Goal: Transaction & Acquisition: Purchase product/service

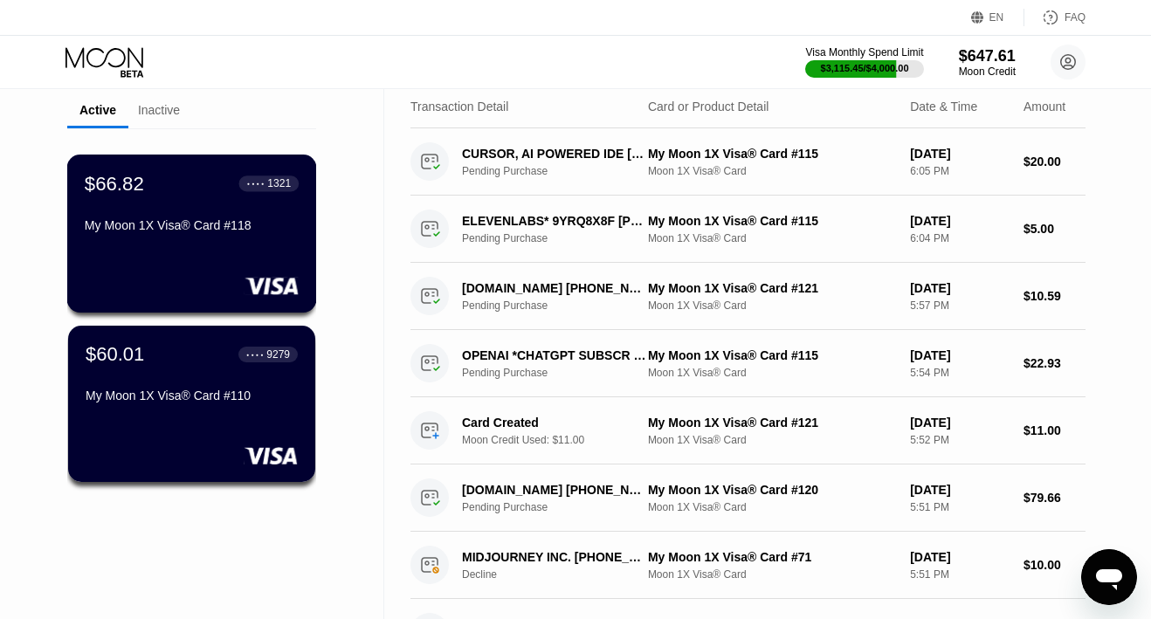
scroll to position [122, 0]
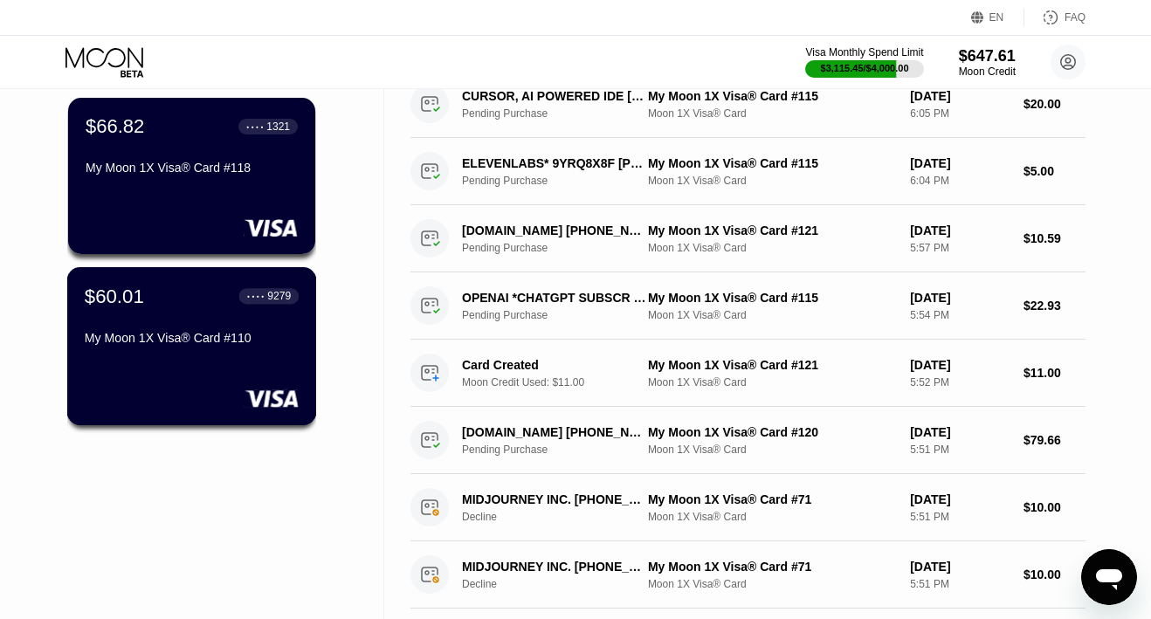
click at [154, 321] on div "$60.01 ● ● ● ● 9279 My Moon 1X Visa® Card #110" at bounding box center [192, 318] width 214 height 67
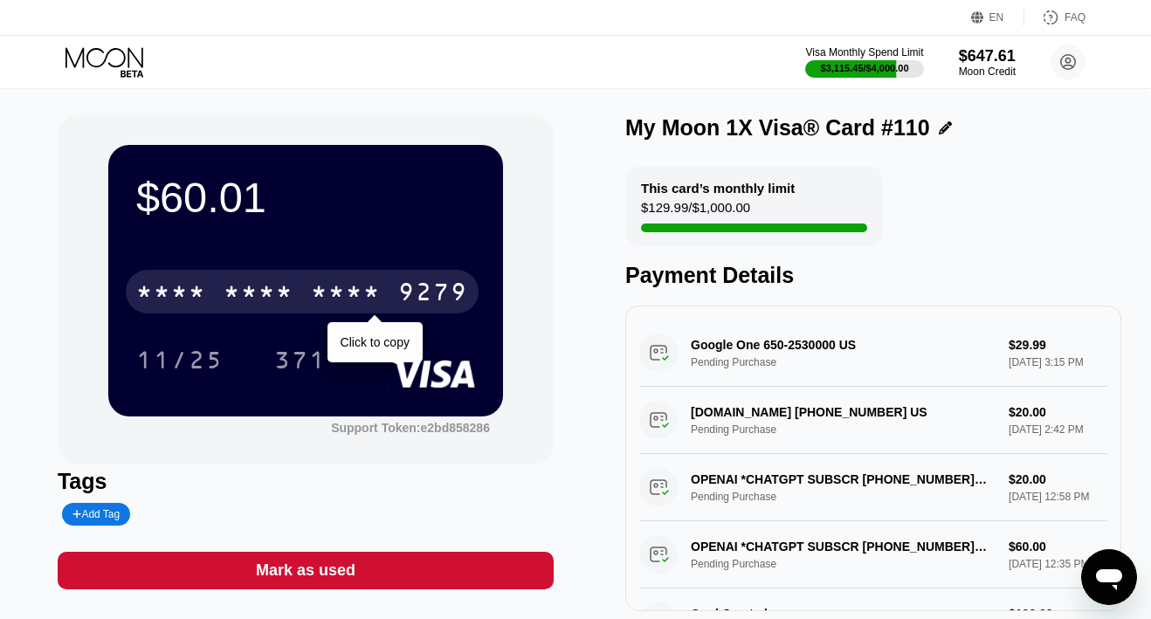
click at [348, 290] on div "* * * *" at bounding box center [346, 294] width 70 height 28
click at [348, 290] on div "2716" at bounding box center [346, 294] width 70 height 28
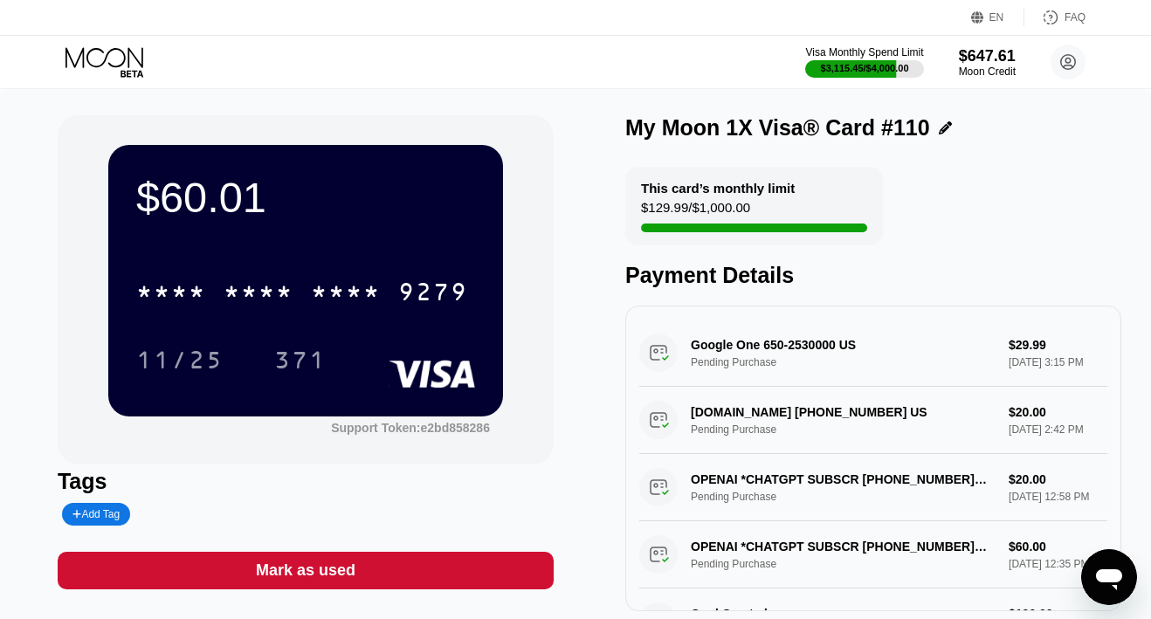
click at [120, 56] on icon at bounding box center [105, 62] width 81 height 31
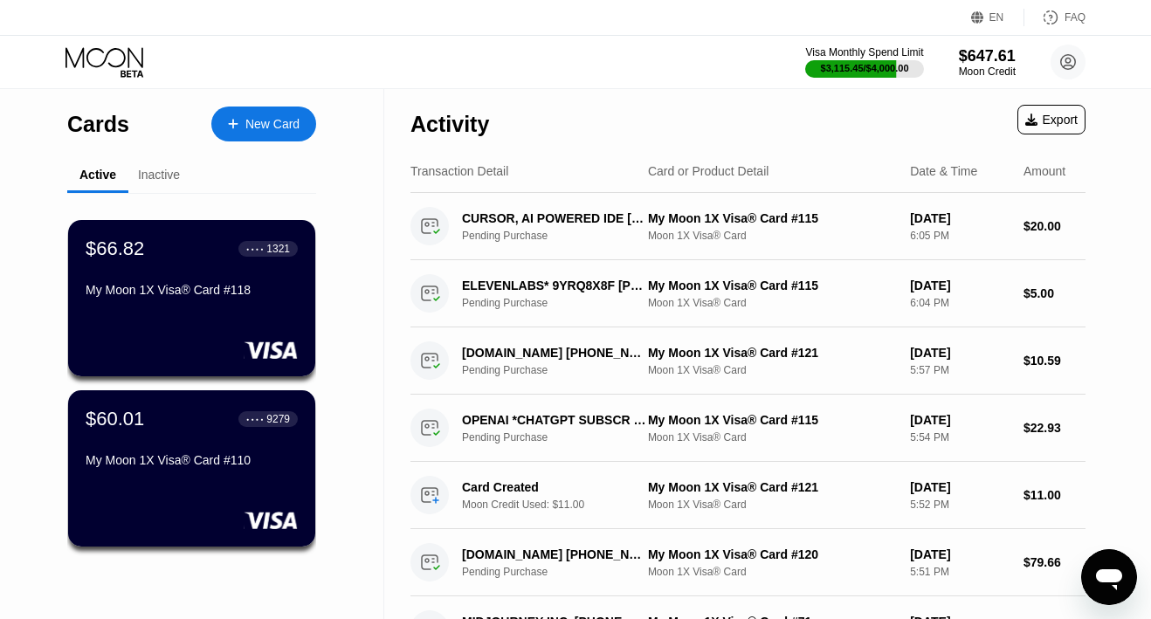
click at [259, 126] on div "New Card" at bounding box center [272, 124] width 54 height 15
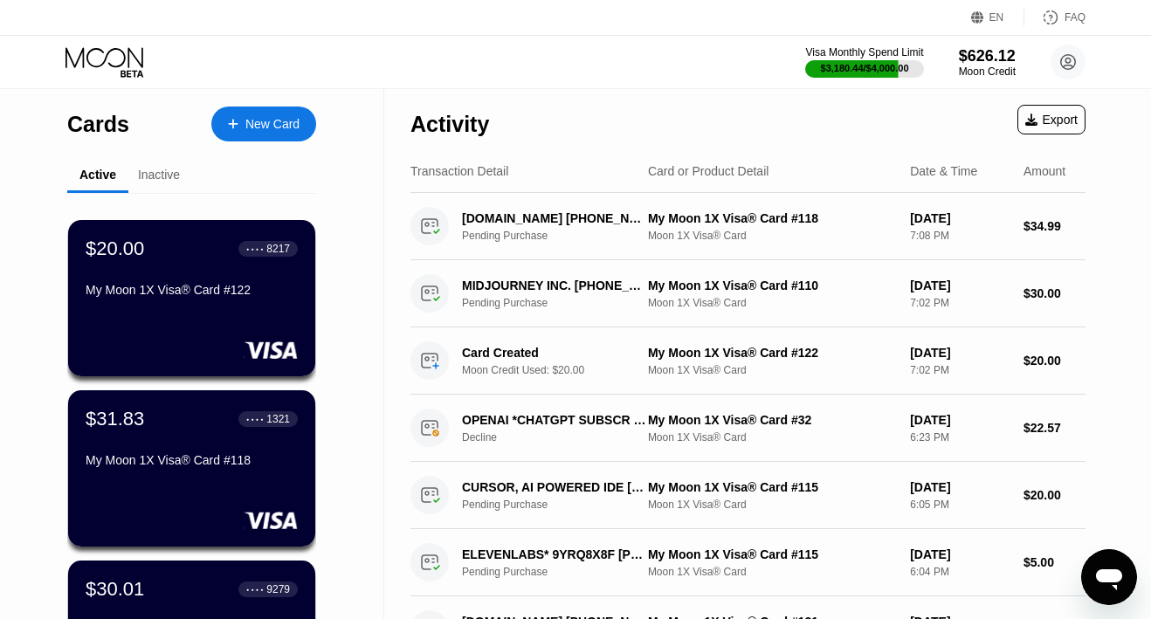
click at [256, 121] on div "New Card" at bounding box center [272, 124] width 54 height 15
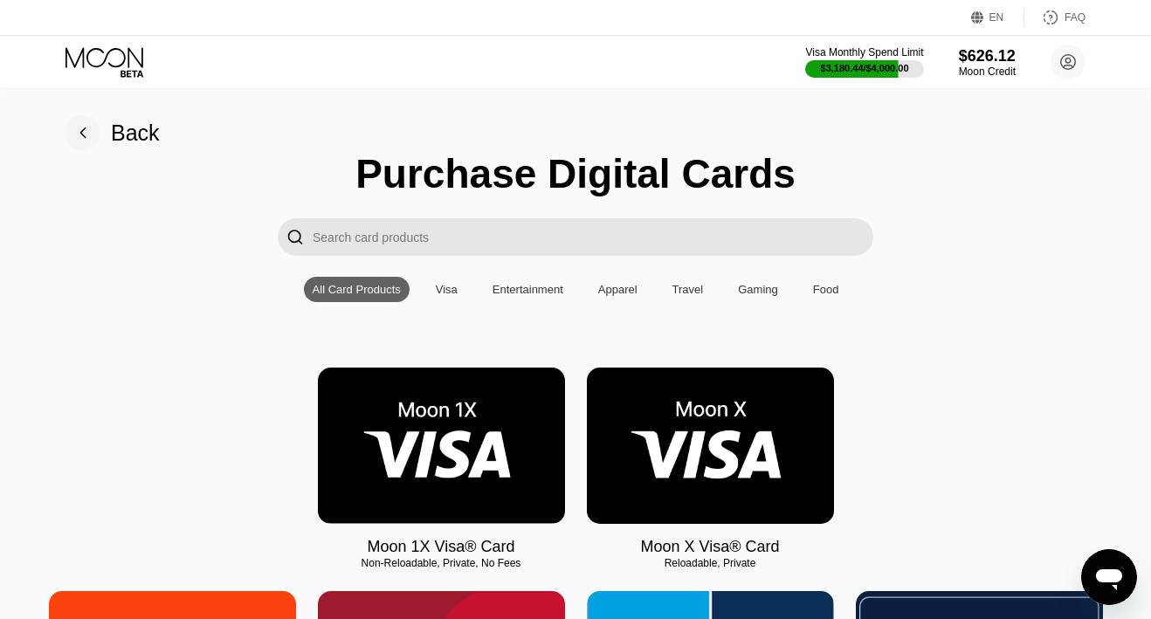
click at [418, 416] on img at bounding box center [441, 446] width 247 height 156
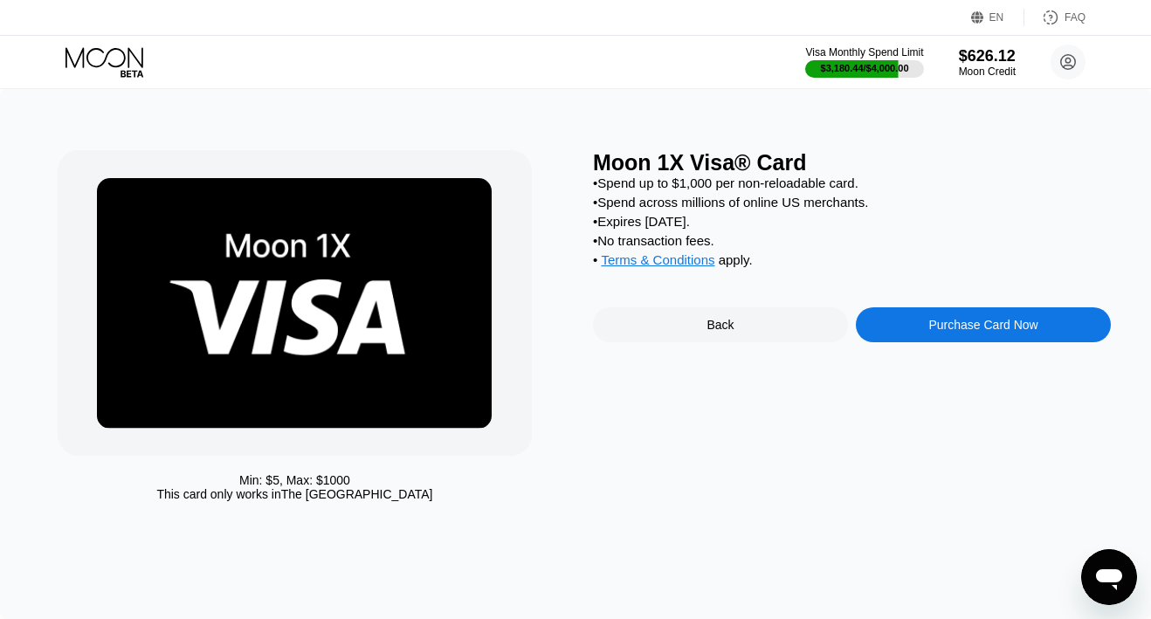
click at [894, 340] on div "Purchase Card Now" at bounding box center [983, 324] width 255 height 35
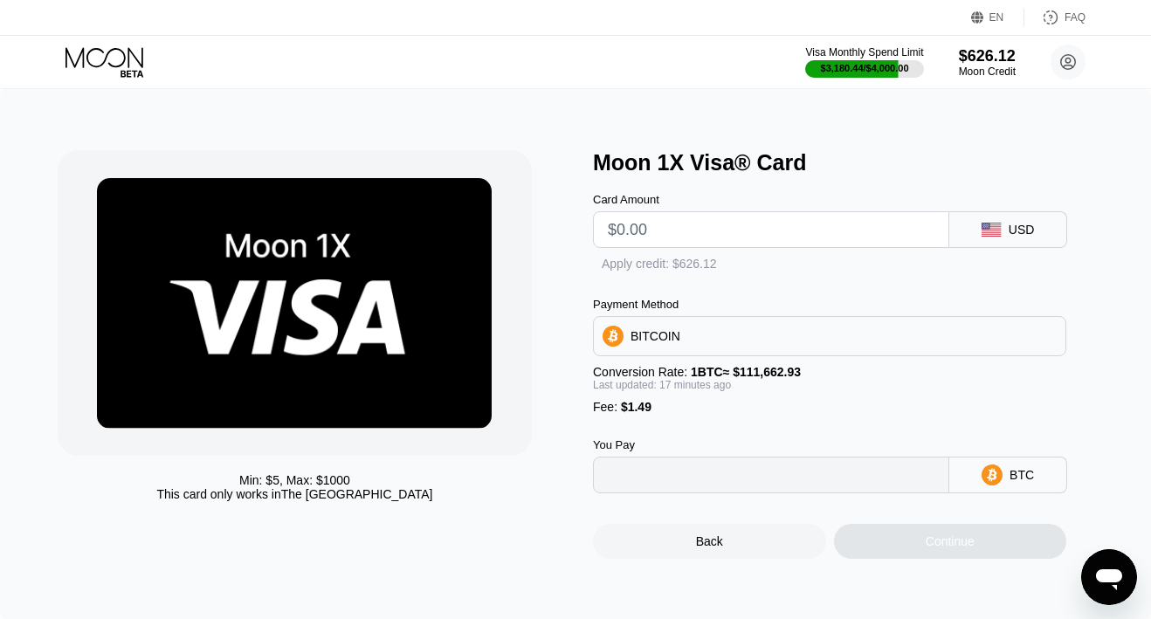
type input "0"
type input "$1"
click at [686, 229] on input "$1" at bounding box center [771, 229] width 327 height 35
type input "0.00002240"
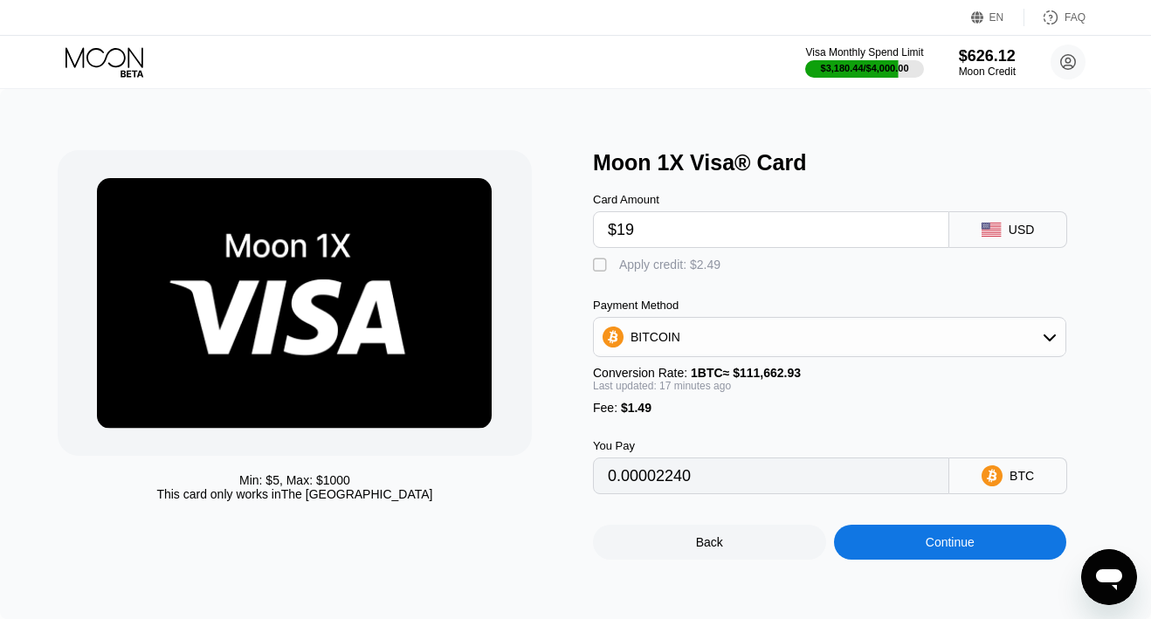
type input "$190"
type input "0.00172246"
type input "$190"
click at [647, 269] on div "Apply credit: $191.49" at bounding box center [676, 265] width 115 height 14
type input "0"
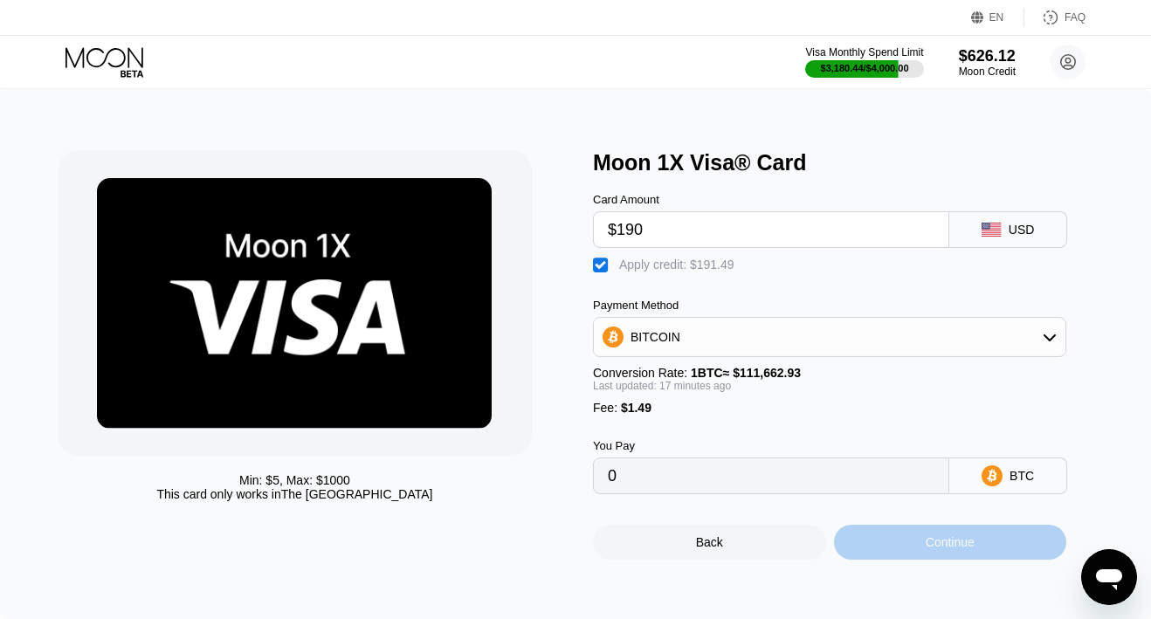
click at [909, 555] on div "Continue" at bounding box center [950, 542] width 233 height 35
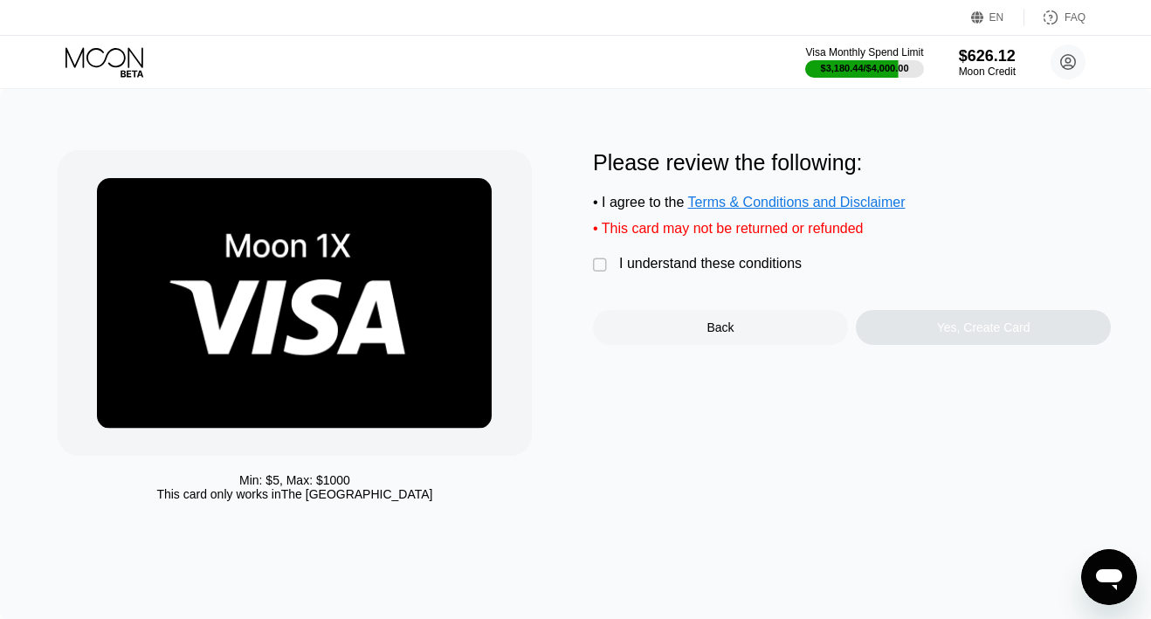
click at [739, 264] on div "I understand these conditions" at bounding box center [710, 264] width 182 height 16
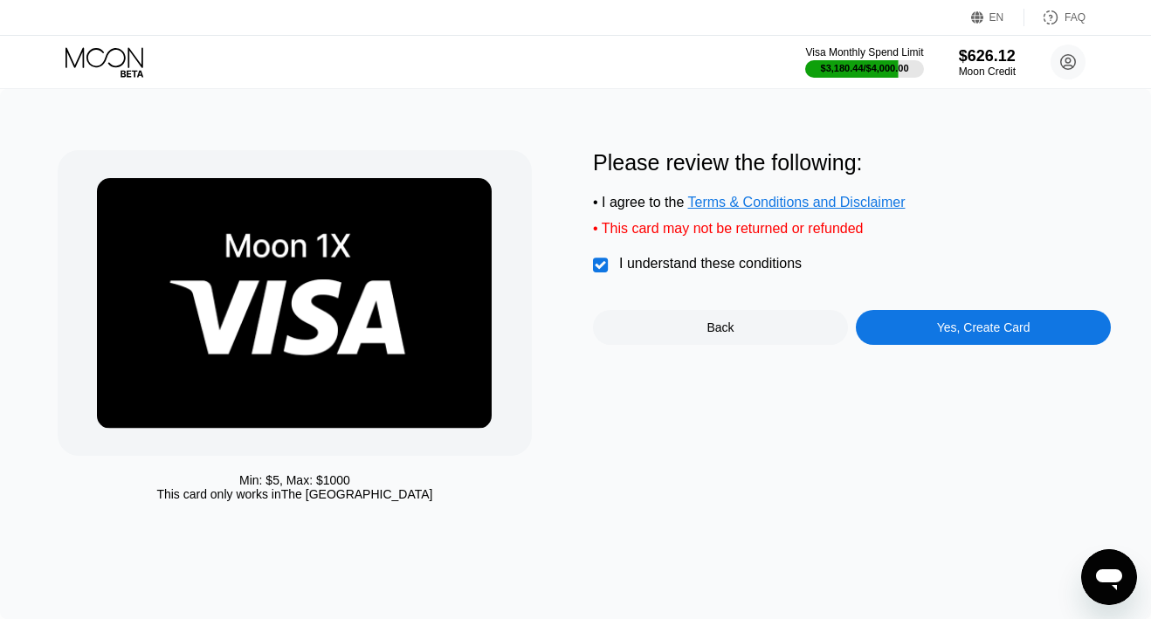
click at [887, 327] on div "Yes, Create Card" at bounding box center [983, 327] width 255 height 35
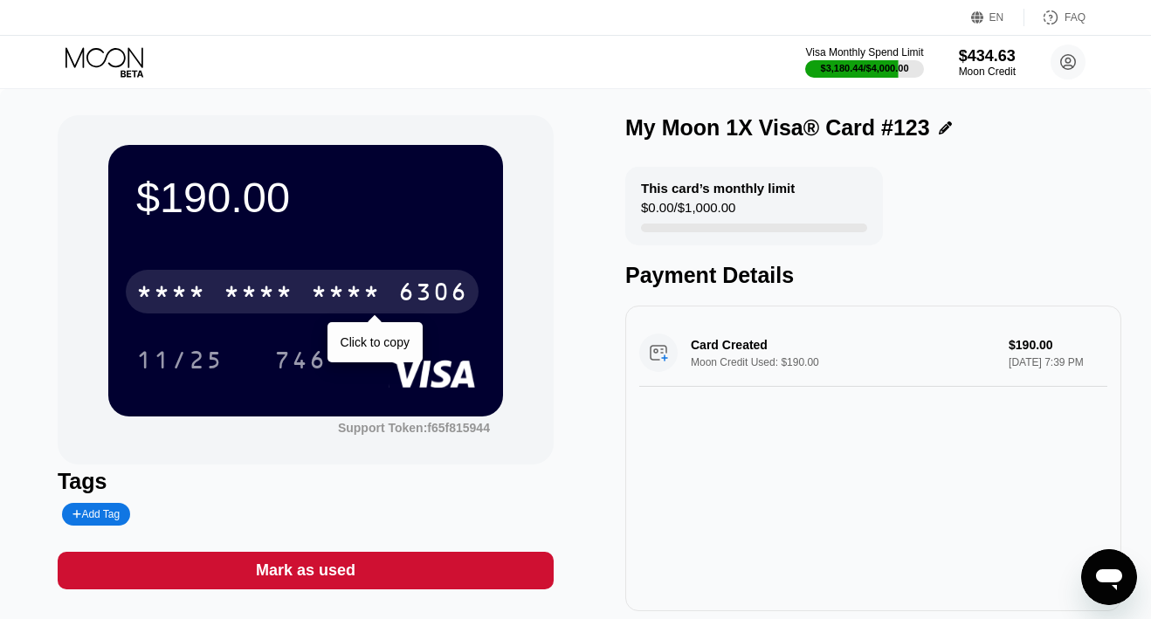
click at [263, 301] on div "* * * *" at bounding box center [259, 294] width 70 height 28
click at [263, 301] on div "6500" at bounding box center [259, 294] width 70 height 28
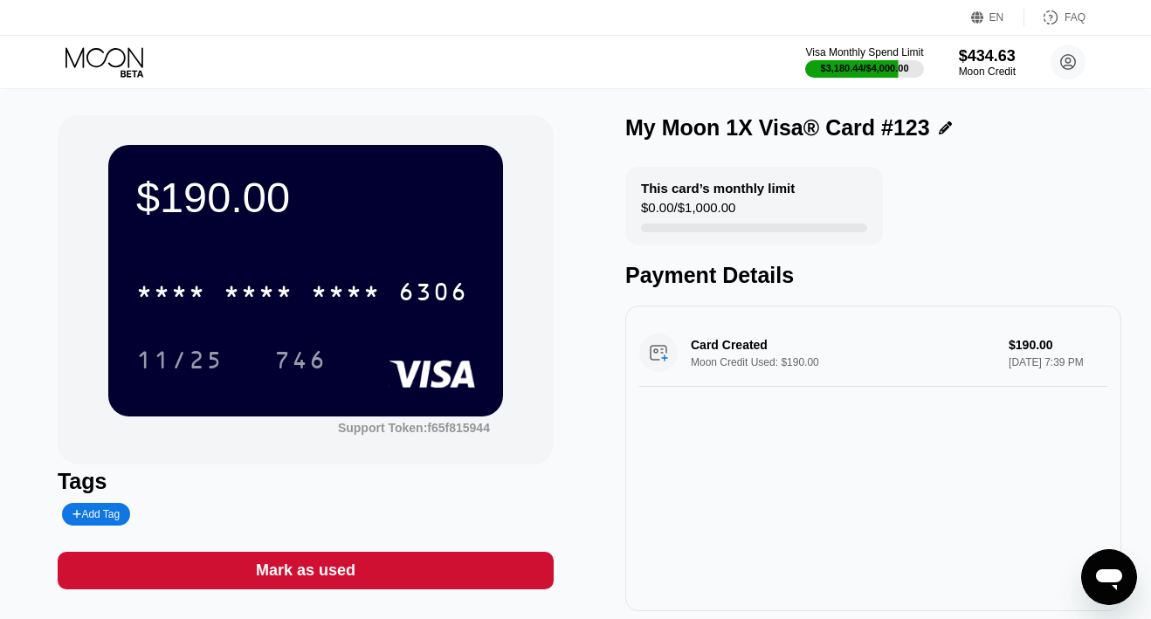
click at [106, 66] on icon at bounding box center [105, 62] width 81 height 31
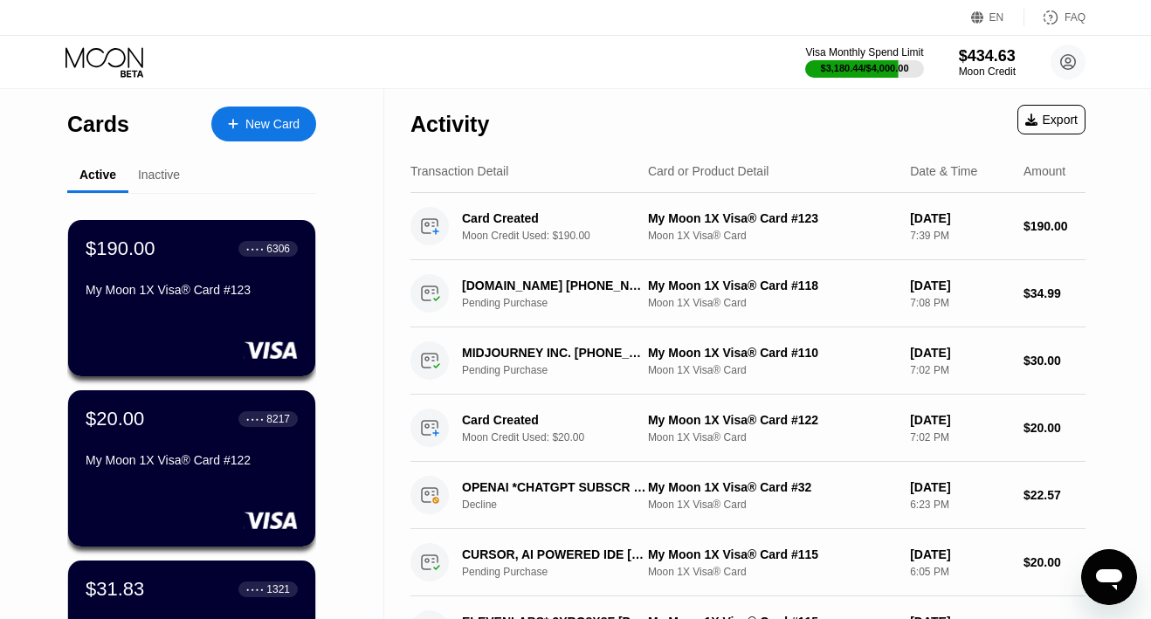
click at [250, 131] on div "New Card" at bounding box center [272, 124] width 54 height 15
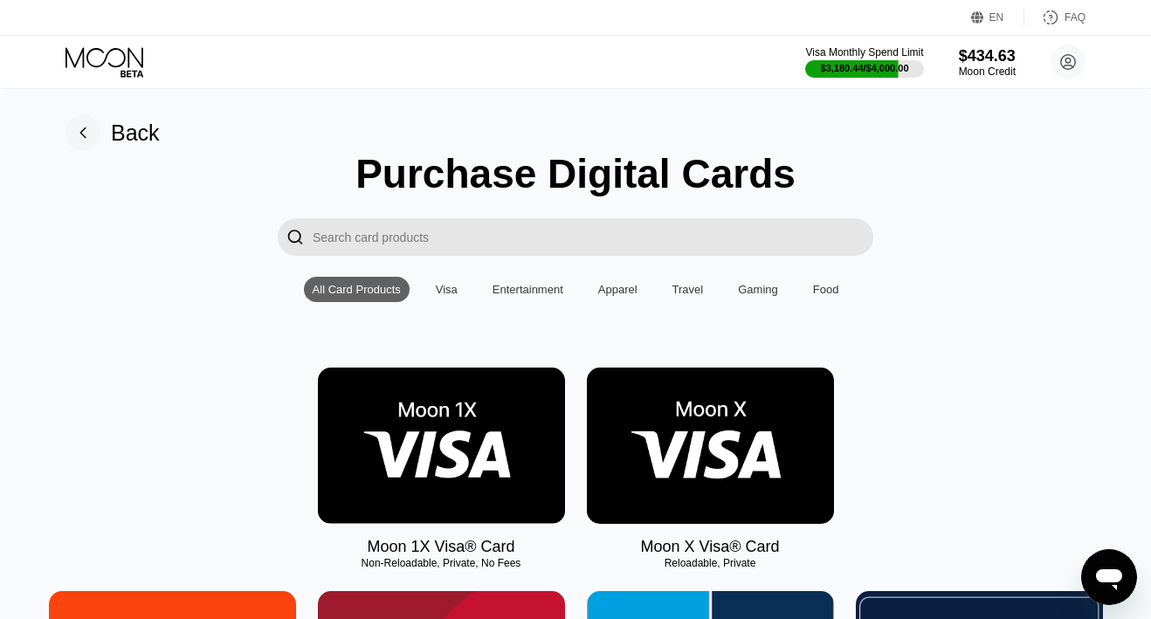
click at [444, 402] on img at bounding box center [441, 446] width 247 height 156
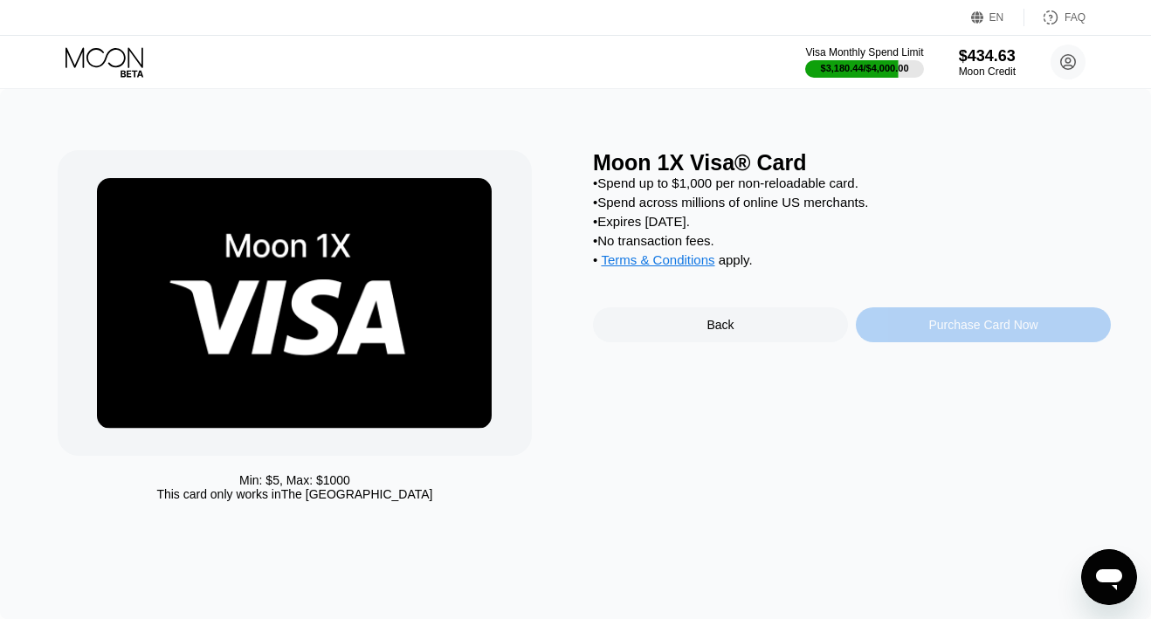
click at [884, 322] on div "Purchase Card Now" at bounding box center [983, 324] width 255 height 35
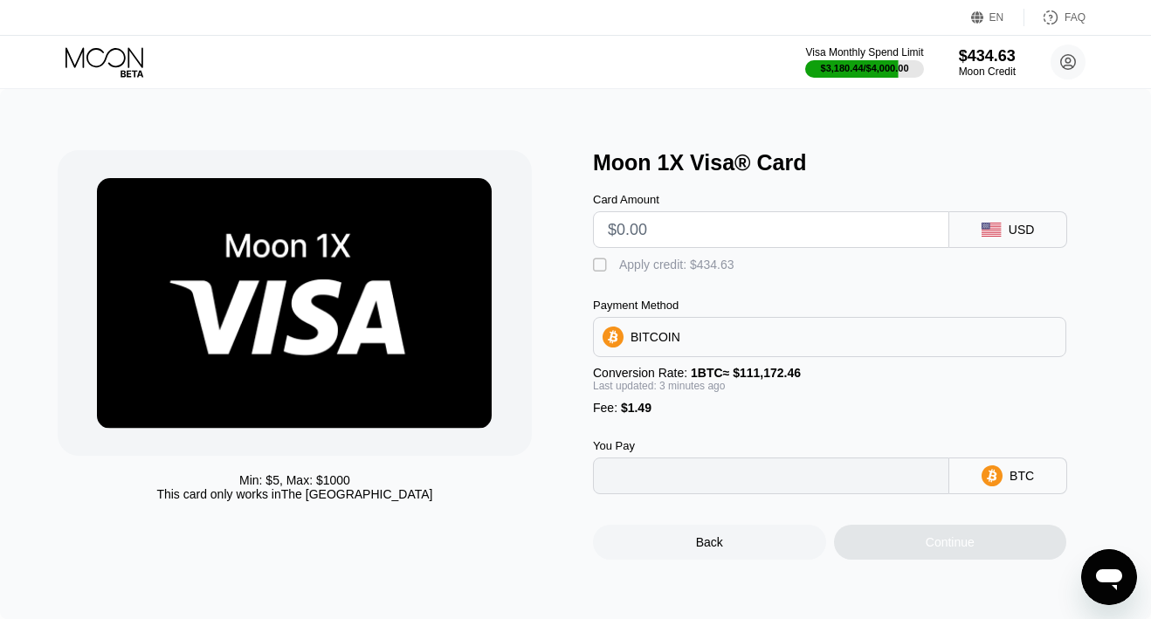
type input "0"
type input "$1"
type input "0.00002241"
type input "$12"
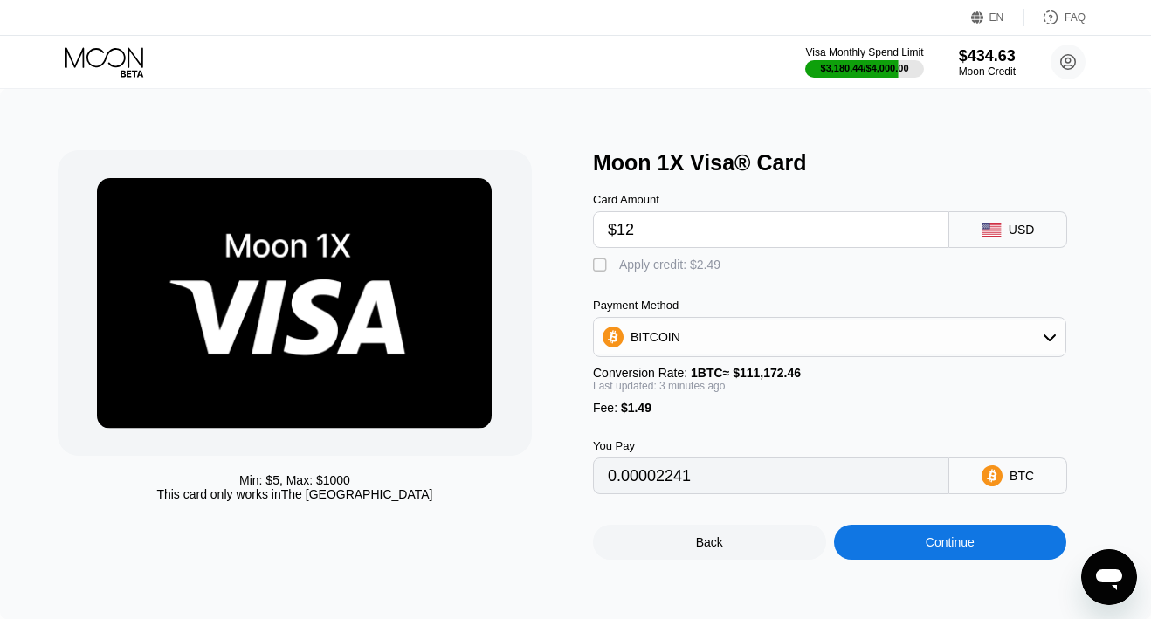
type input "0.00012140"
type input "$12"
click at [641, 259] on div "Apply credit: $13.49" at bounding box center [673, 265] width 108 height 14
type input "0"
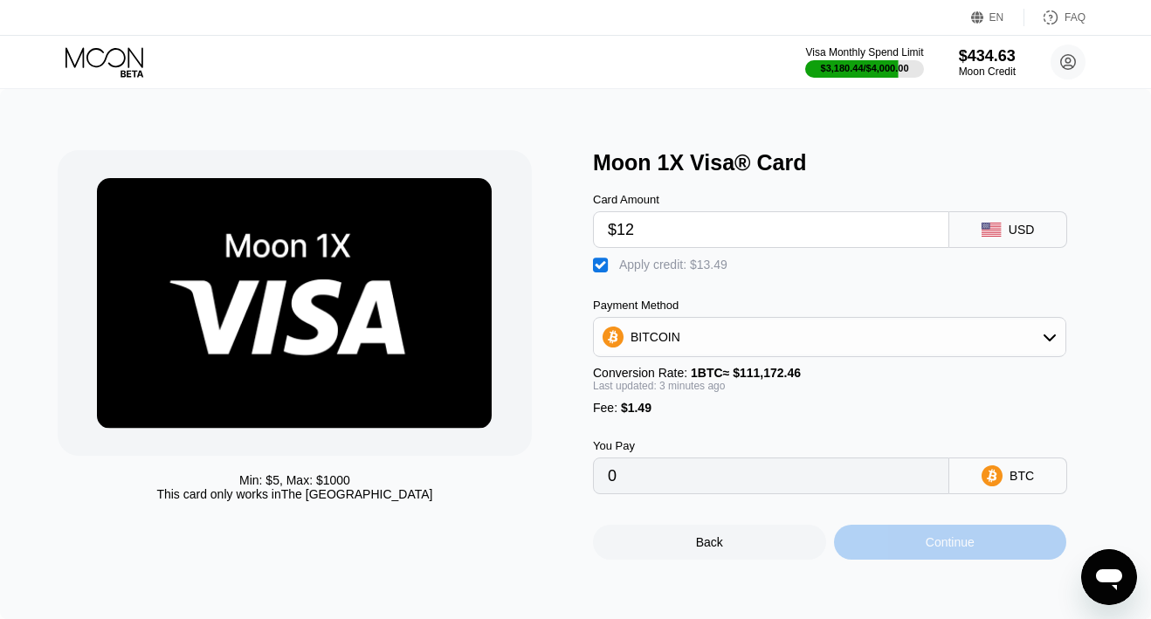
click at [890, 542] on div "Continue" at bounding box center [950, 542] width 233 height 35
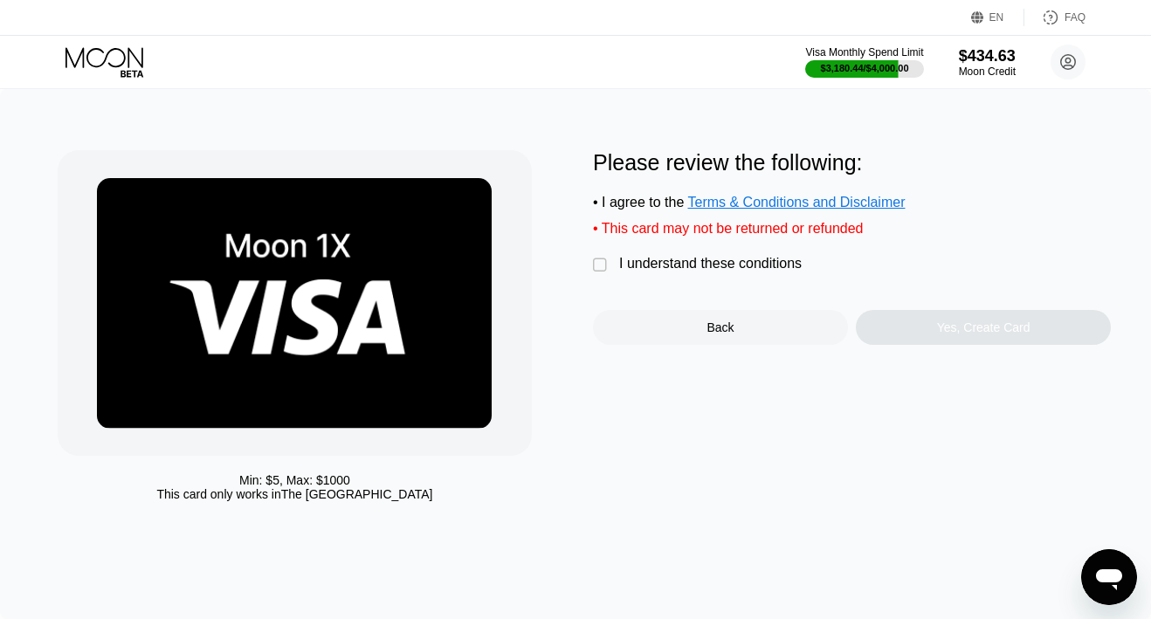
click at [710, 262] on div "I understand these conditions" at bounding box center [710, 264] width 182 height 16
click at [918, 315] on div "Yes, Create Card" at bounding box center [983, 327] width 255 height 35
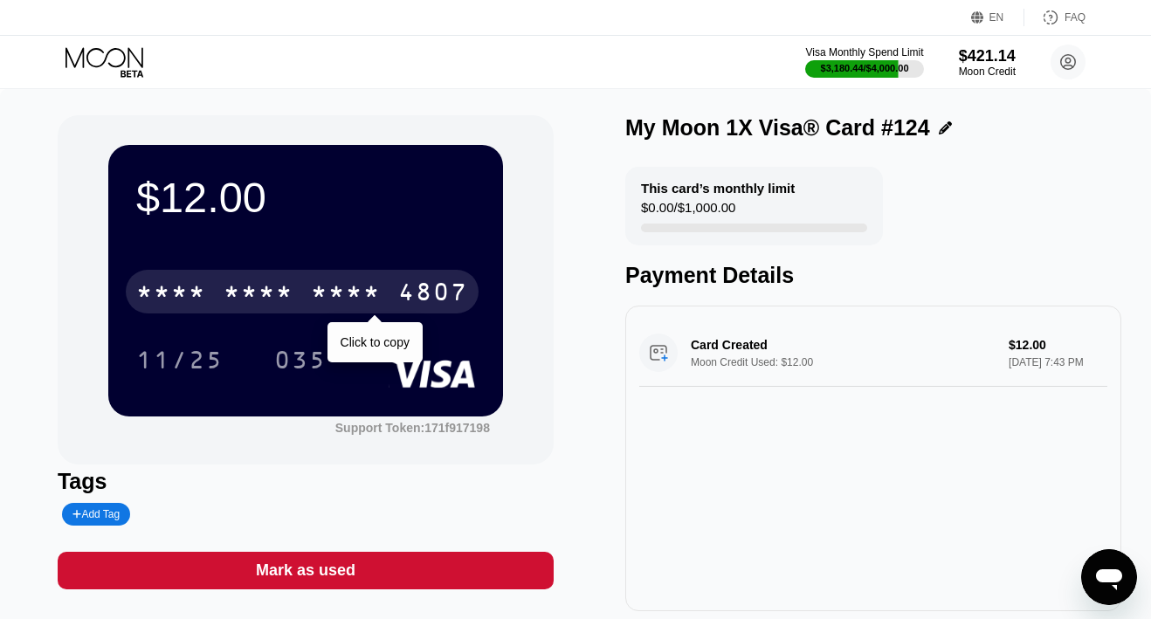
click at [398, 289] on div "4807" at bounding box center [433, 294] width 70 height 28
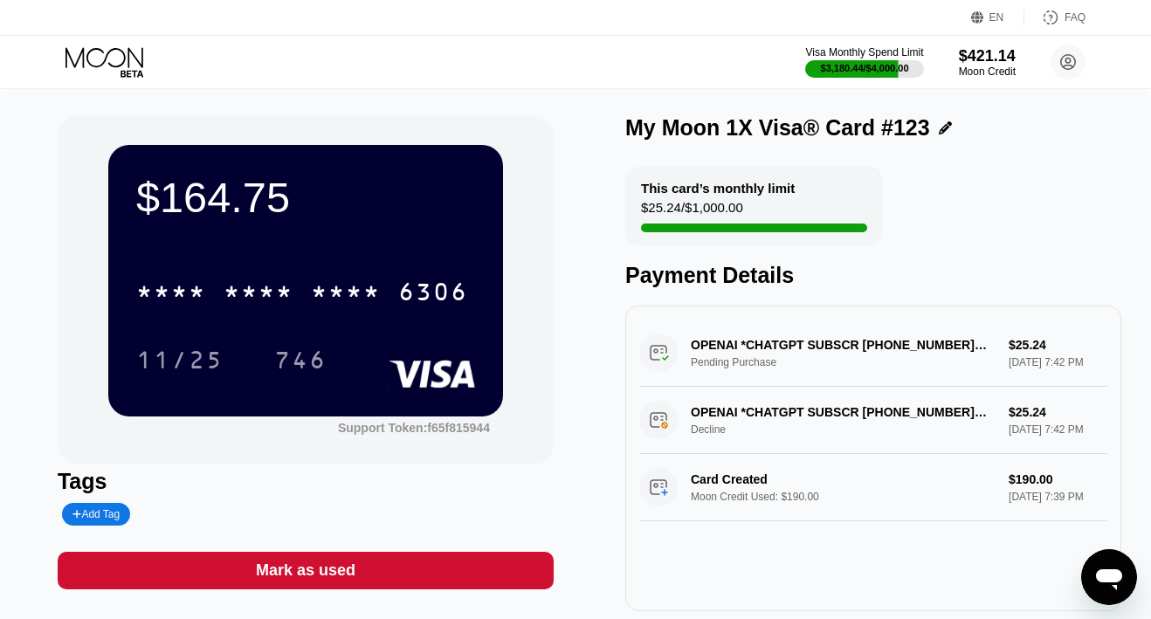
click at [120, 43] on div "Visa Monthly Spend Limit $3,180.44 / $4,000.00 $421.14 Moon Credit nikkflasse@p…" at bounding box center [575, 62] width 1151 height 52
click at [120, 53] on icon at bounding box center [105, 62] width 81 height 31
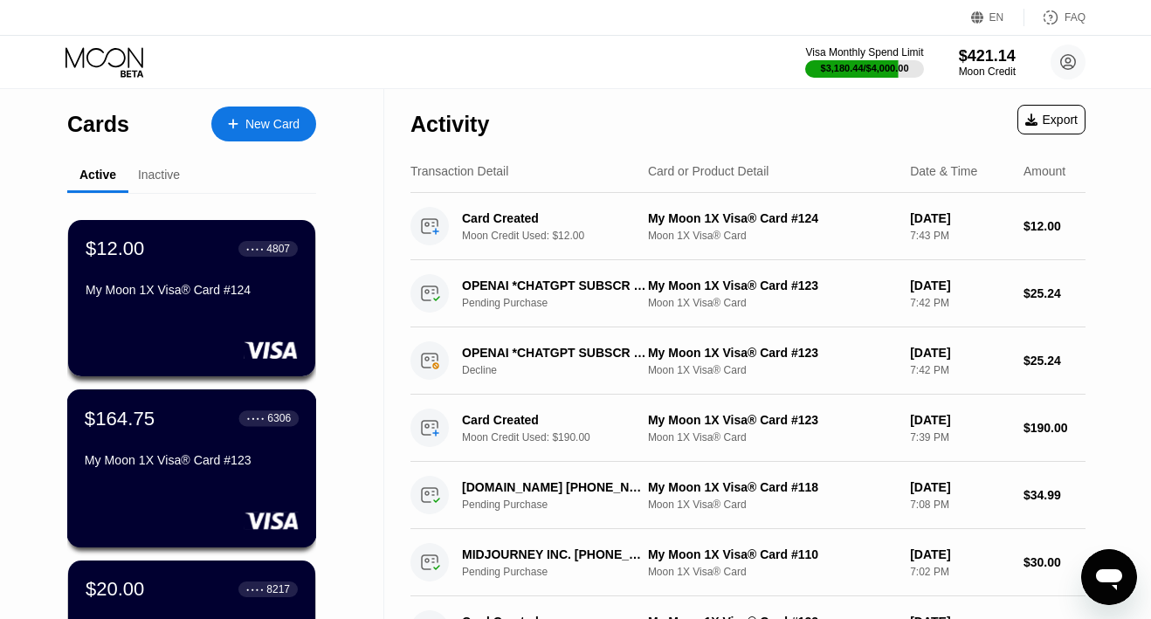
scroll to position [82, 0]
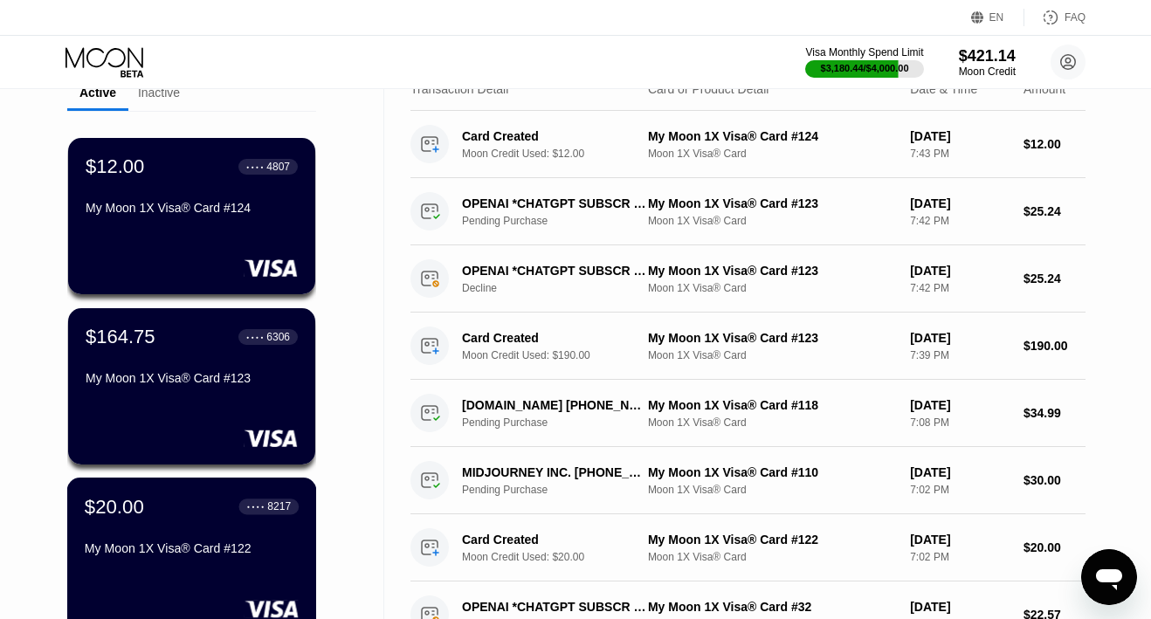
click at [160, 555] on div "My Moon 1X Visa® Card #122" at bounding box center [192, 548] width 214 height 14
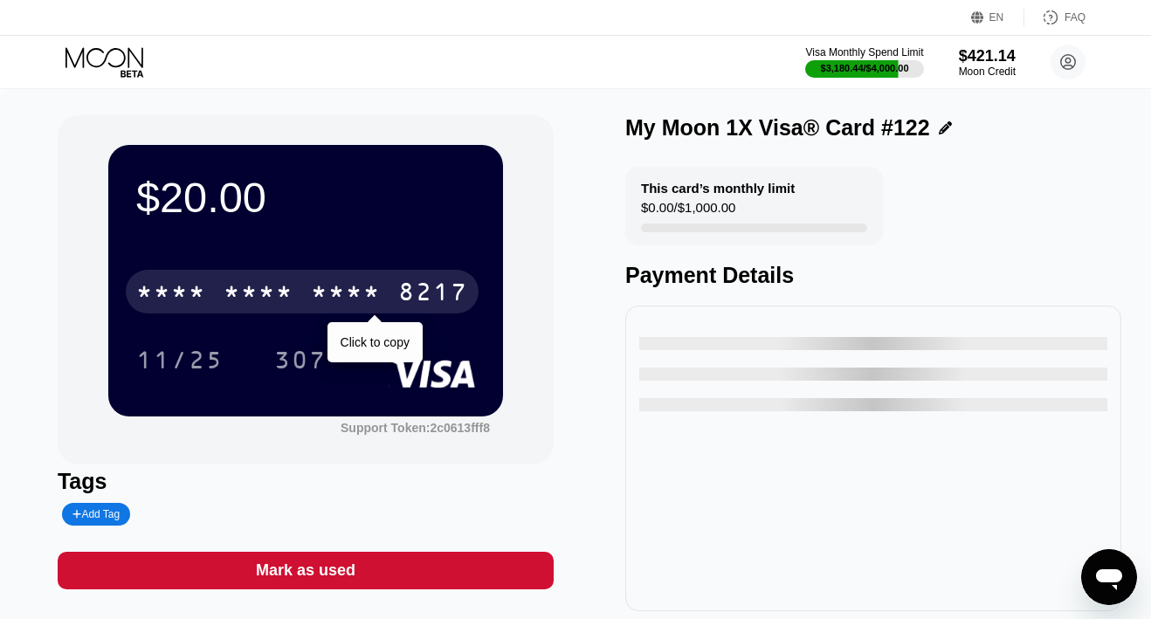
click at [323, 288] on div "* * * *" at bounding box center [346, 294] width 70 height 28
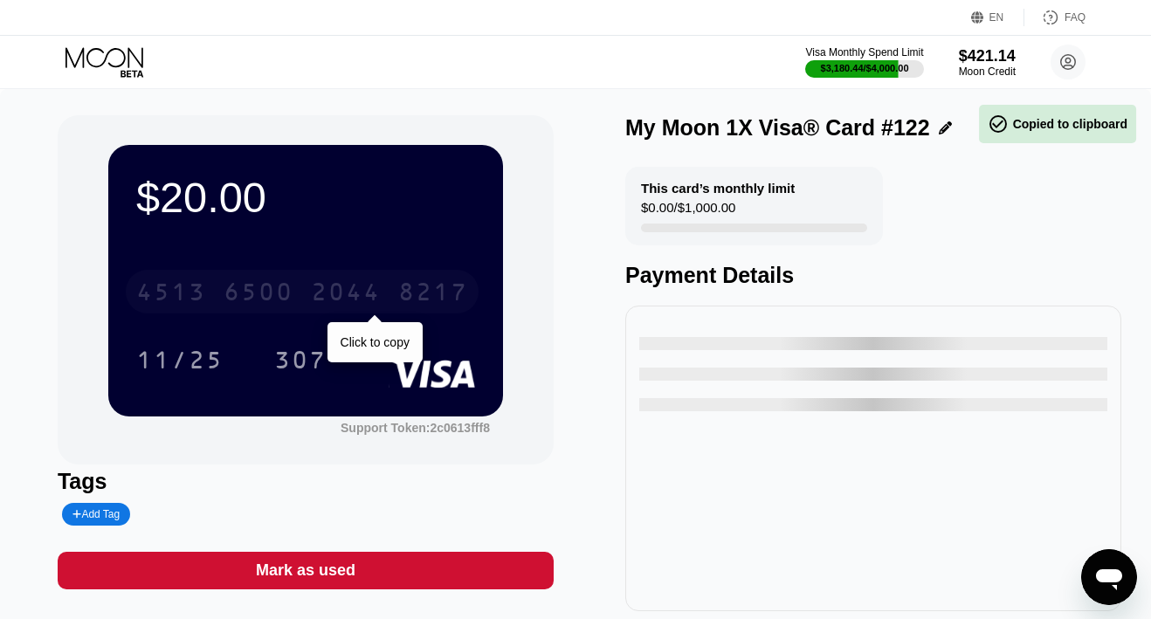
click at [323, 288] on div "2044" at bounding box center [346, 294] width 70 height 28
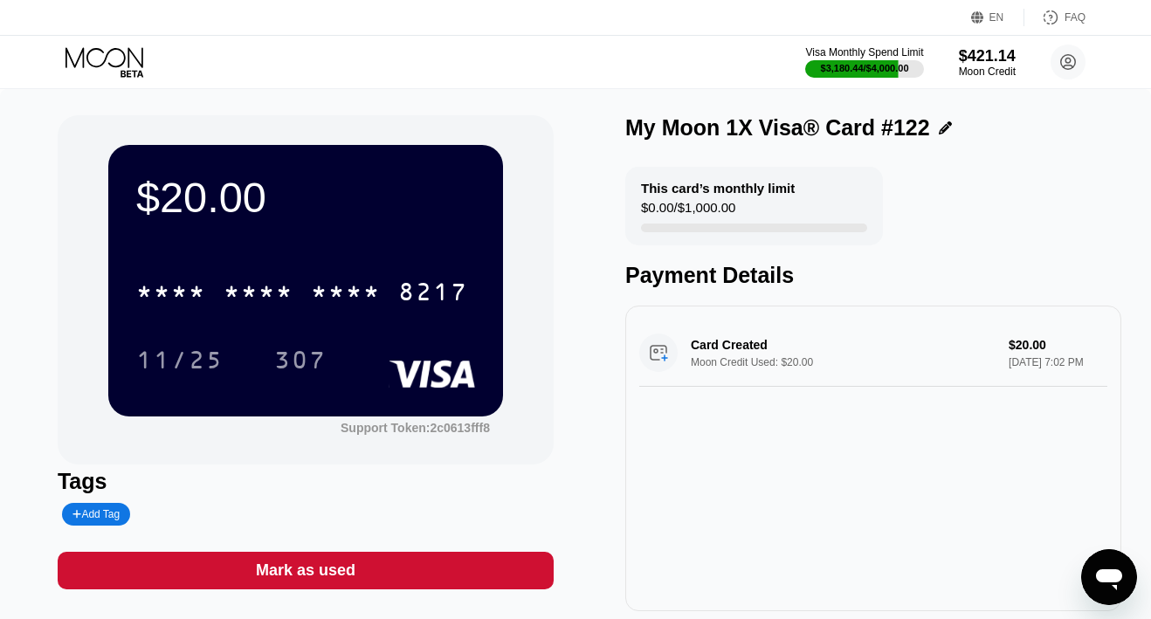
click at [121, 53] on icon at bounding box center [105, 62] width 81 height 31
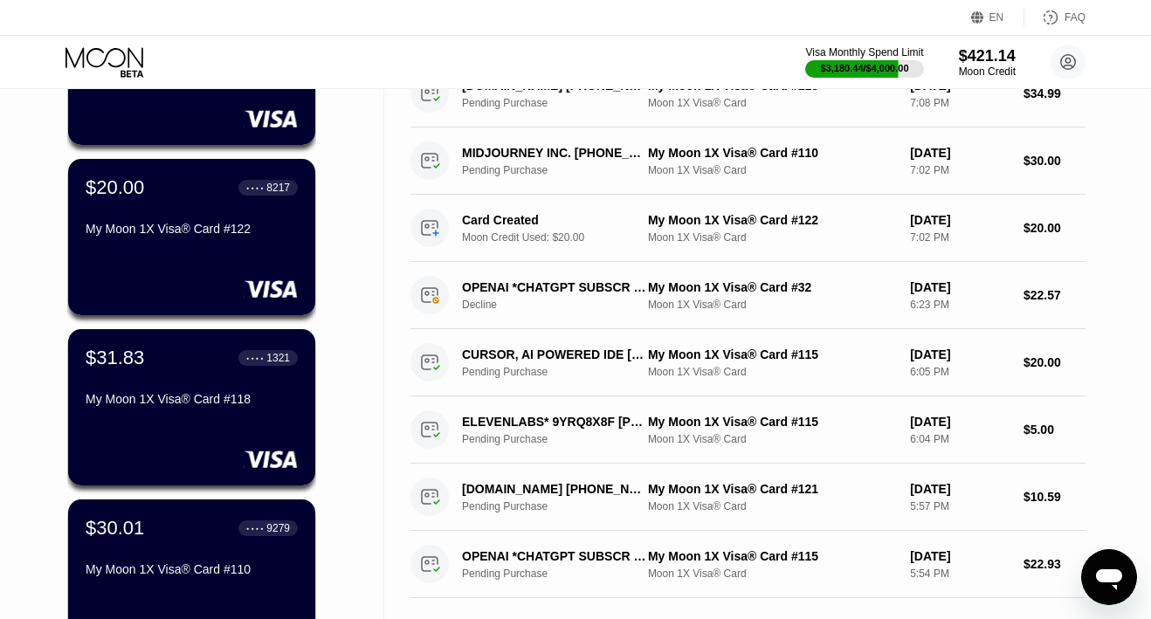
scroll to position [410, 0]
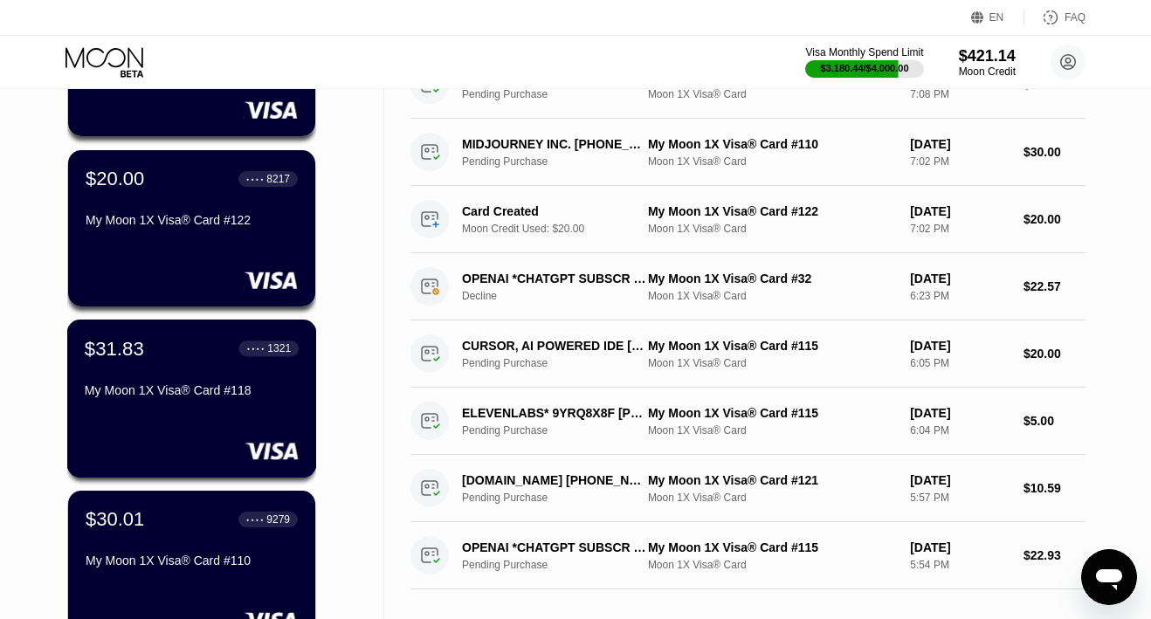
click at [183, 397] on div "My Moon 1X Visa® Card #118" at bounding box center [192, 390] width 214 height 14
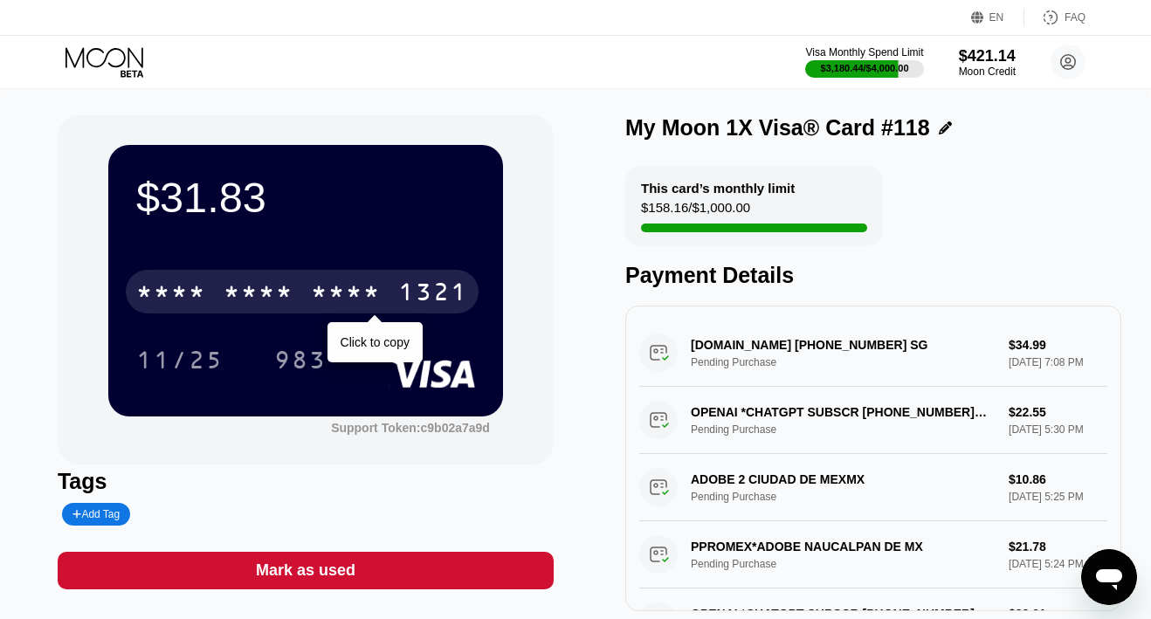
click at [250, 284] on div "* * * *" at bounding box center [259, 294] width 70 height 28
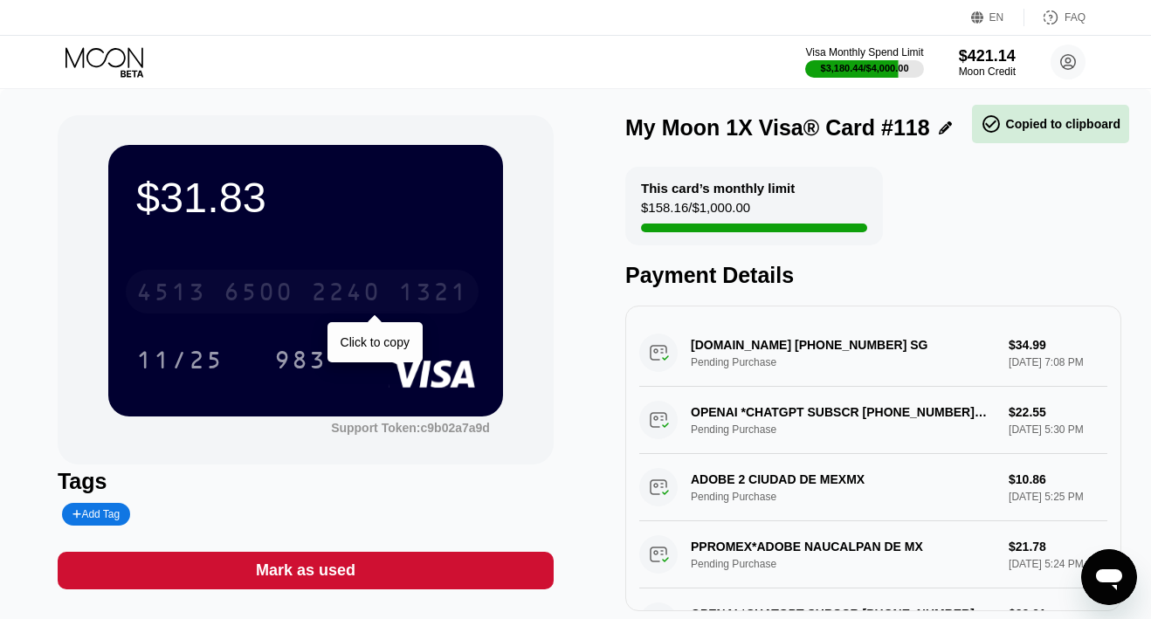
click at [250, 284] on div "6500" at bounding box center [259, 294] width 70 height 28
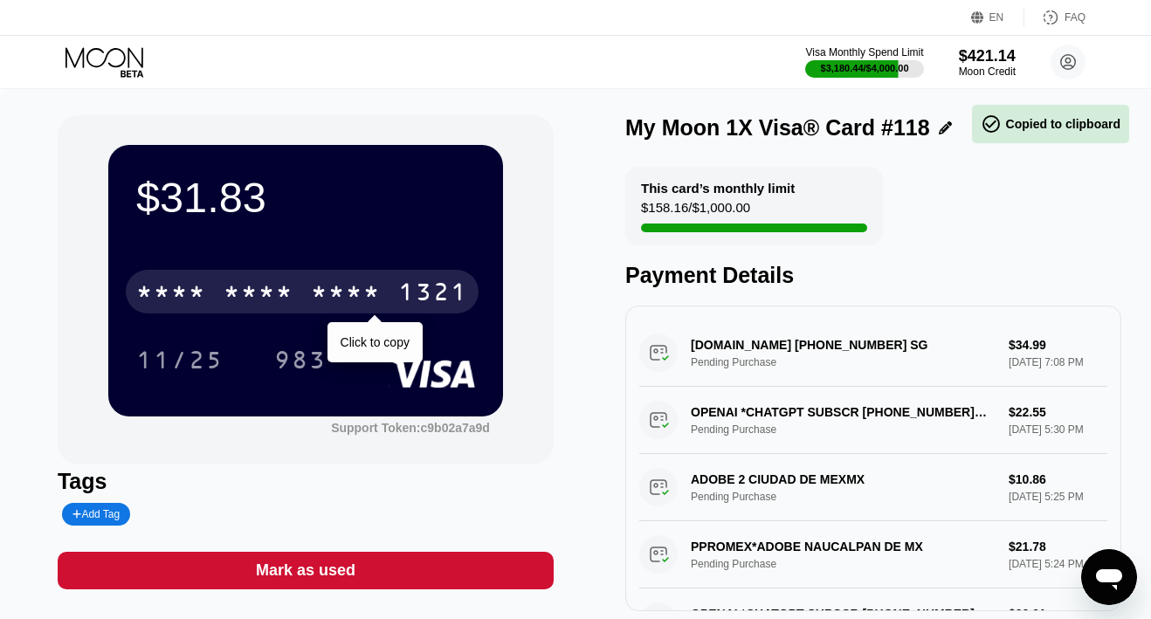
click at [250, 284] on div "* * * *" at bounding box center [259, 294] width 70 height 28
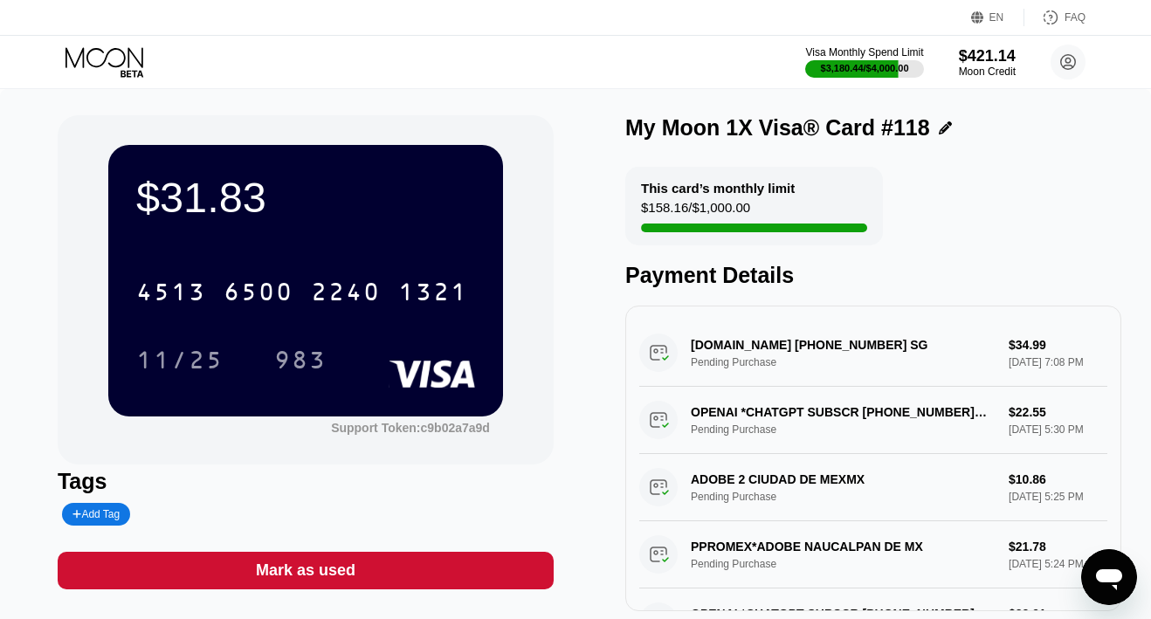
click at [116, 57] on icon at bounding box center [105, 62] width 81 height 31
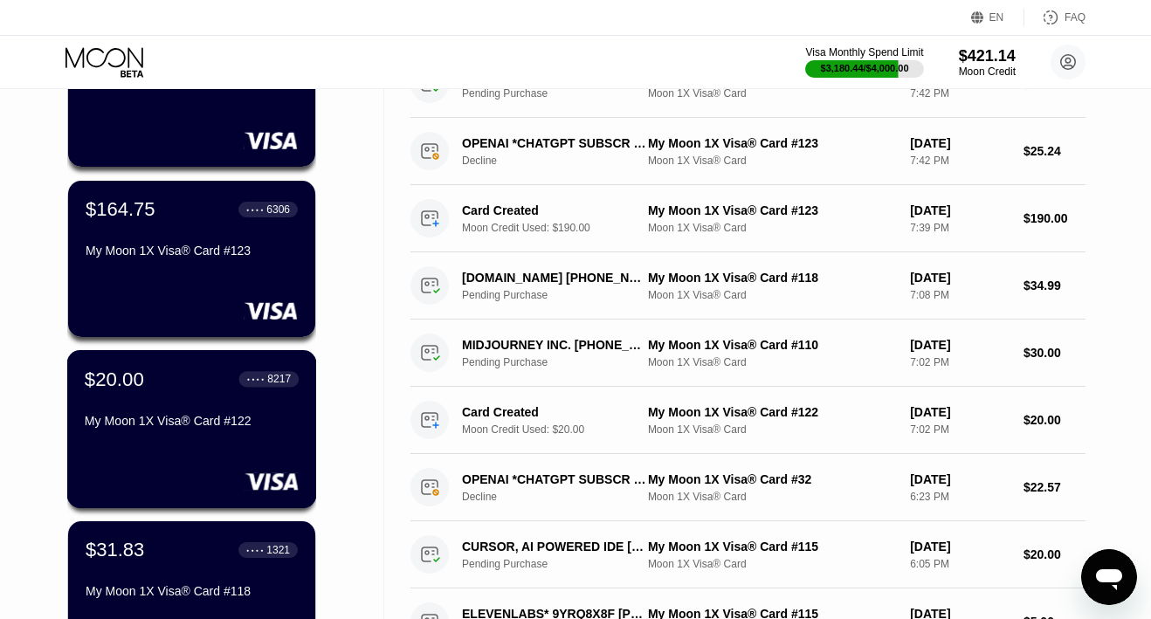
scroll to position [143, 0]
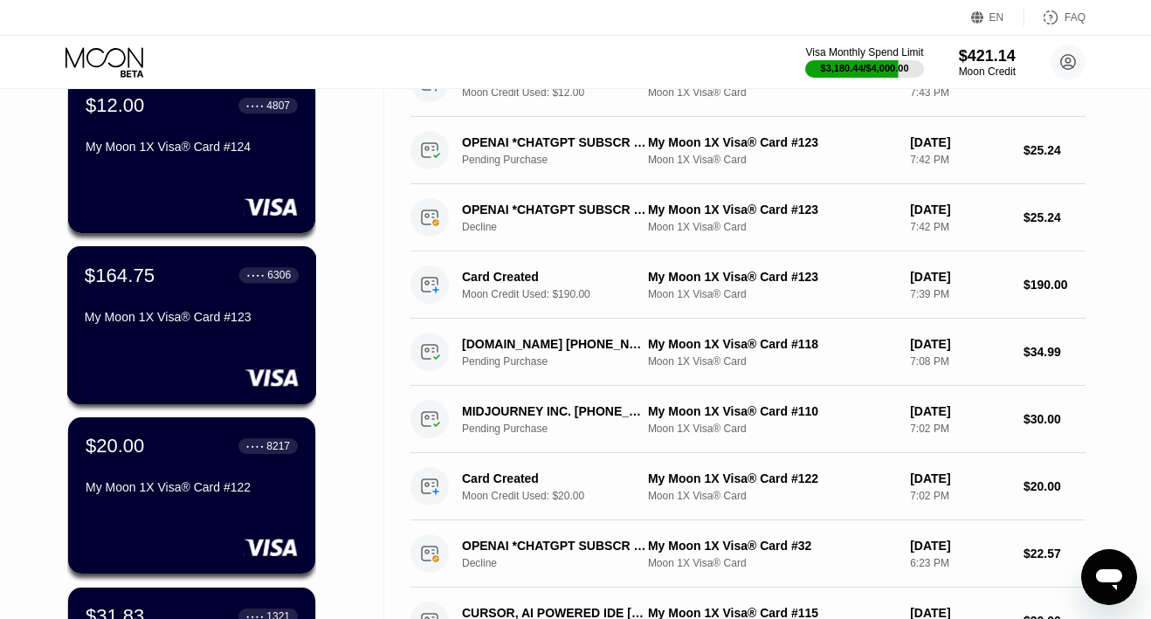
click at [152, 289] on div "$164.75 ● ● ● ● 6306 My Moon 1X Visa® Card #123" at bounding box center [192, 297] width 214 height 67
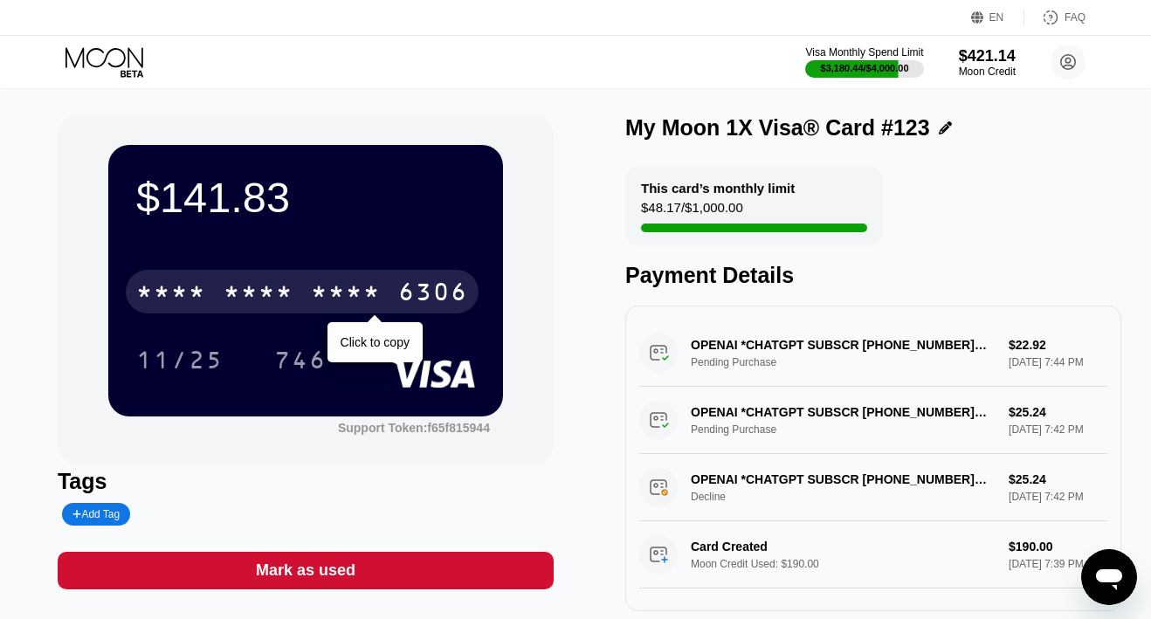
click at [261, 292] on div "* * * *" at bounding box center [259, 294] width 70 height 28
click at [261, 292] on div "6500" at bounding box center [259, 294] width 70 height 28
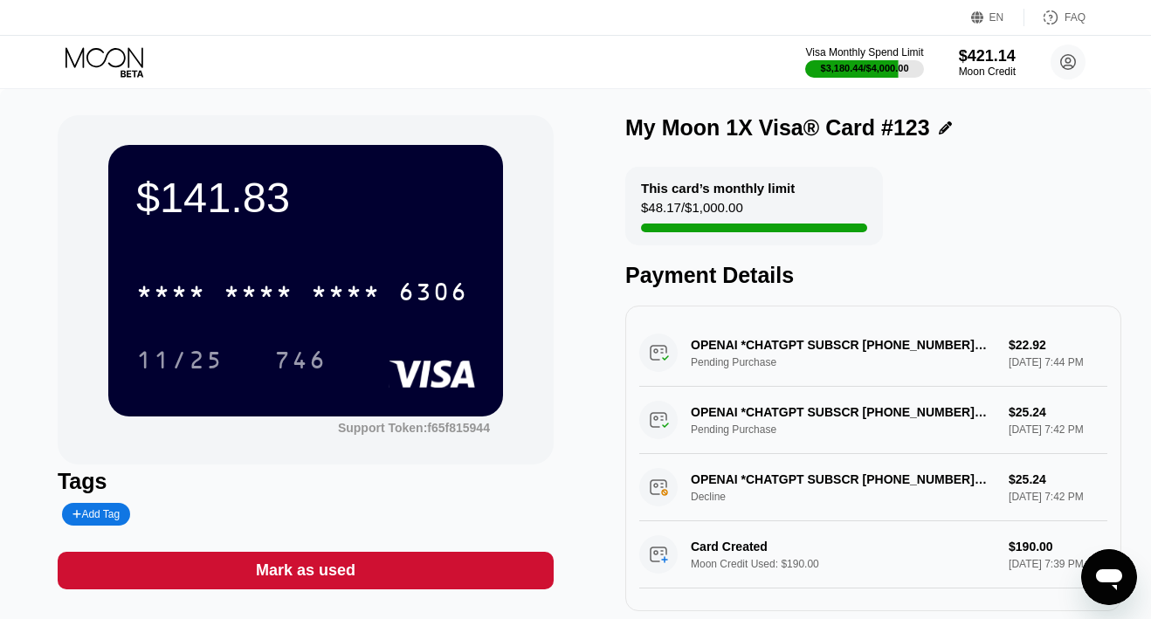
click at [132, 52] on icon at bounding box center [104, 57] width 78 height 20
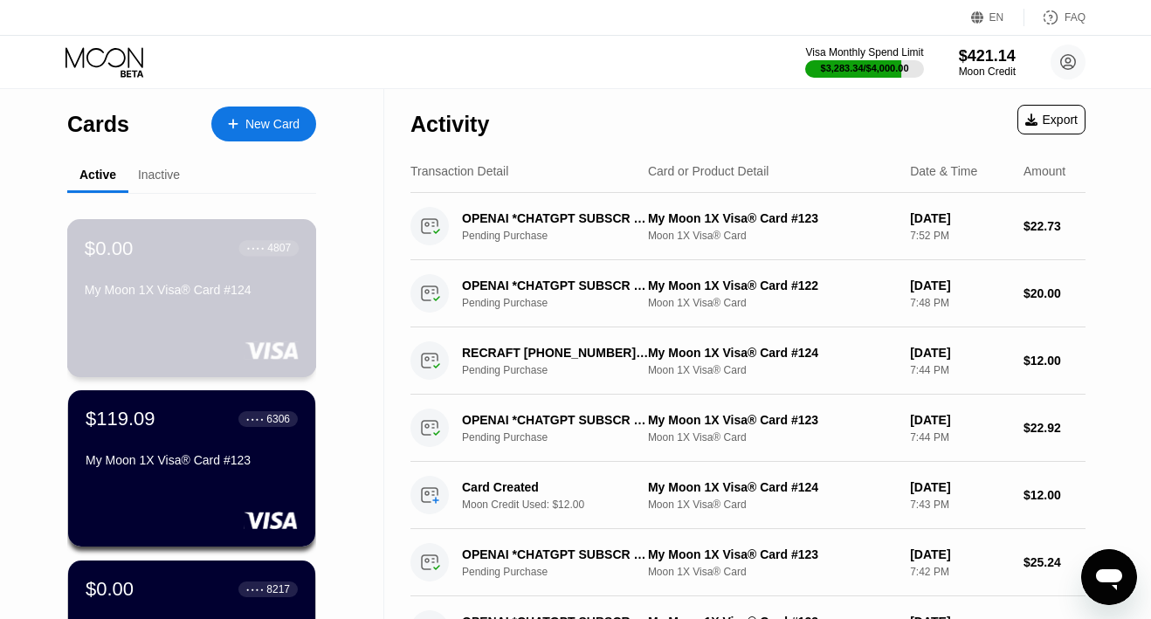
click at [244, 312] on div "$0.00 ● ● ● ● 4807 My Moon 1X Visa® Card #124" at bounding box center [192, 298] width 250 height 158
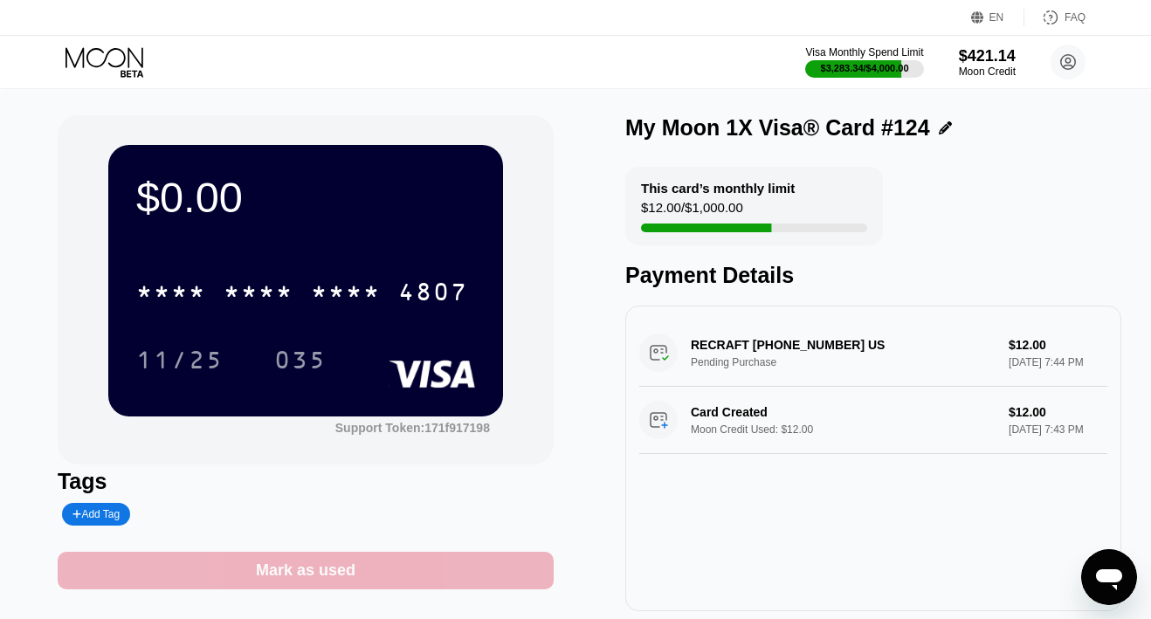
click at [275, 574] on div "Mark as used" at bounding box center [306, 571] width 100 height 20
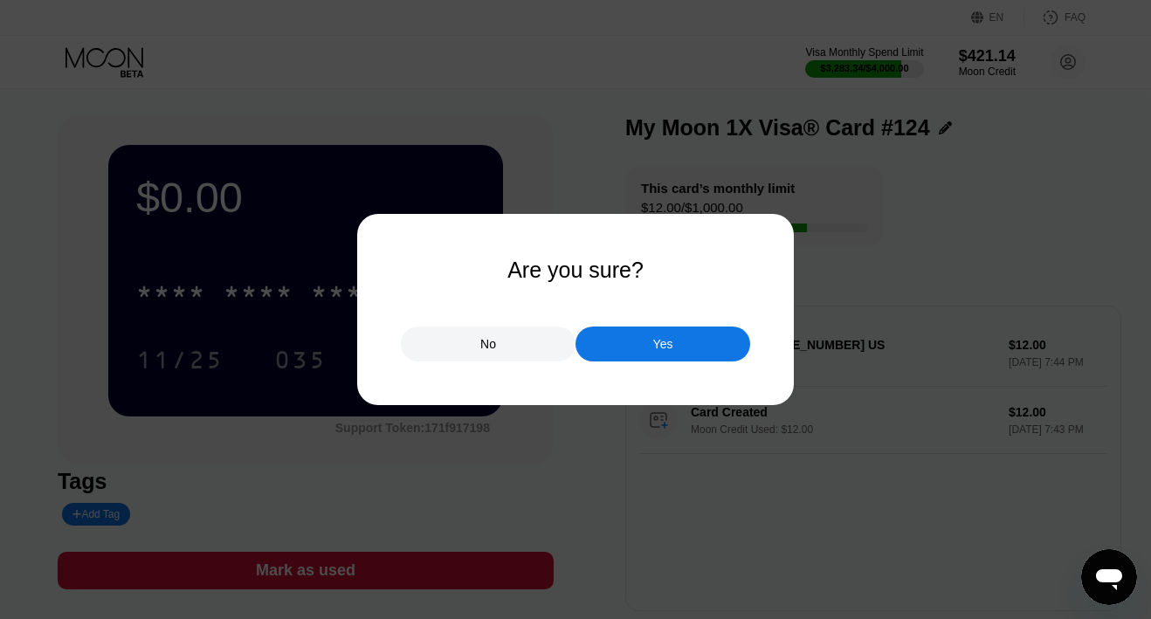
click at [647, 334] on div "Yes" at bounding box center [662, 344] width 175 height 35
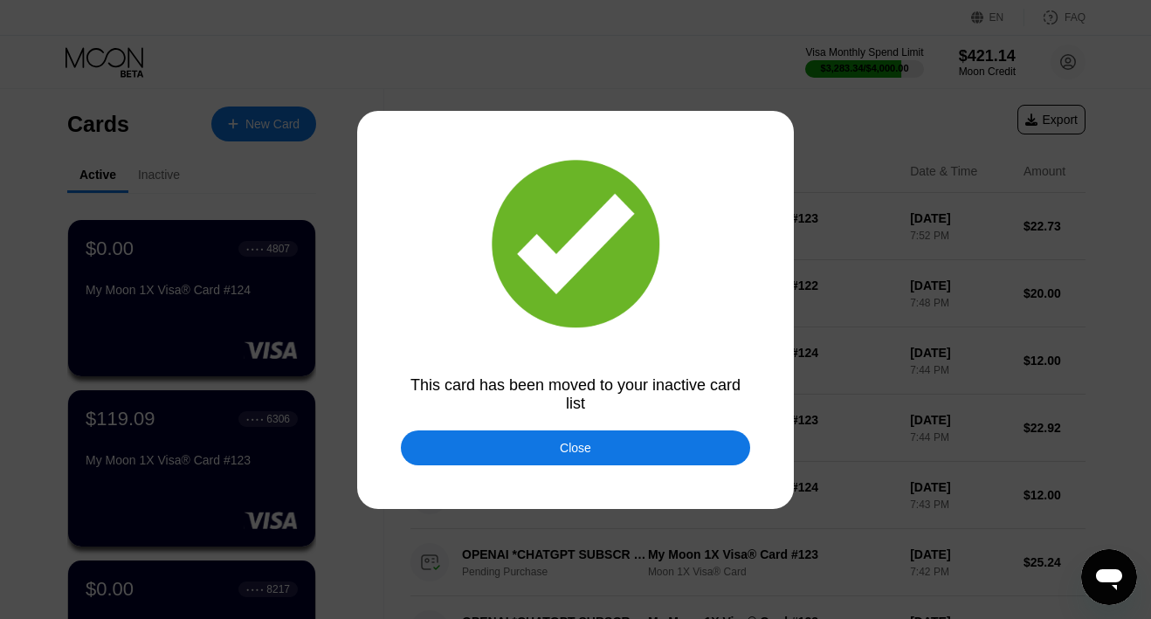
click at [541, 445] on div "Close" at bounding box center [575, 447] width 349 height 35
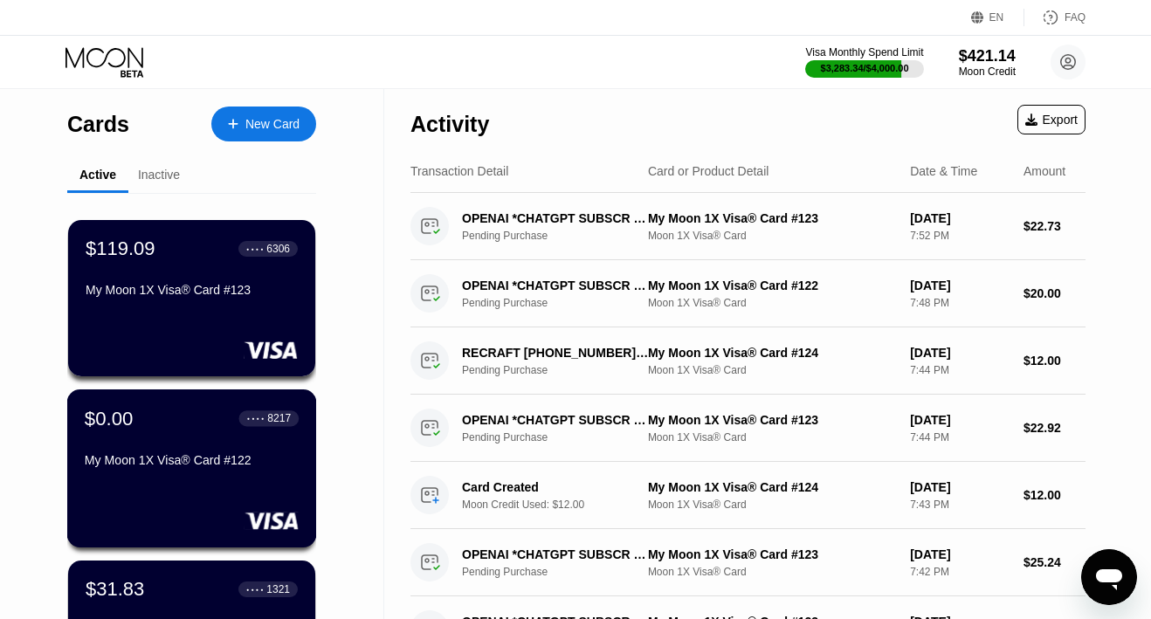
click at [162, 450] on div "$0.00 ● ● ● ● 8217 My Moon 1X Visa® Card #122" at bounding box center [192, 440] width 214 height 67
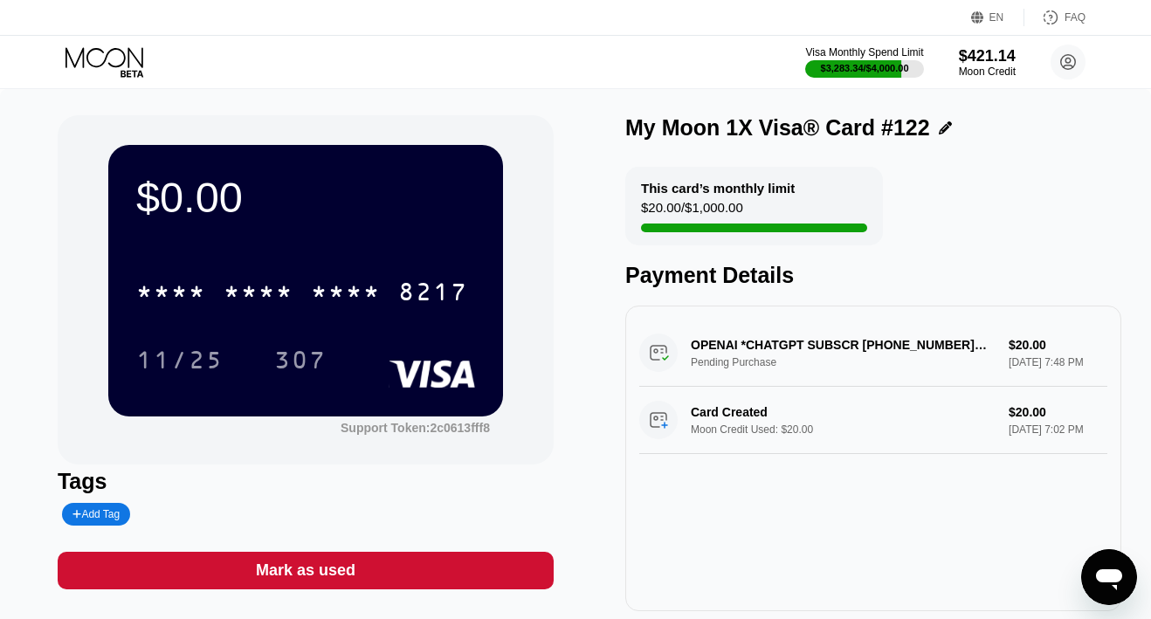
click at [251, 555] on div "Mark as used" at bounding box center [306, 571] width 496 height 38
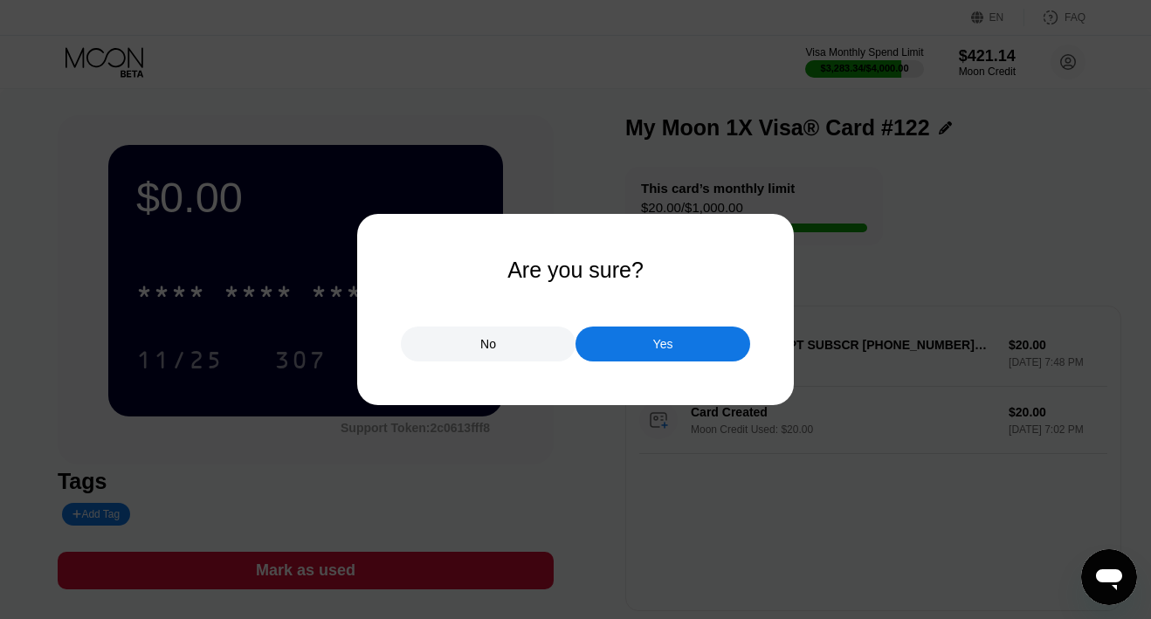
click at [584, 334] on div "Yes" at bounding box center [662, 344] width 175 height 35
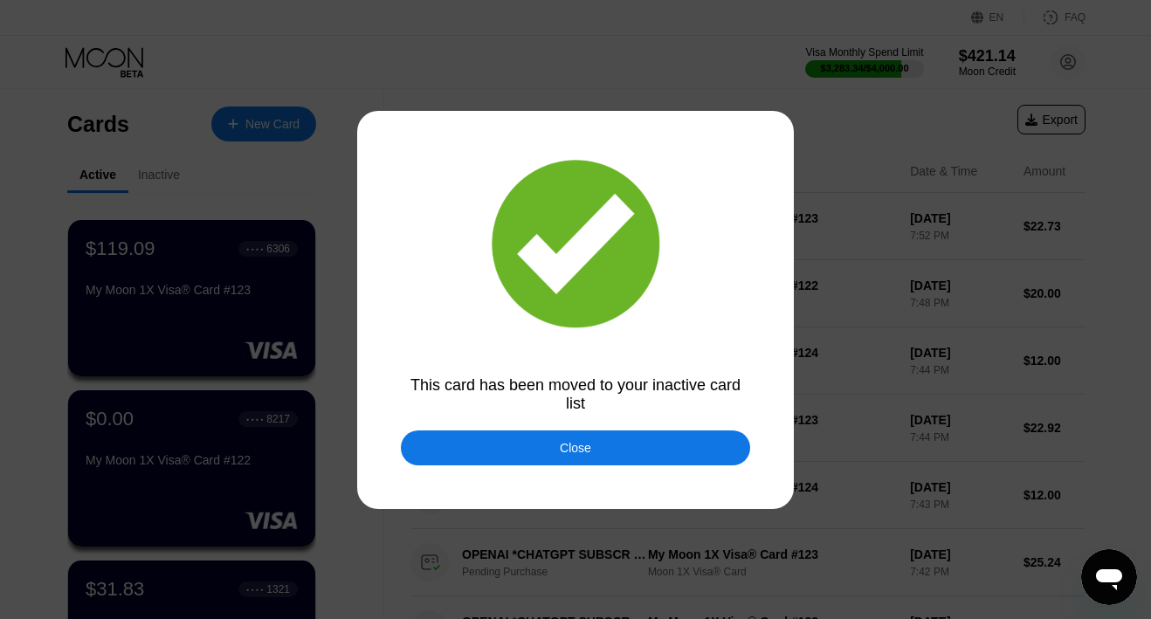
click at [554, 457] on div "Close" at bounding box center [575, 447] width 349 height 35
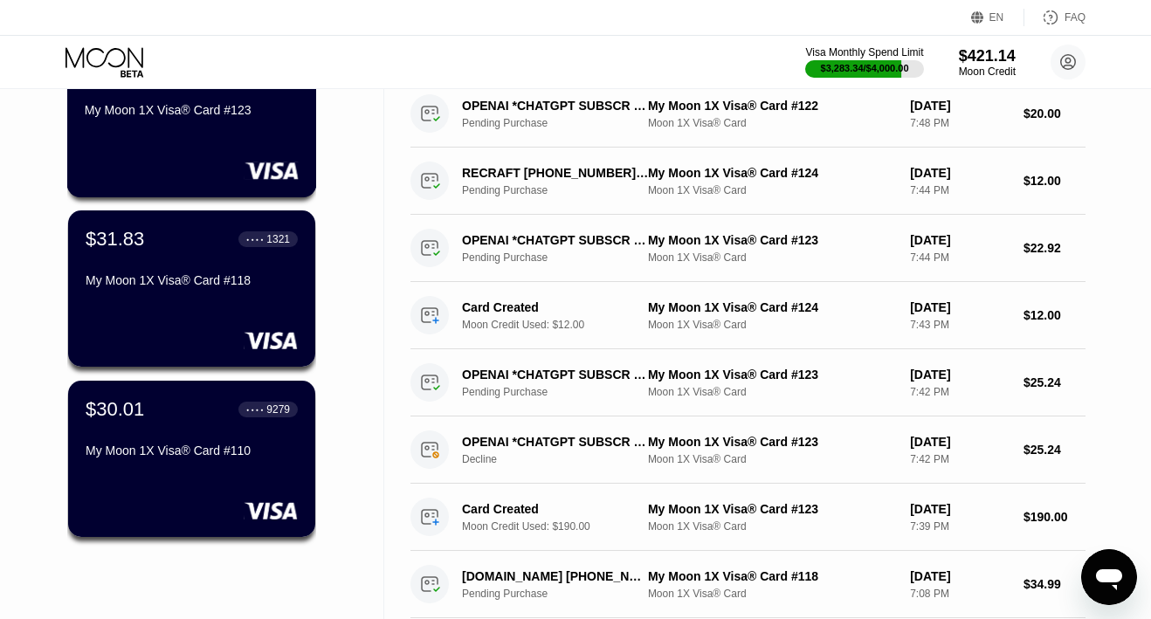
scroll to position [169, 0]
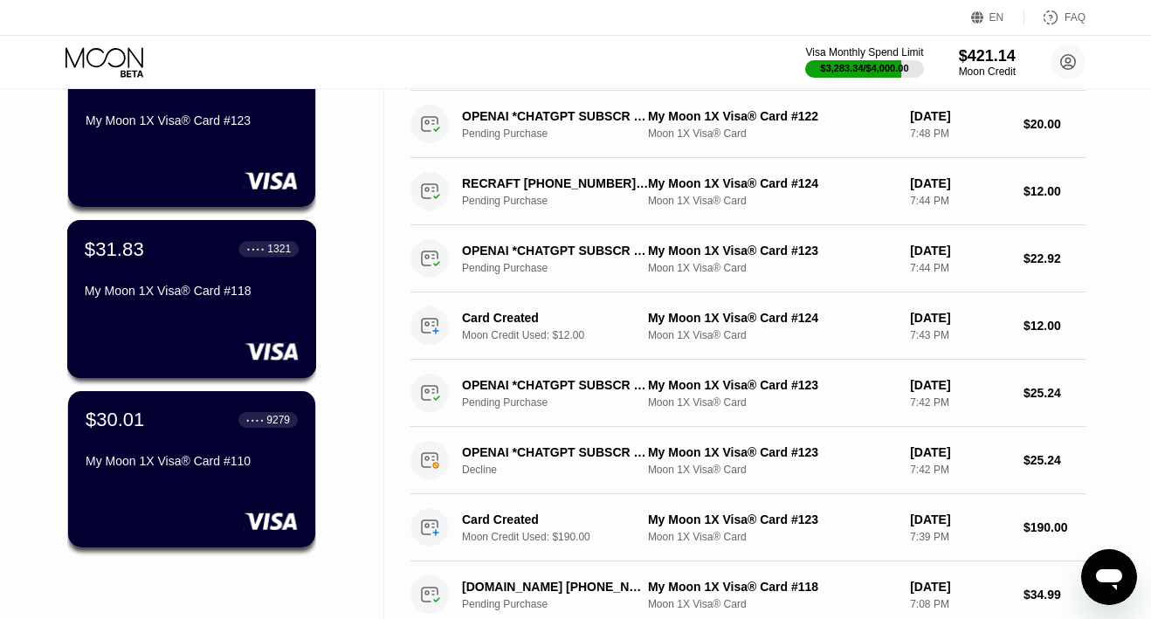
click at [154, 293] on div "My Moon 1X Visa® Card #118" at bounding box center [192, 291] width 214 height 14
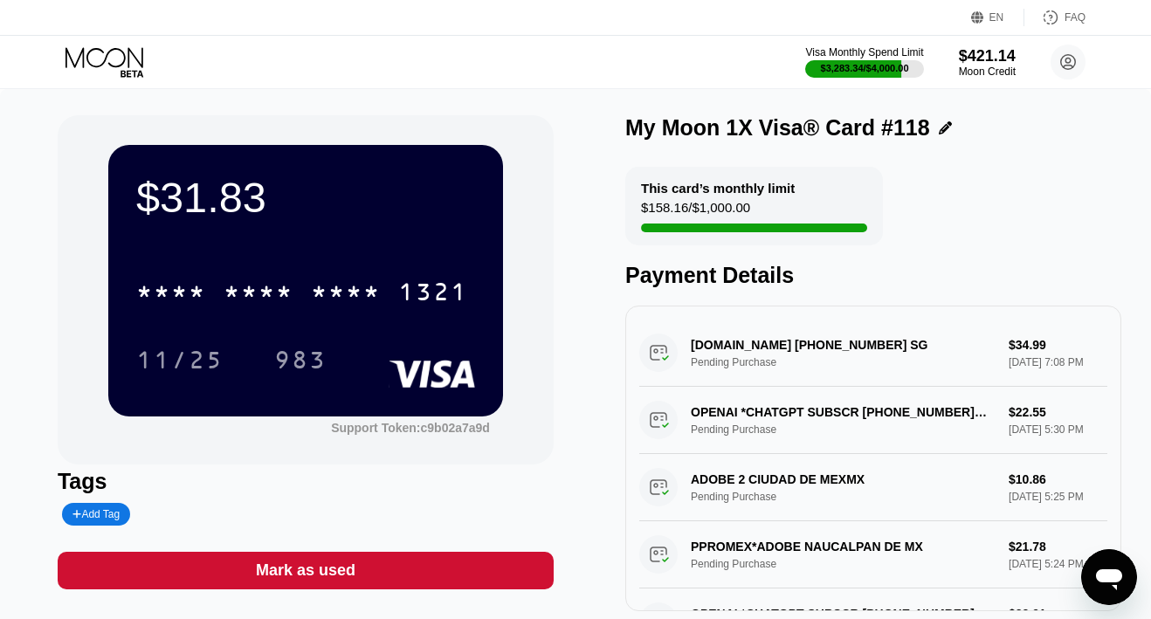
click at [97, 61] on icon at bounding box center [105, 62] width 81 height 31
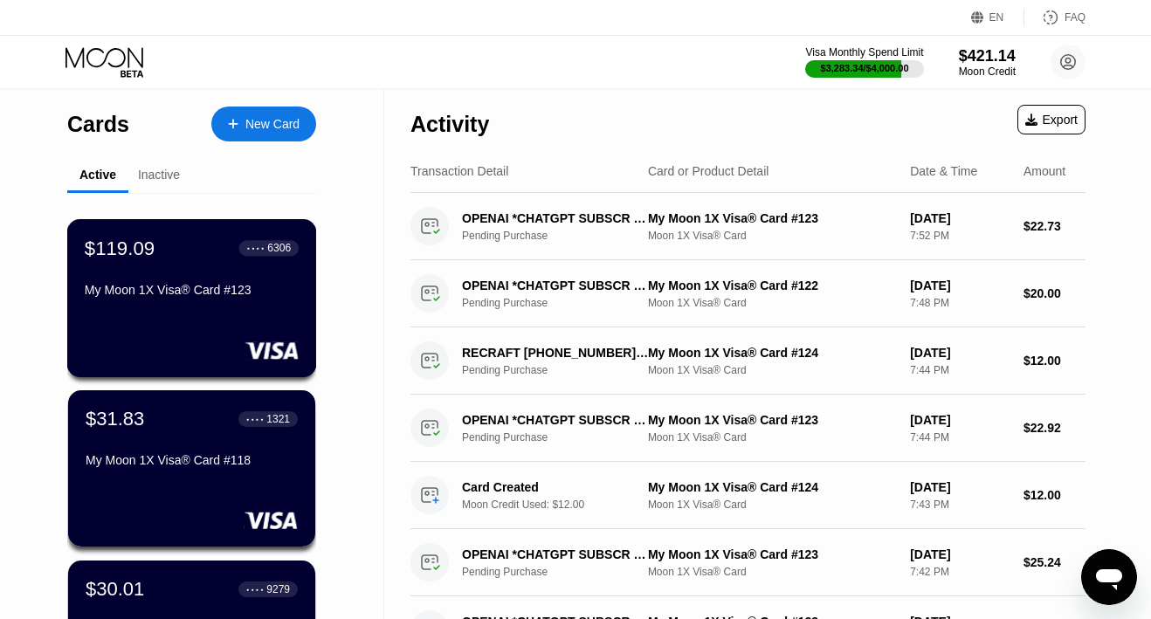
scroll to position [132, 0]
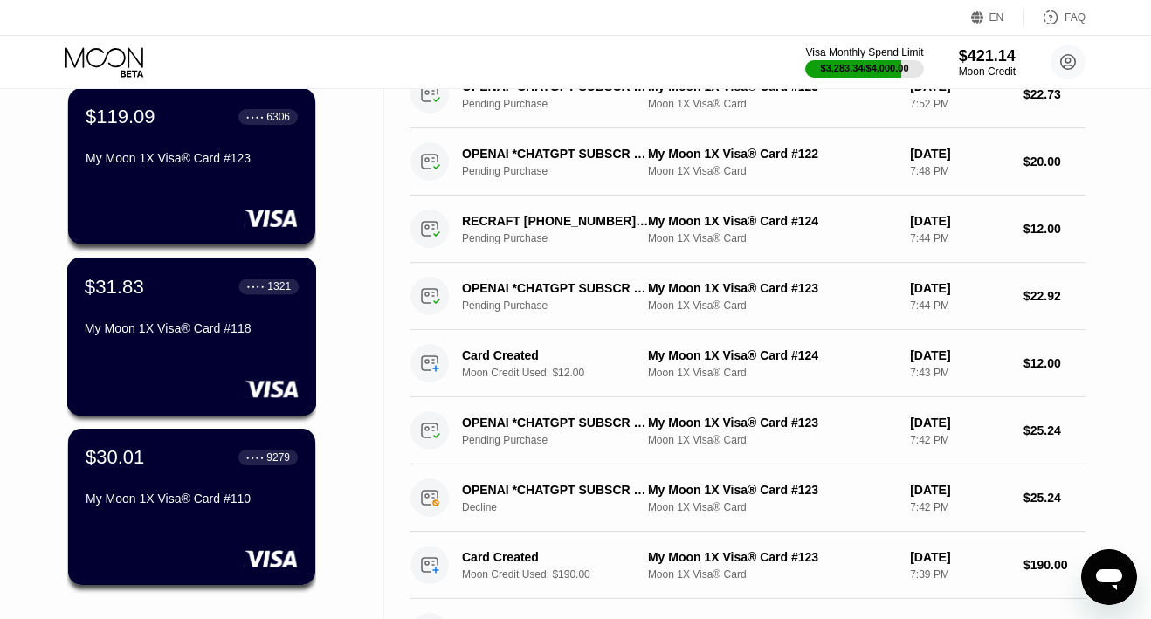
click at [138, 487] on div "$30.01 ● ● ● ● 9279 My Moon 1X Visa® Card #110" at bounding box center [192, 479] width 212 height 66
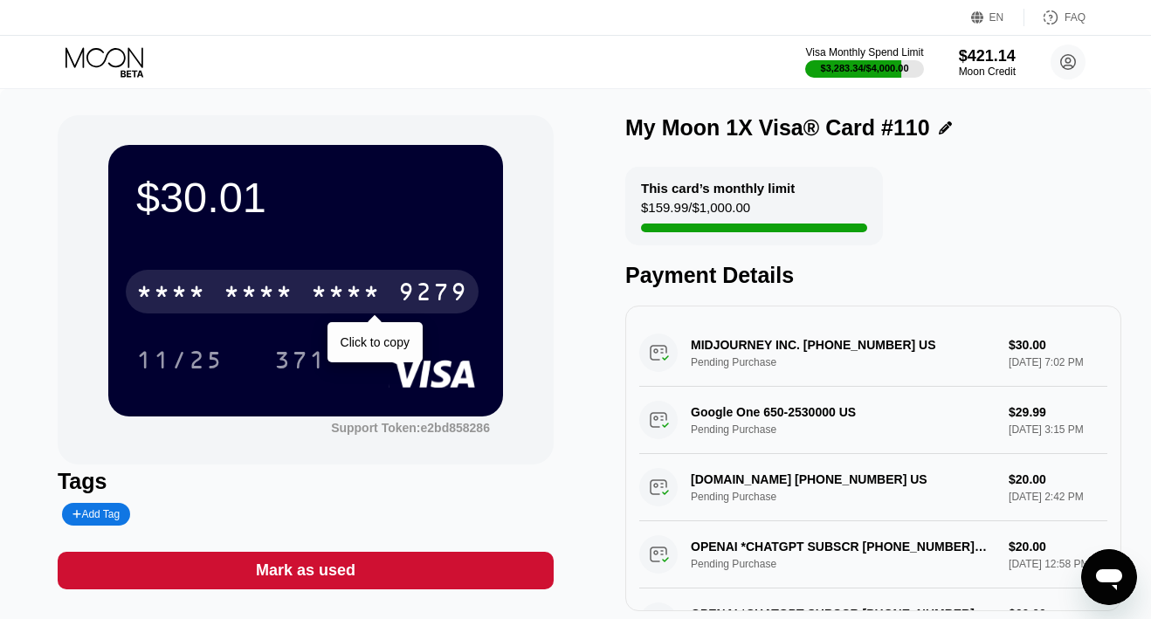
click at [272, 284] on div "* * * *" at bounding box center [259, 294] width 70 height 28
click at [272, 284] on div "6500" at bounding box center [259, 294] width 70 height 28
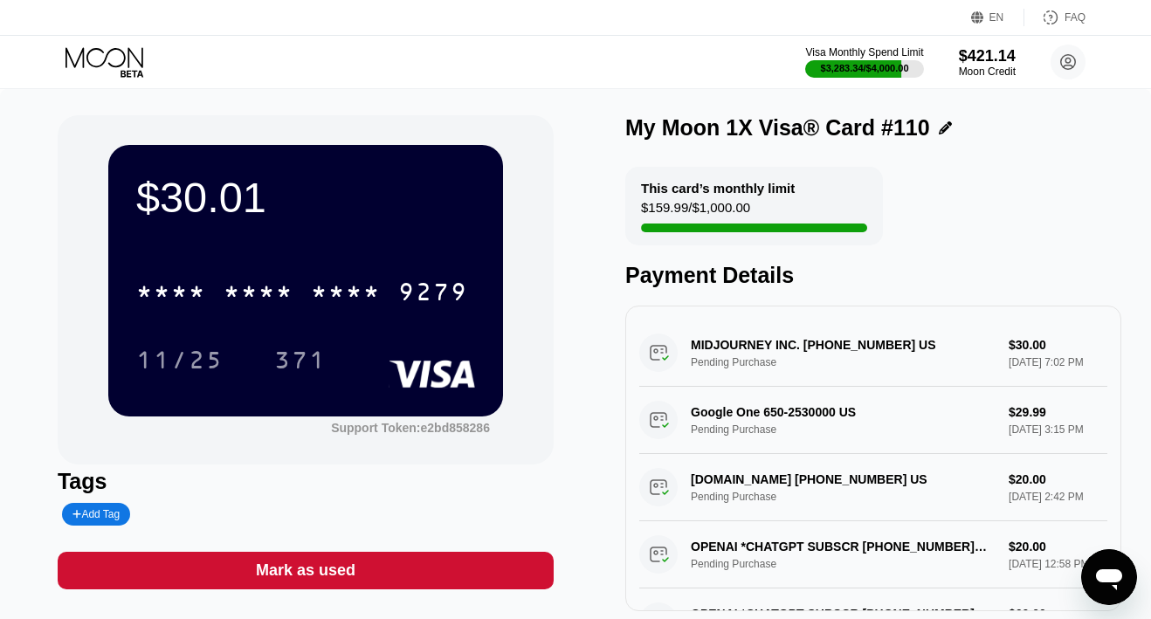
click at [127, 64] on icon at bounding box center [105, 62] width 81 height 31
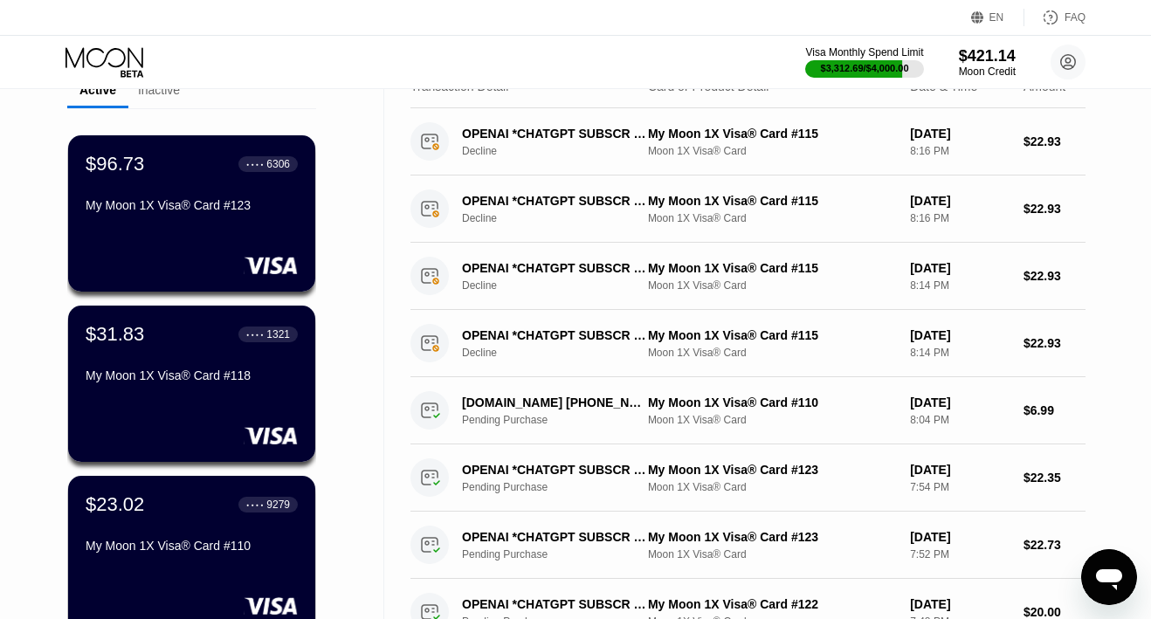
scroll to position [57, 0]
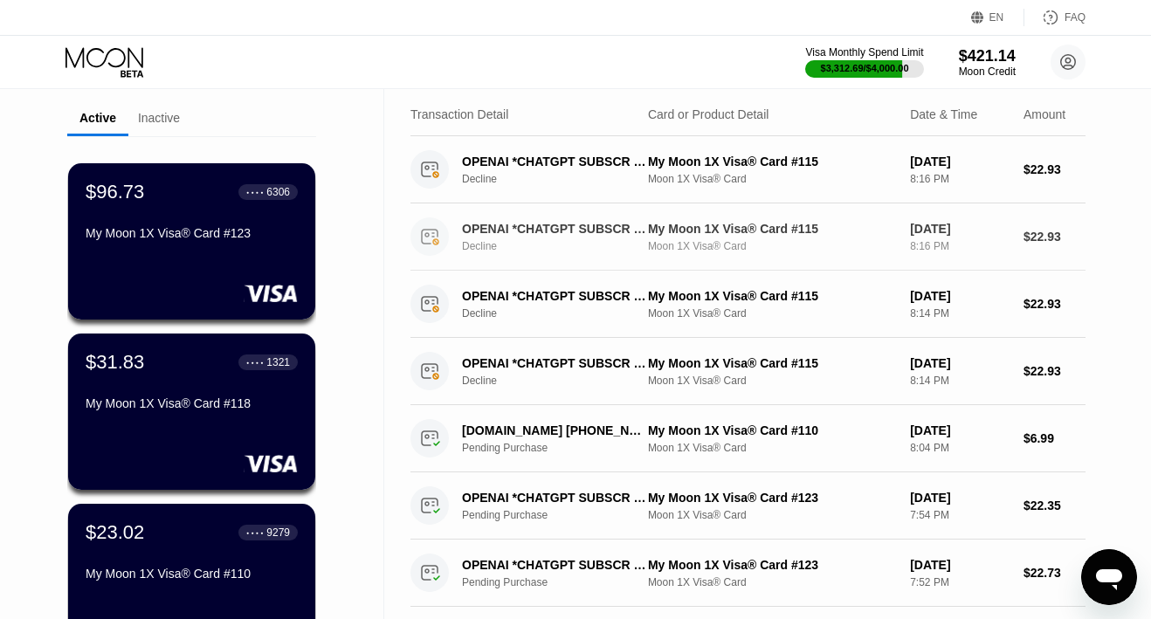
click at [568, 234] on div "OPENAI *CHATGPT SUBSCR [PHONE_NUMBER] IE" at bounding box center [555, 229] width 187 height 14
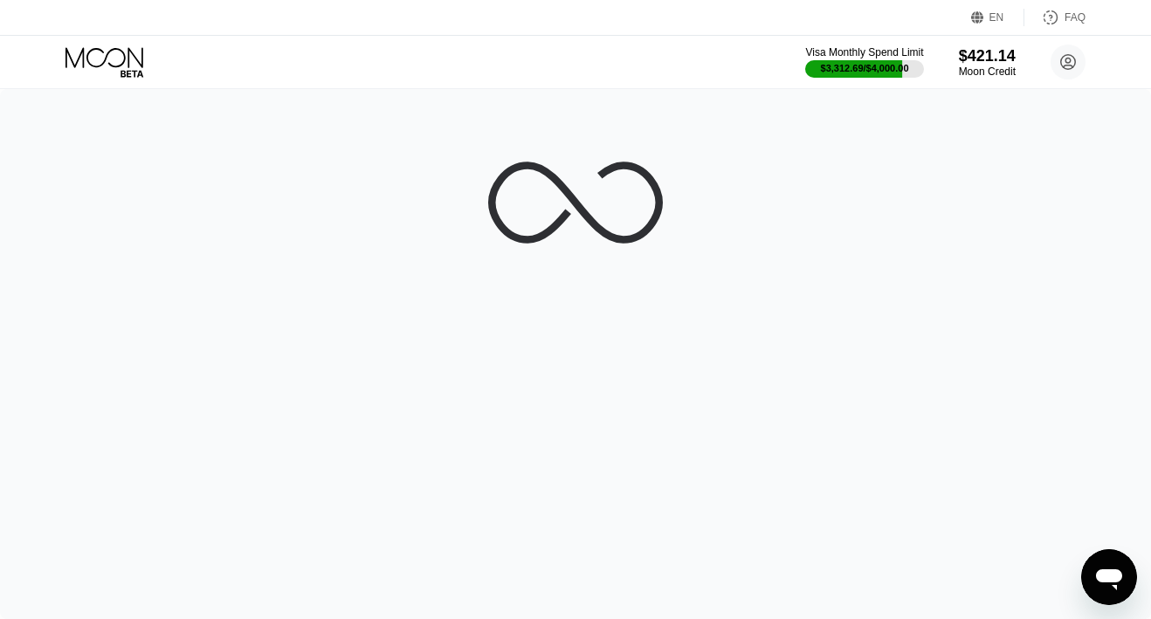
click at [479, 229] on div "Cards New Card Active Inactive $96.73 ● ● ● ● 6306 My Moon 1X Visa® Card #123 $…" at bounding box center [575, 309] width 1151 height 619
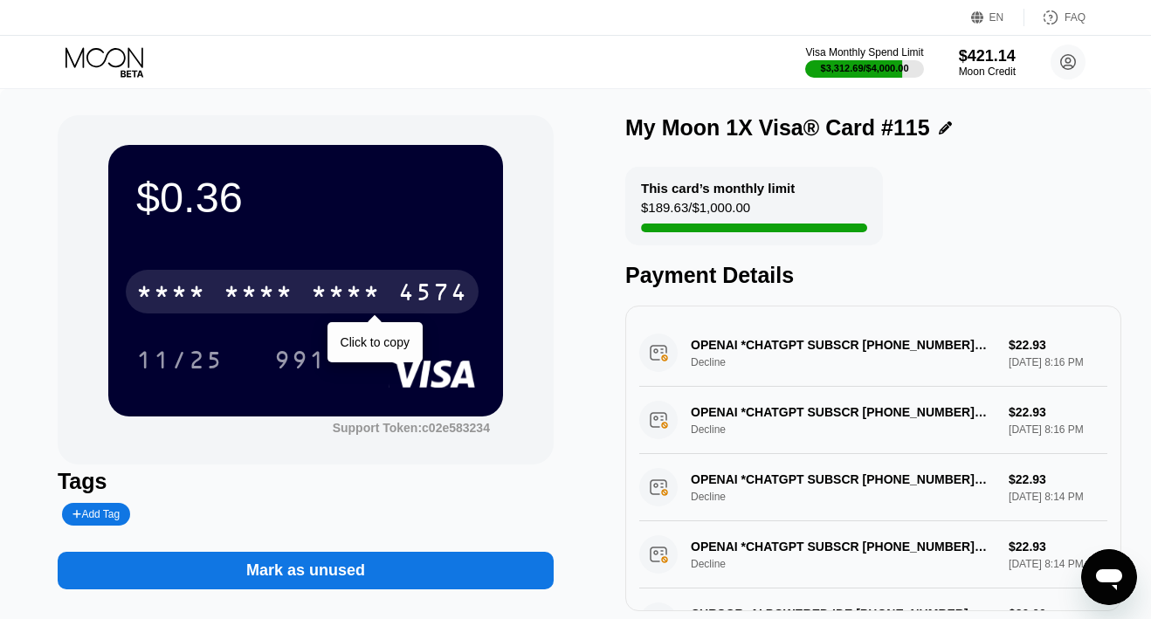
click at [400, 296] on div "4574" at bounding box center [433, 294] width 70 height 28
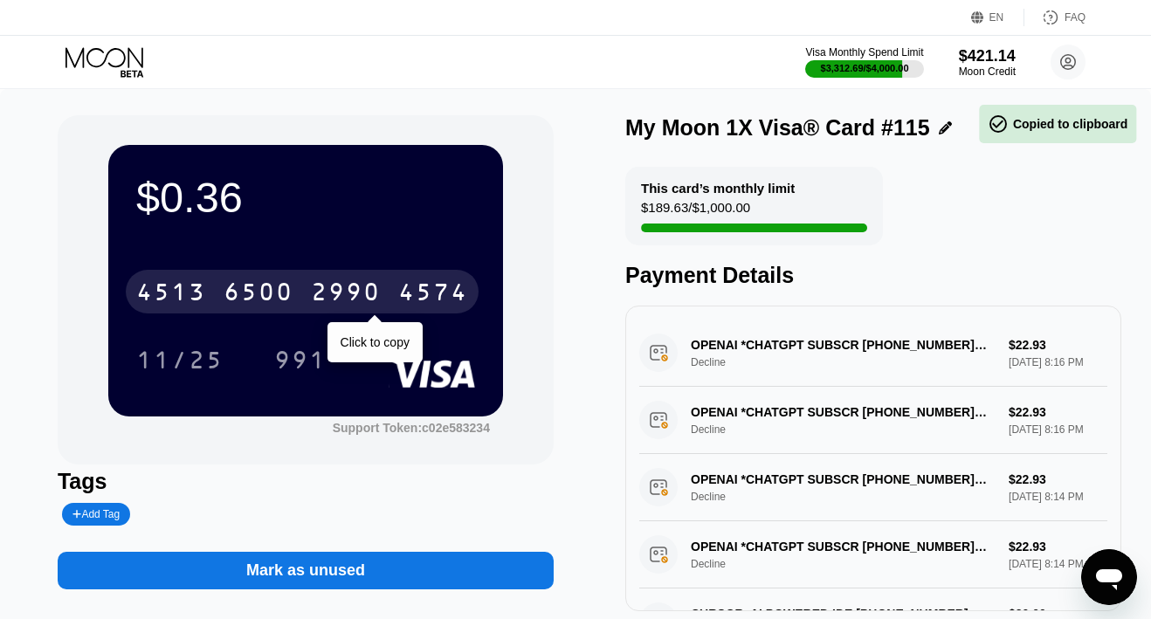
click at [400, 296] on div "4574" at bounding box center [433, 294] width 70 height 28
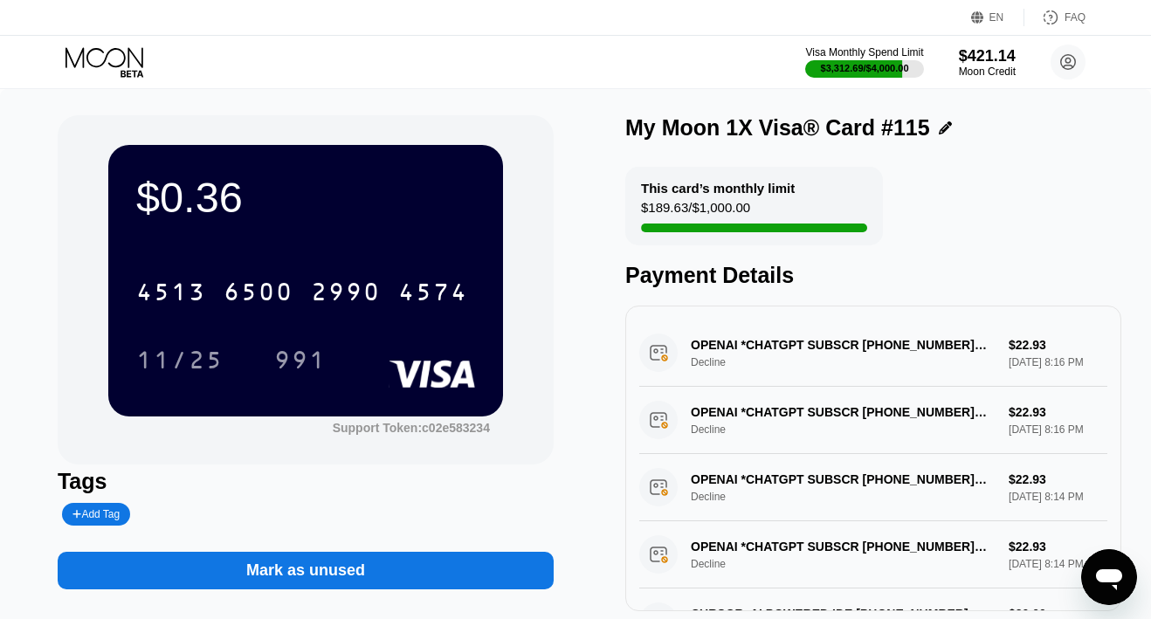
click at [108, 52] on icon at bounding box center [104, 57] width 78 height 20
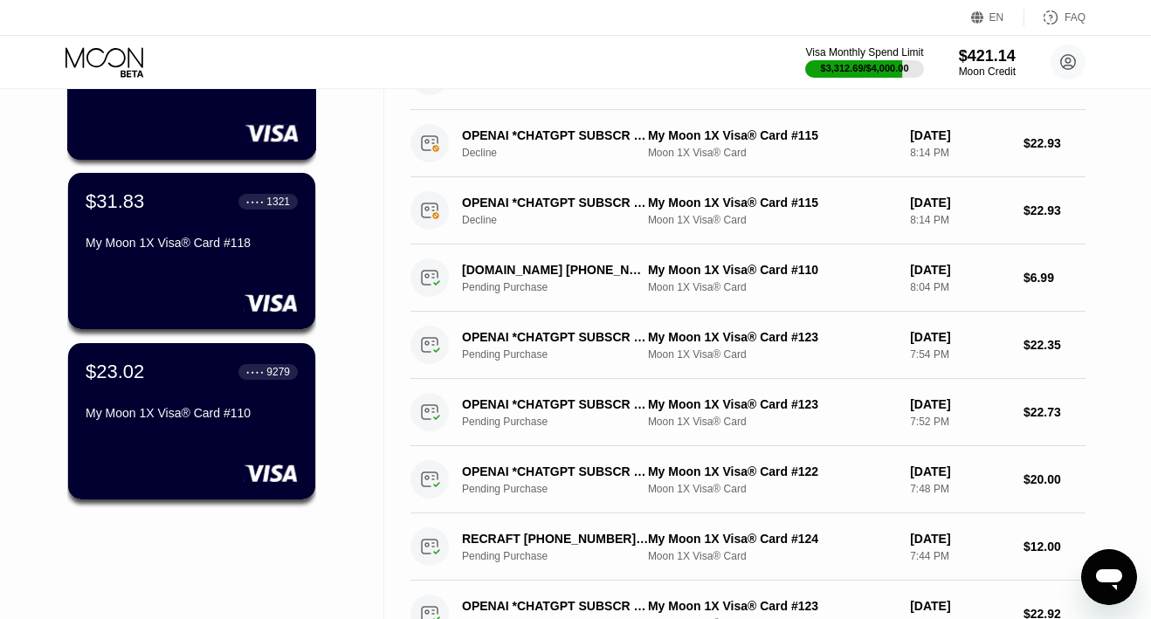
scroll to position [220, 0]
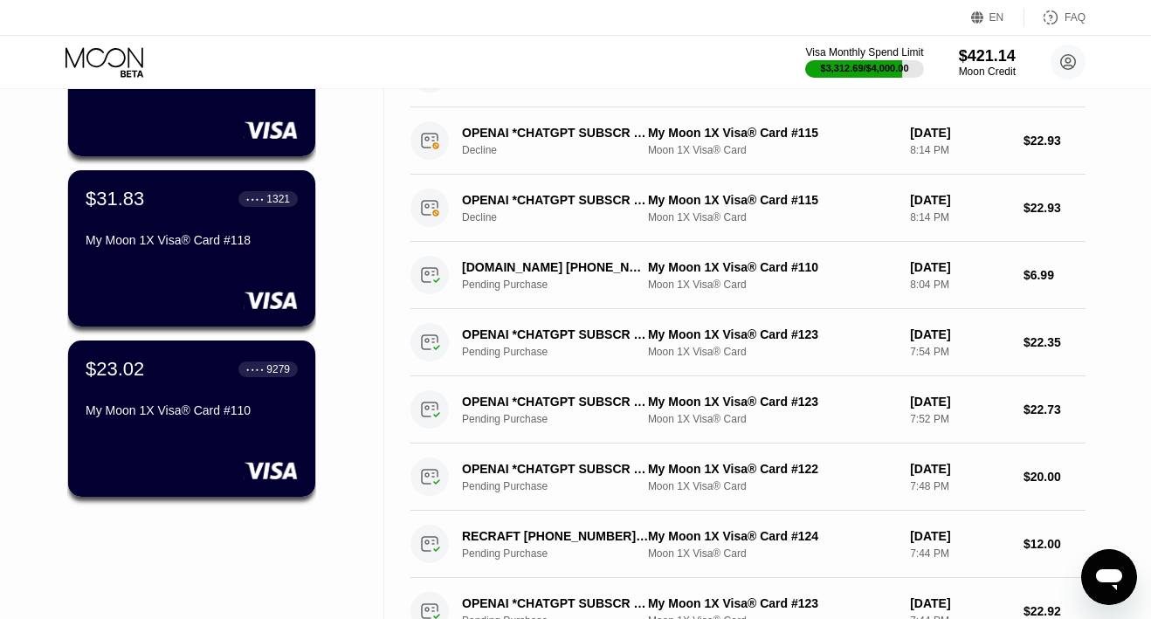
click at [140, 263] on div "$31.83 ● ● ● ● 1321 My Moon 1X Visa® Card #118" at bounding box center [191, 248] width 247 height 156
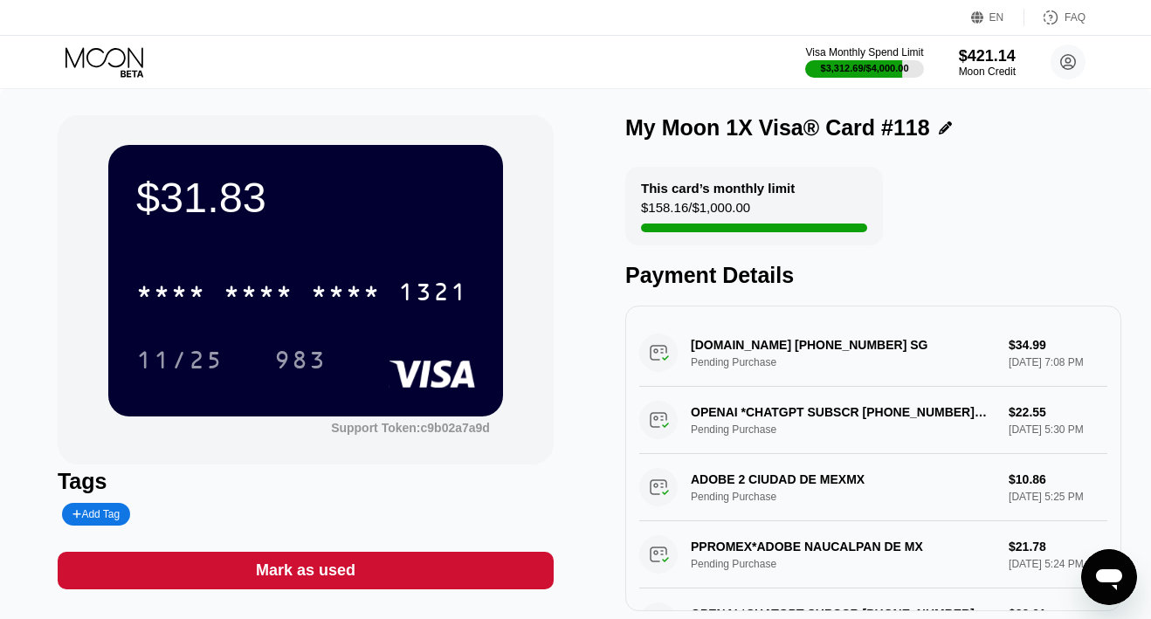
click at [90, 65] on icon at bounding box center [105, 62] width 81 height 31
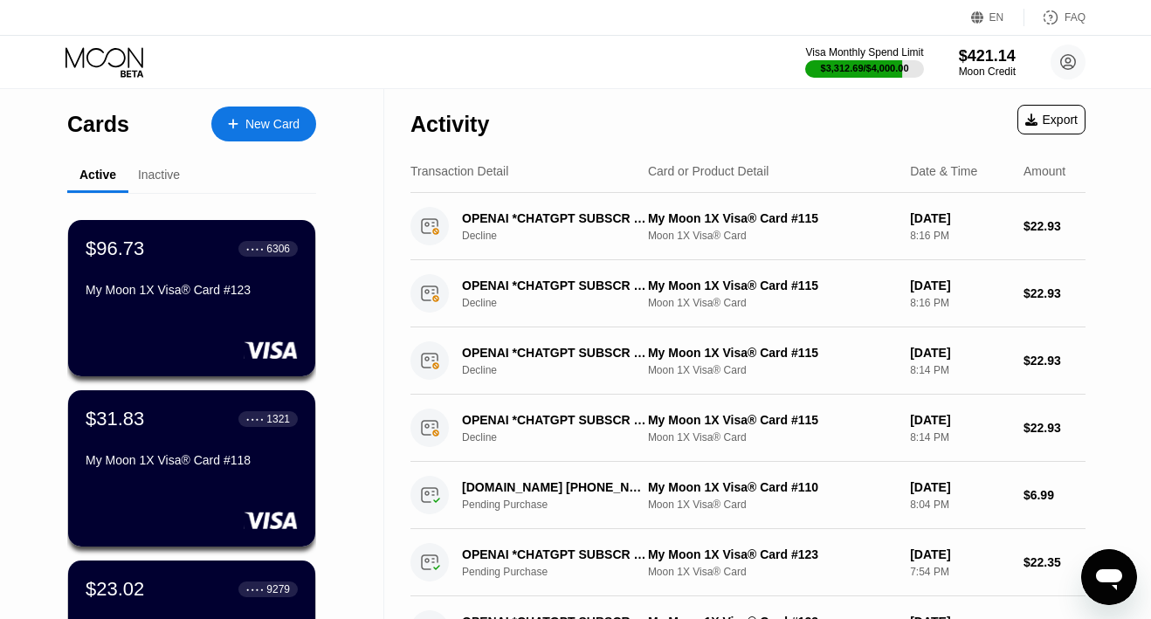
click at [273, 125] on div "New Card" at bounding box center [272, 124] width 54 height 15
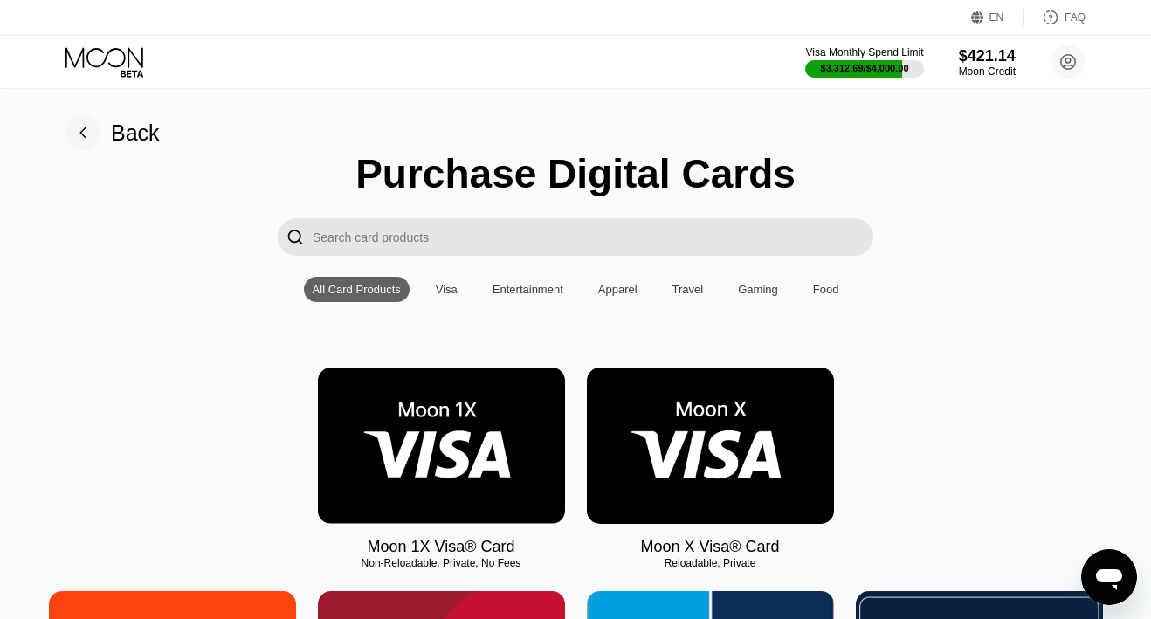
click at [441, 411] on img at bounding box center [441, 446] width 247 height 156
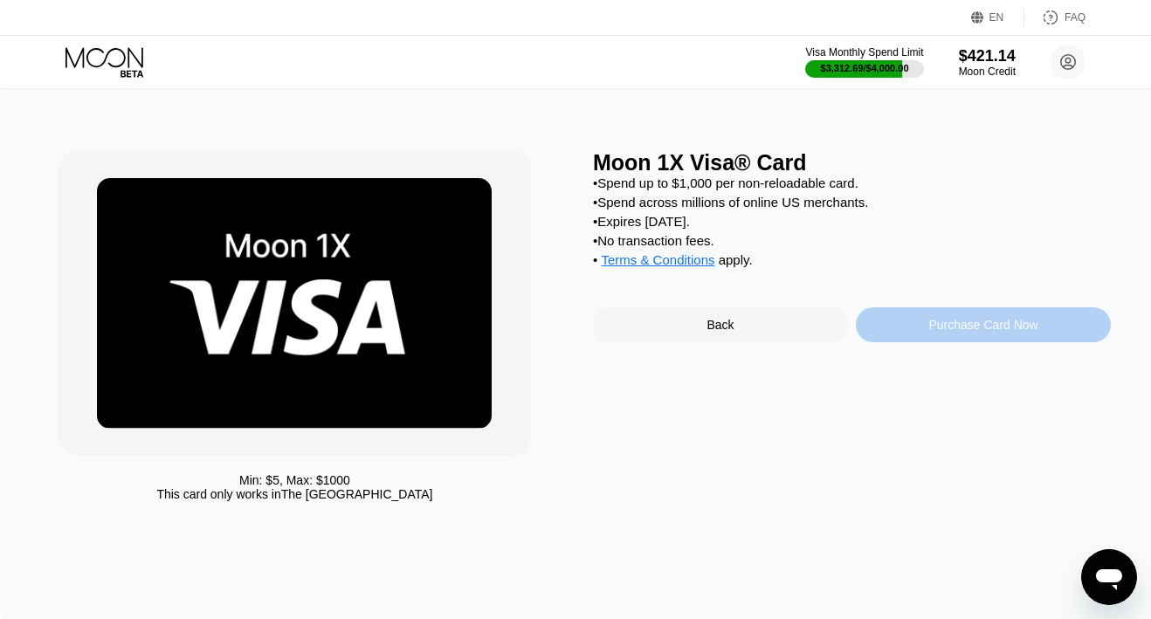
click at [909, 336] on div "Purchase Card Now" at bounding box center [983, 324] width 255 height 35
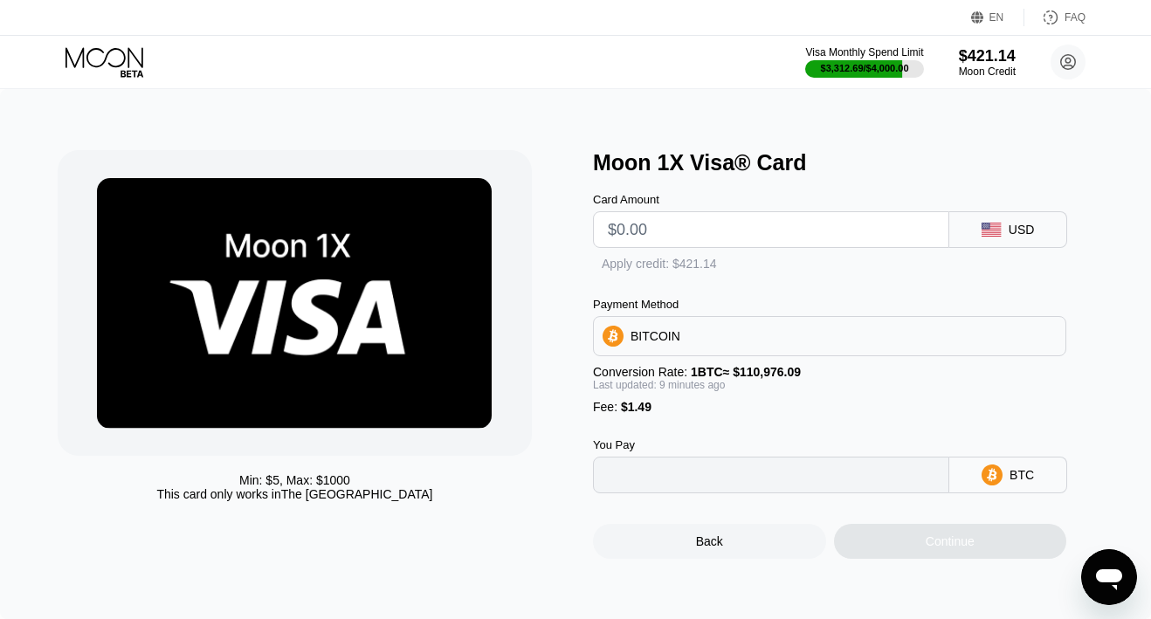
type input "0"
click at [701, 236] on input "text" at bounding box center [771, 229] width 327 height 35
type input "$20"
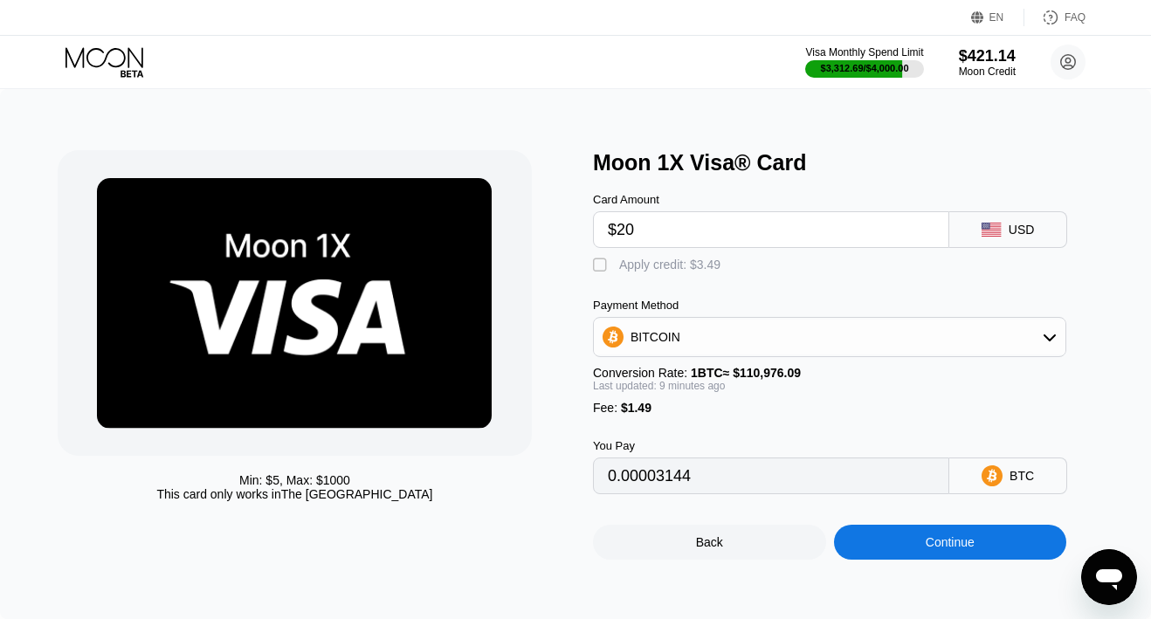
type input "0.00019360"
type input "$20"
click at [677, 261] on div "Apply credit: $21.49" at bounding box center [673, 265] width 108 height 14
type input "0"
click at [870, 552] on div "Continue" at bounding box center [950, 542] width 233 height 35
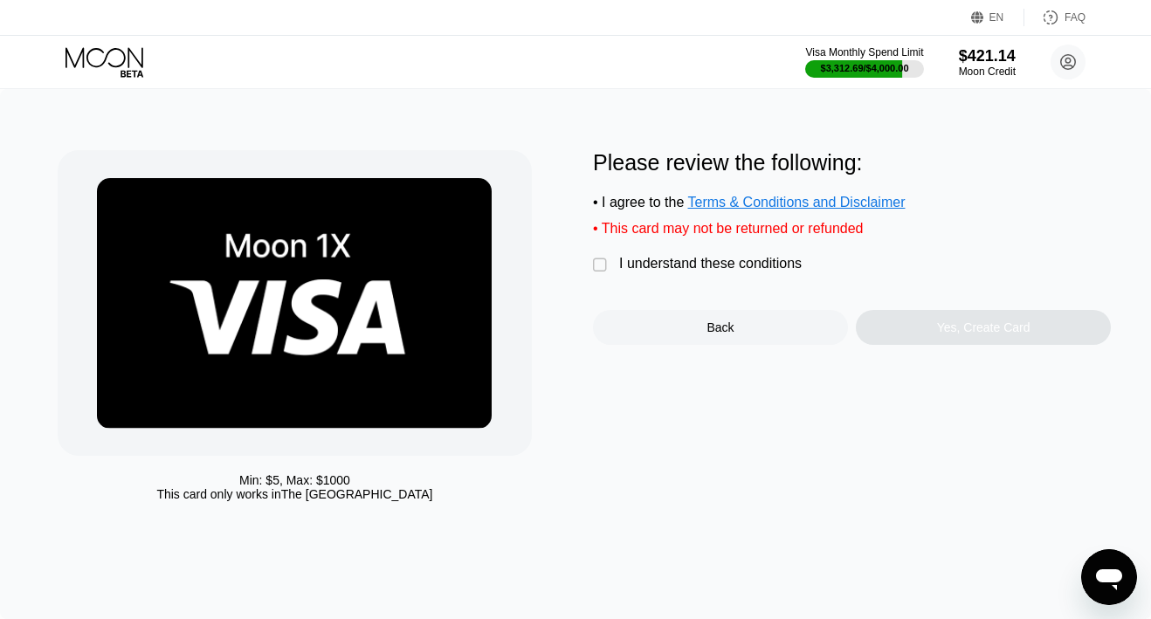
click at [726, 265] on div "I understand these conditions" at bounding box center [710, 264] width 182 height 16
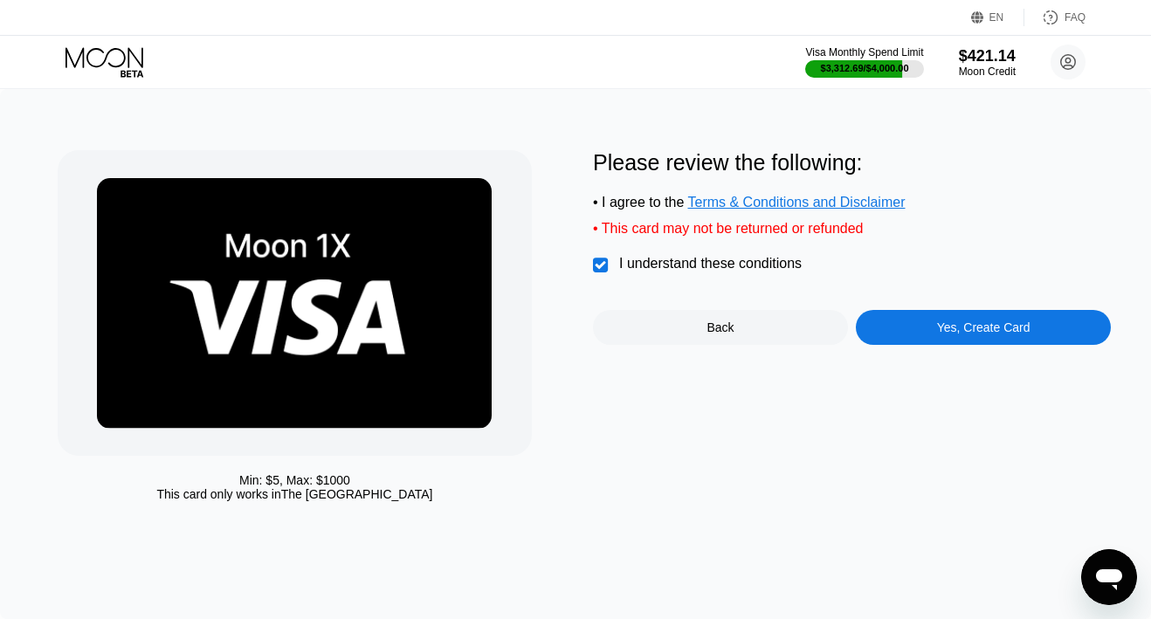
click at [909, 324] on div "Yes, Create Card" at bounding box center [983, 327] width 255 height 35
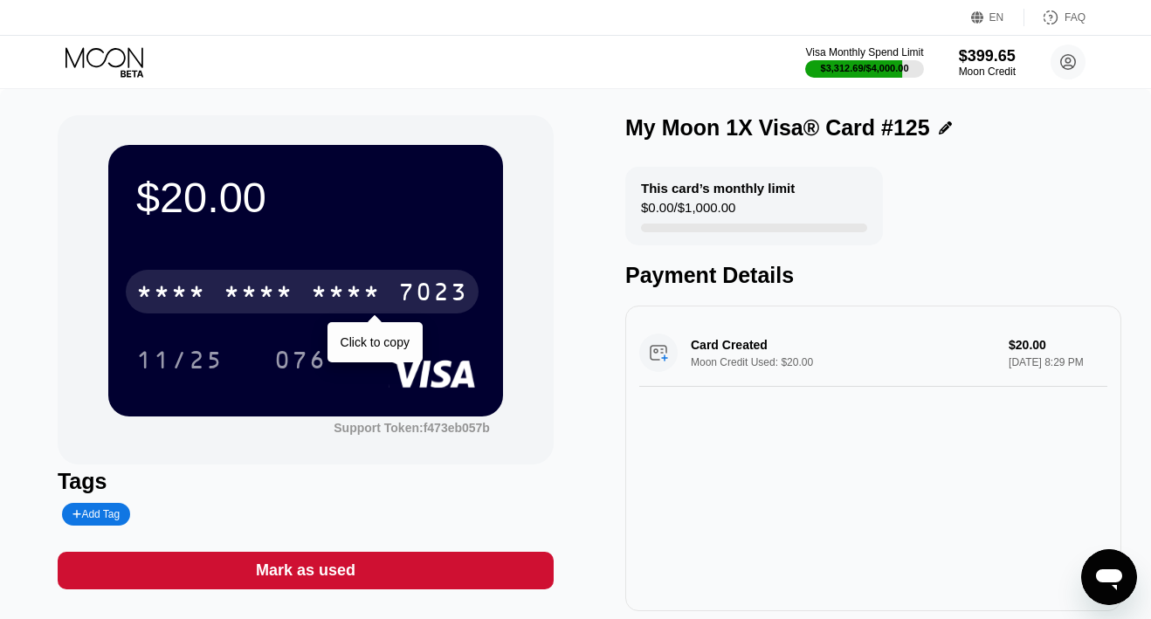
click at [395, 286] on div "* * * * * * * * * * * * 7023" at bounding box center [302, 292] width 353 height 44
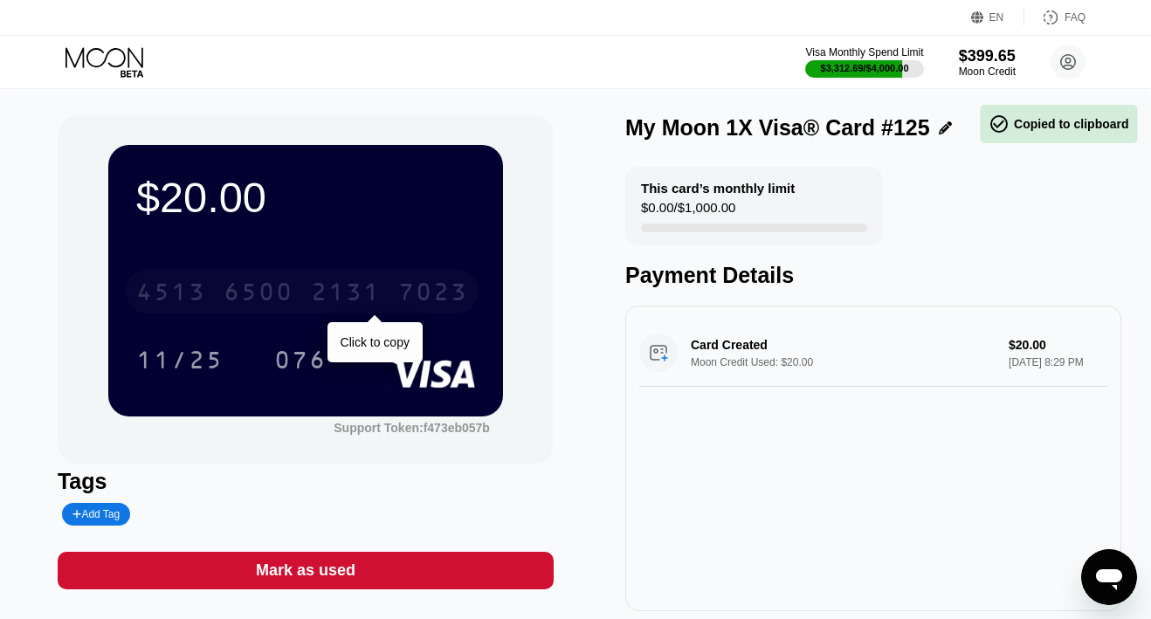
click at [395, 286] on div "4513 6500 2131 7023" at bounding box center [302, 292] width 353 height 44
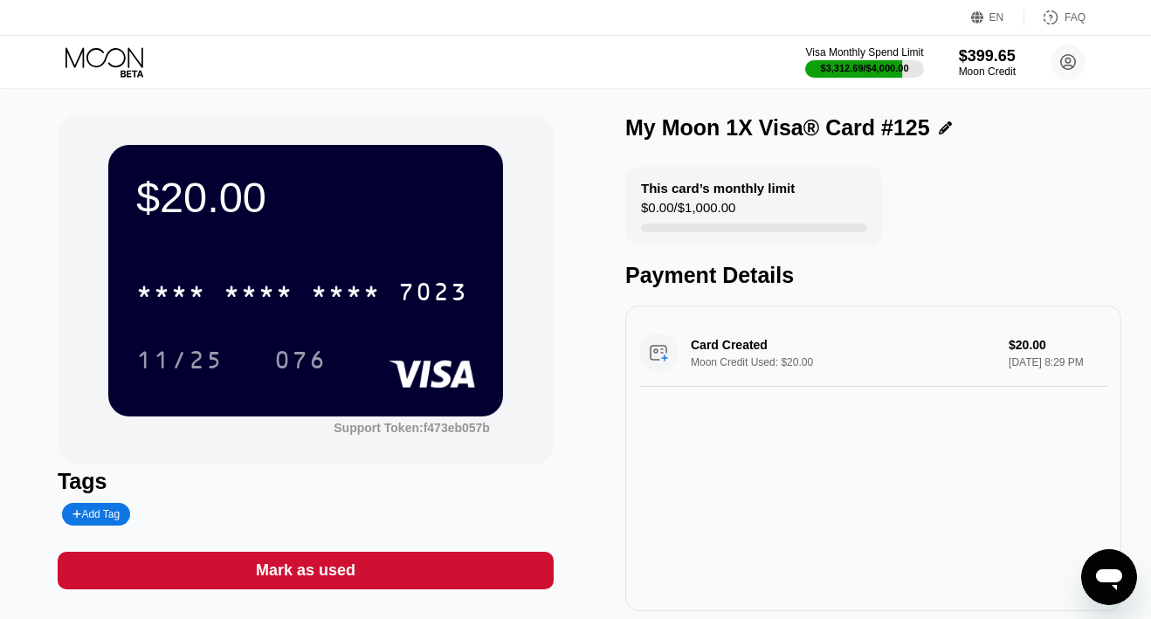
click at [104, 58] on icon at bounding box center [105, 62] width 81 height 31
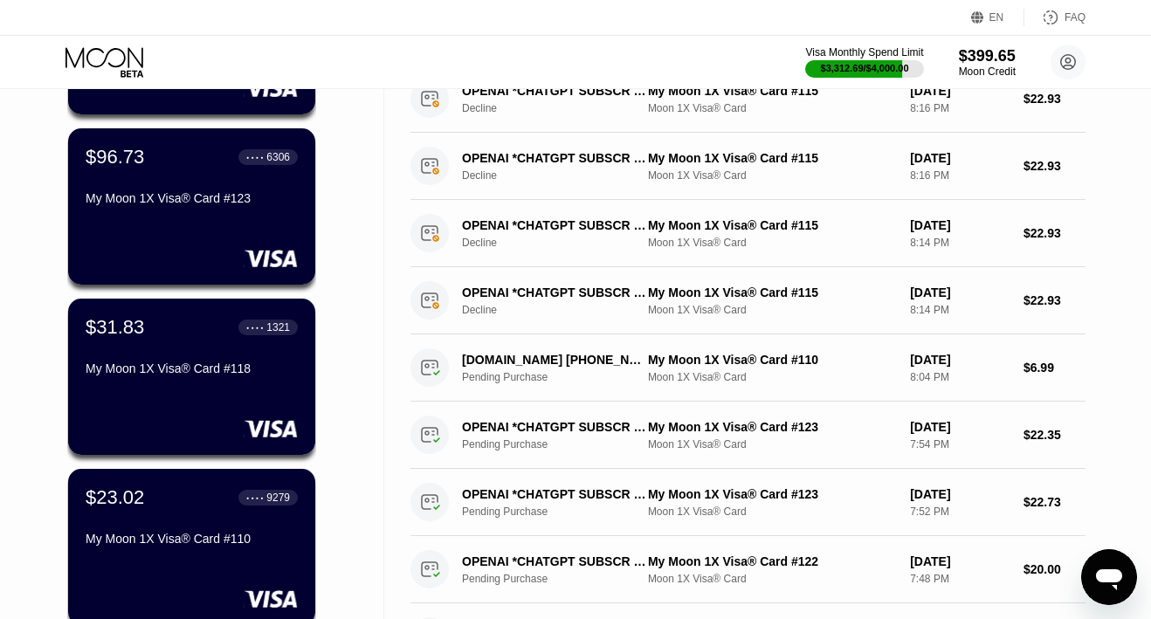
scroll to position [361, 0]
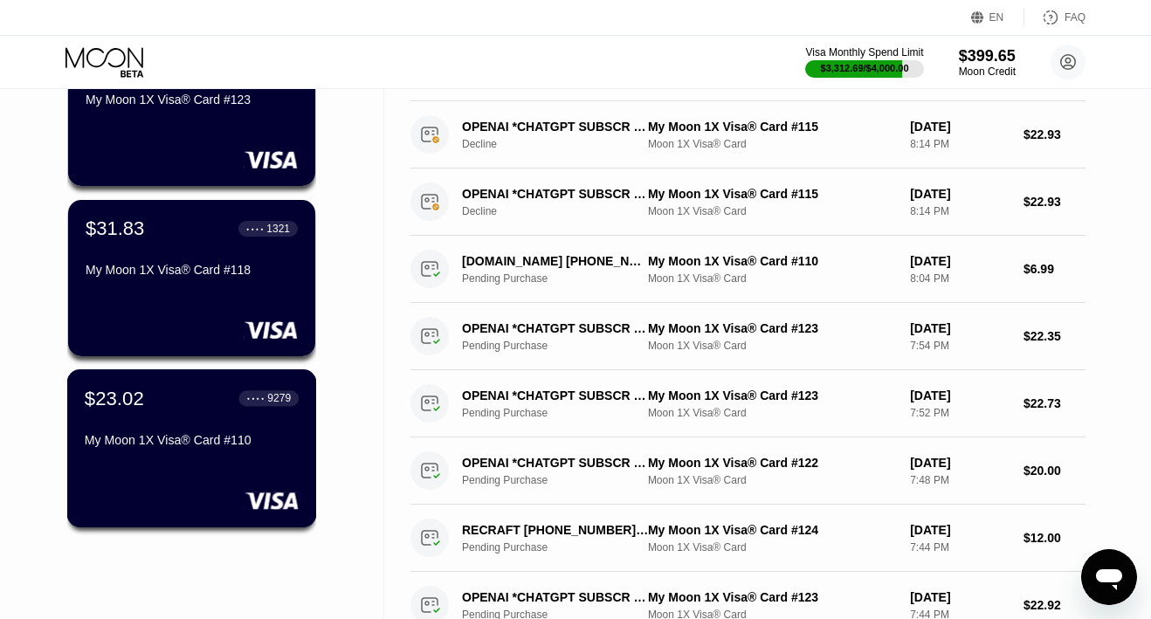
click at [183, 449] on div "My Moon 1X Visa® Card #110" at bounding box center [192, 443] width 214 height 21
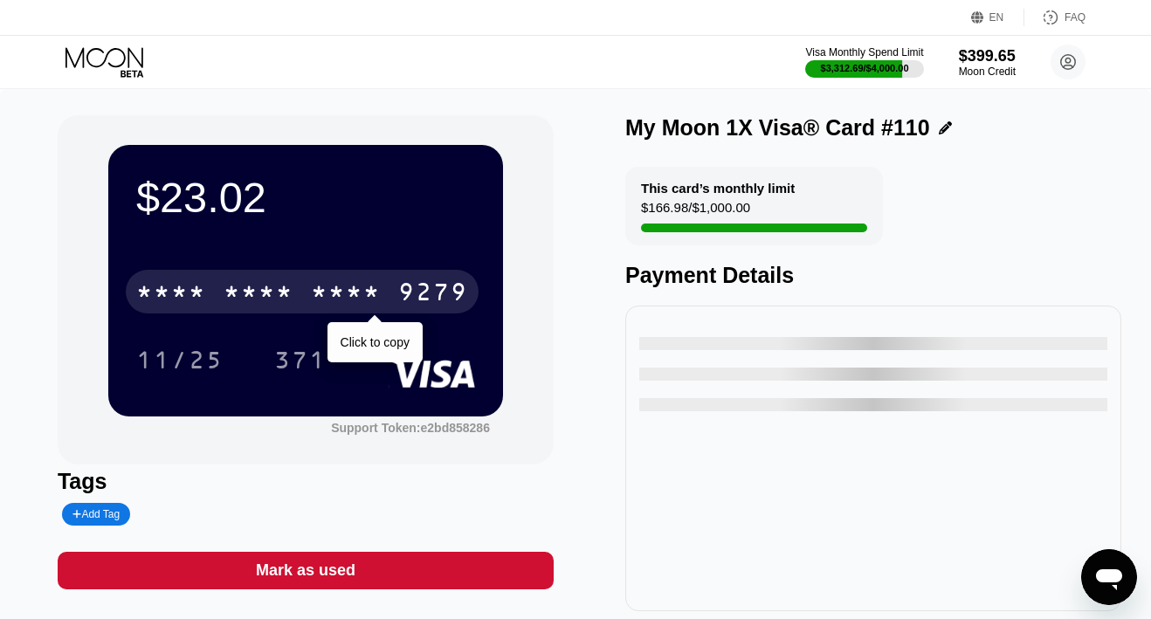
click at [303, 279] on div "* * * * * * * * * * * * 9279" at bounding box center [302, 292] width 353 height 44
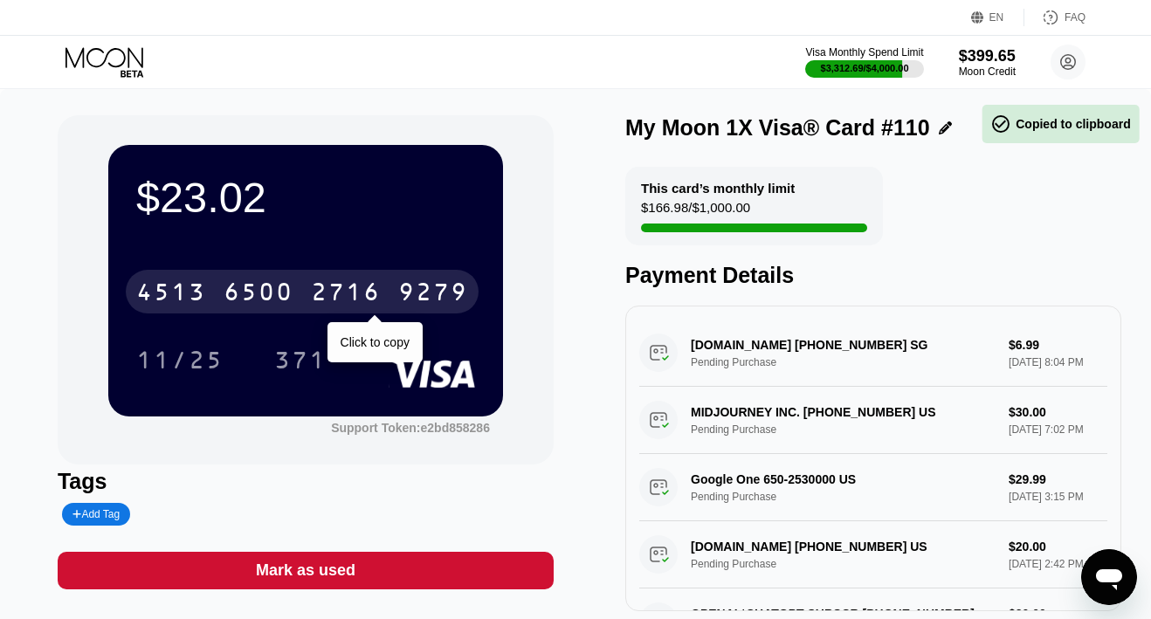
click at [303, 279] on div "4513 6500 2716 9279" at bounding box center [302, 292] width 353 height 44
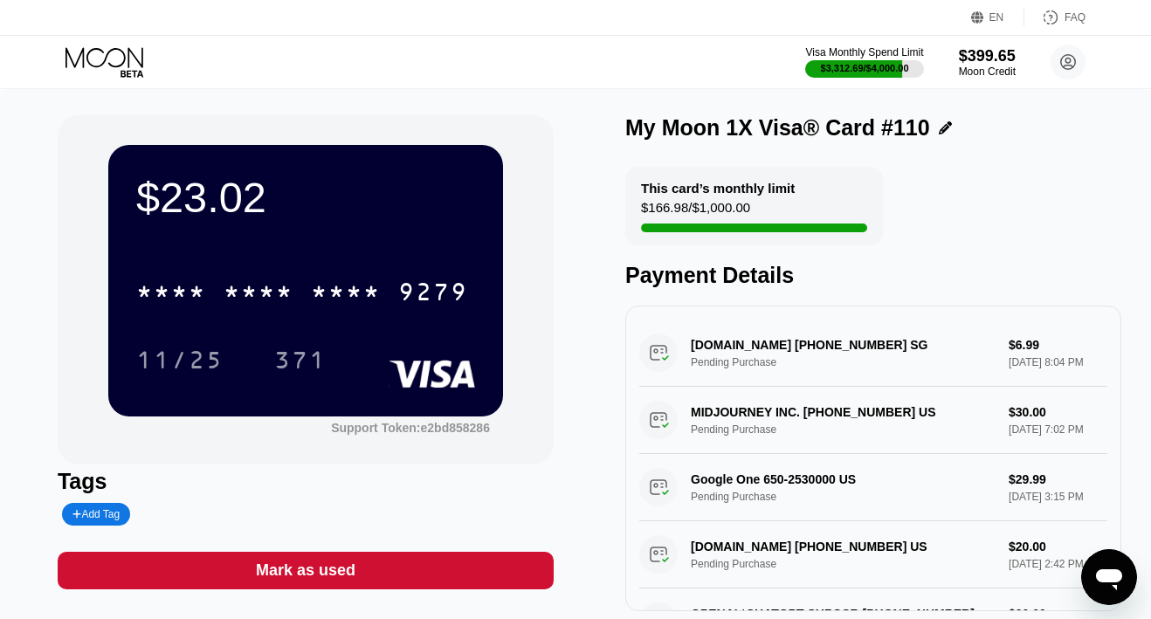
click at [107, 56] on icon at bounding box center [104, 57] width 78 height 20
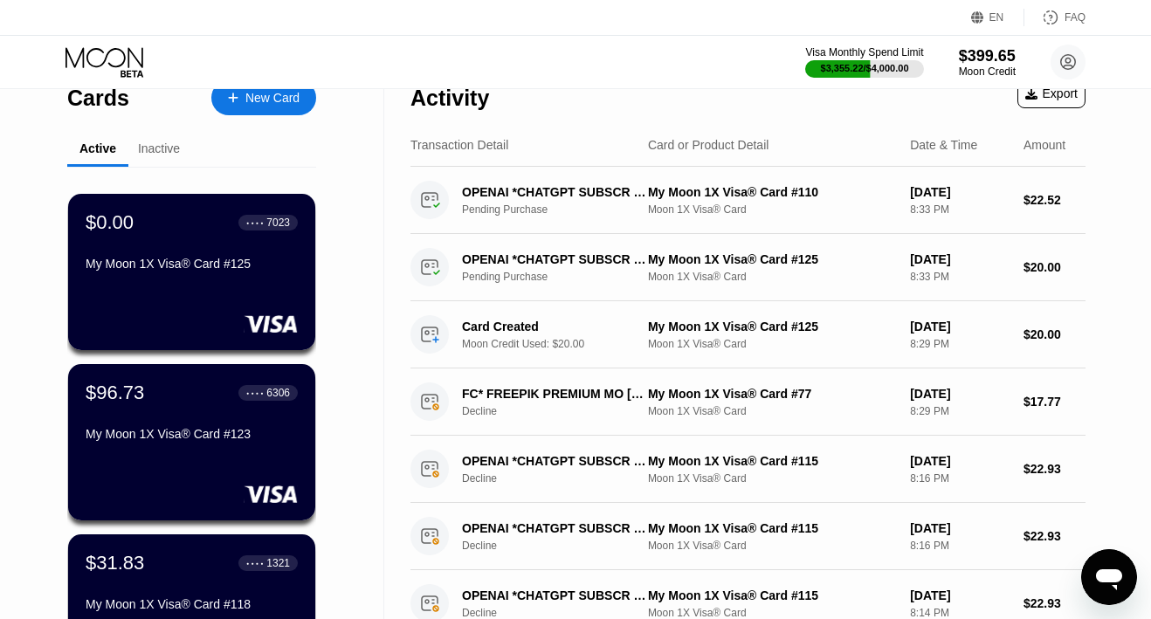
scroll to position [27, 0]
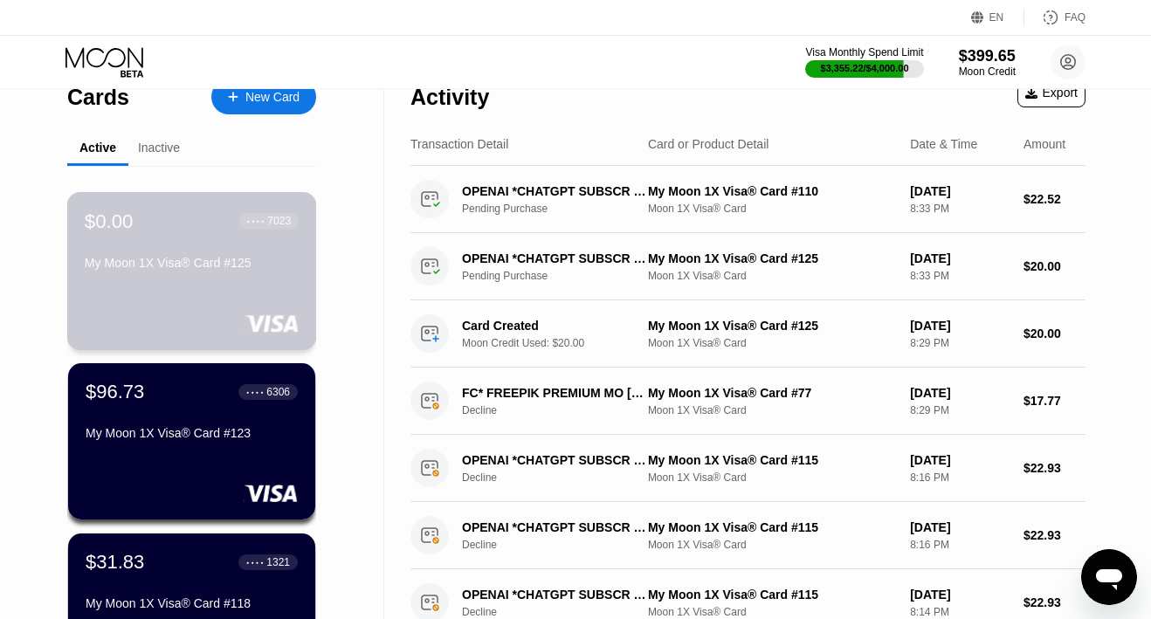
click at [206, 290] on div "$0.00 ● ● ● ● 7023 My Moon 1X Visa® Card #125" at bounding box center [192, 271] width 250 height 158
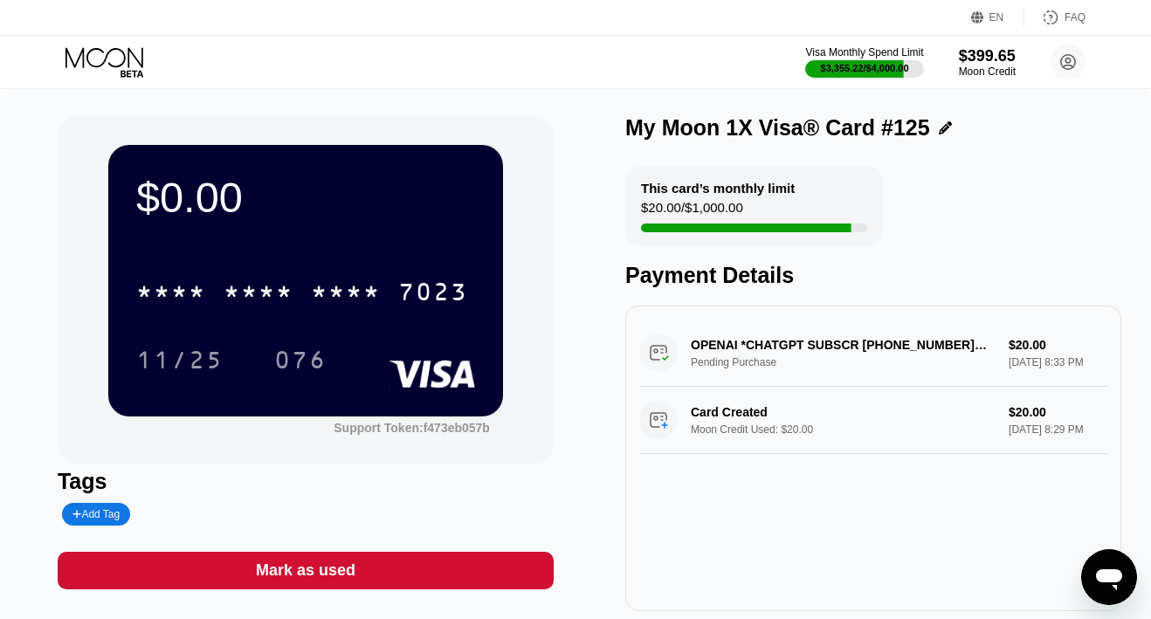
click at [320, 553] on div "Mark as used" at bounding box center [306, 571] width 496 height 38
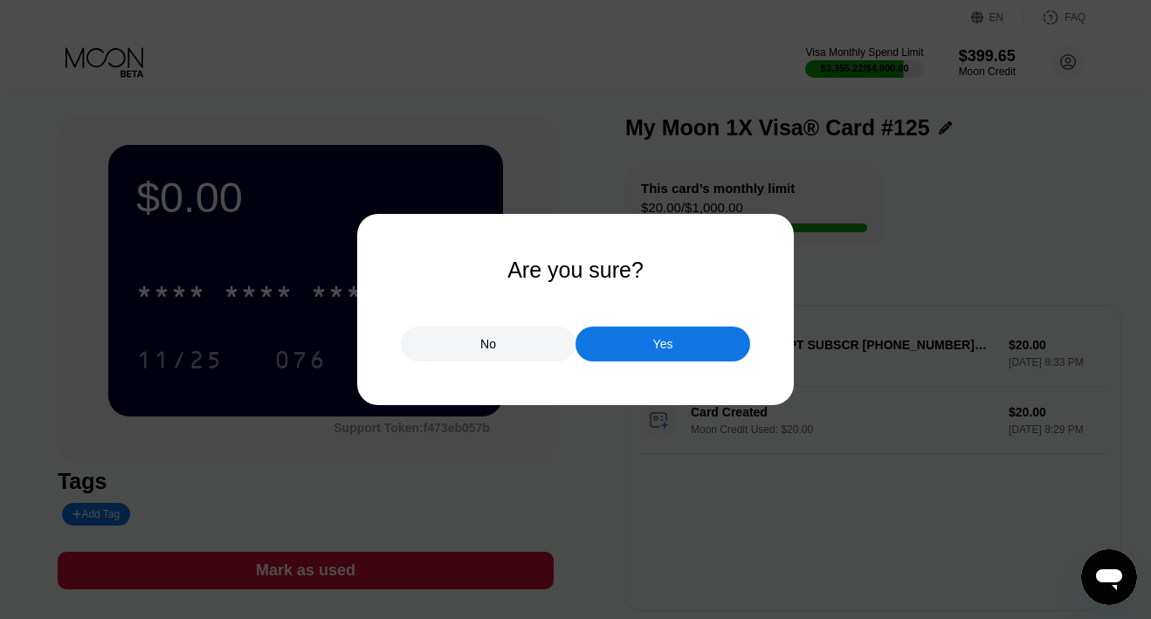
click at [621, 335] on div "Yes" at bounding box center [662, 344] width 175 height 35
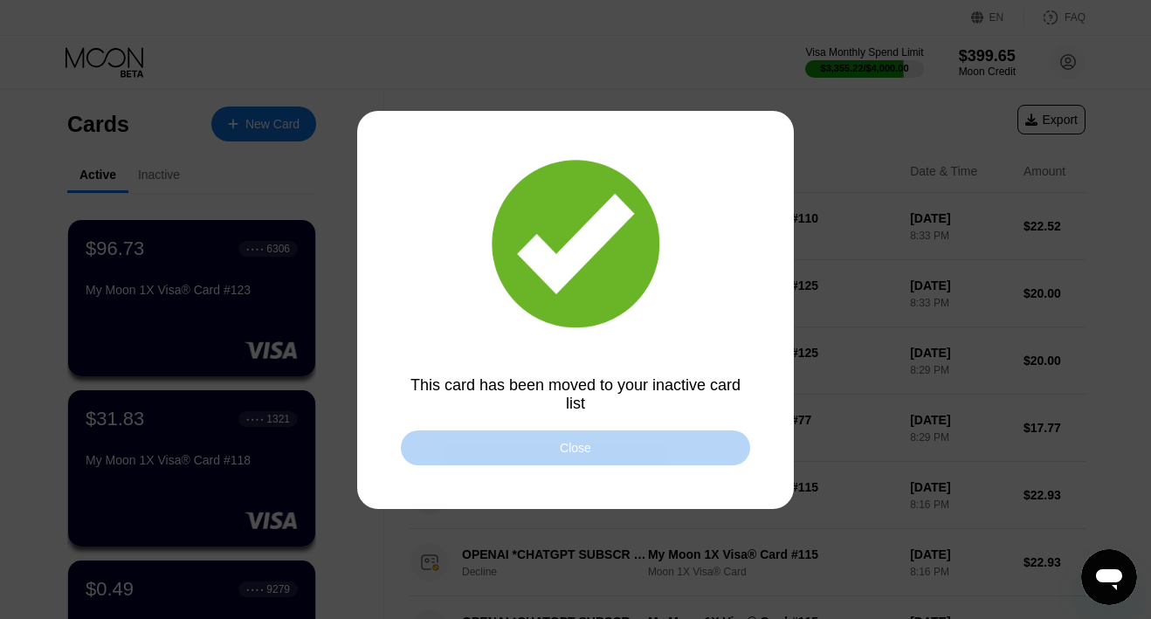
click at [579, 441] on div "Close" at bounding box center [575, 448] width 31 height 14
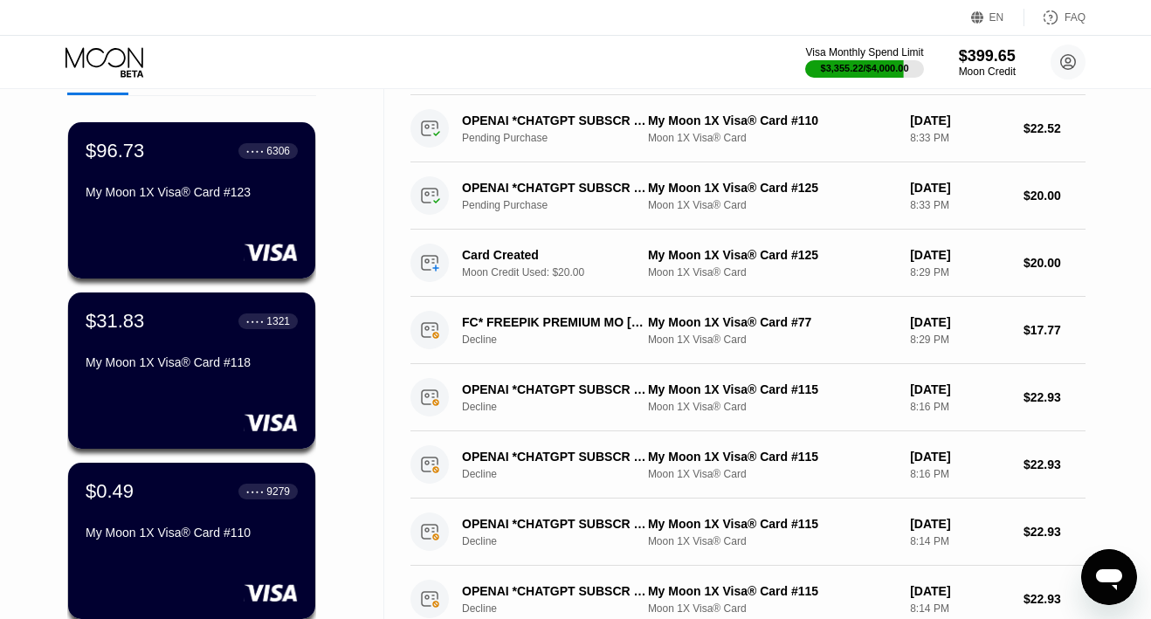
scroll to position [102, 0]
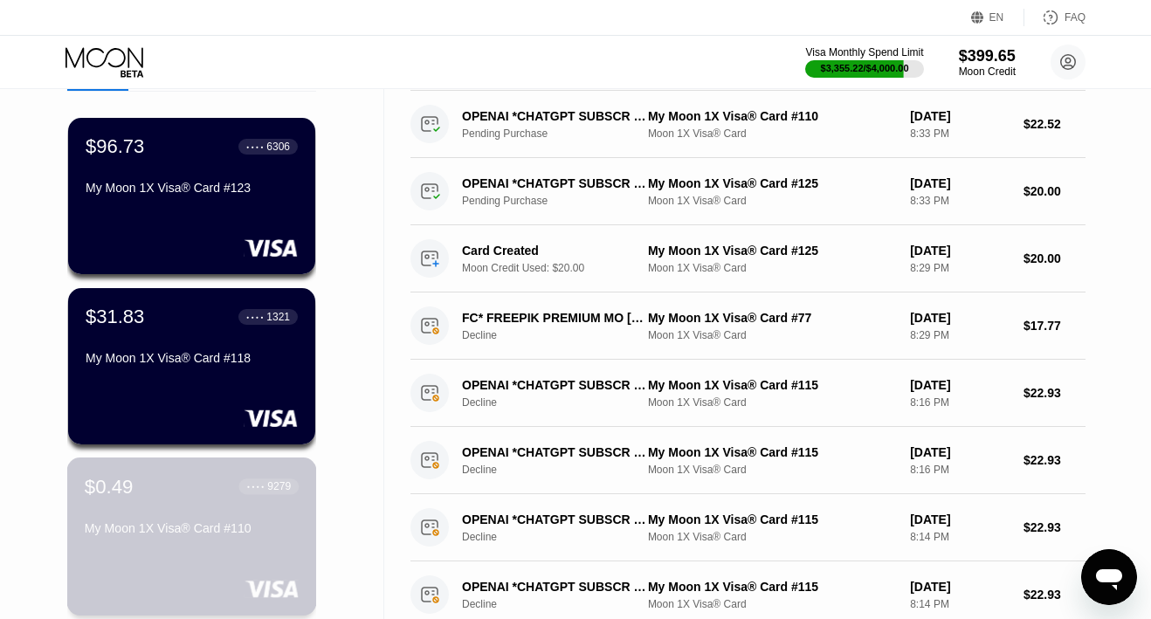
click at [182, 532] on div "My Moon 1X Visa® Card #110" at bounding box center [192, 528] width 214 height 14
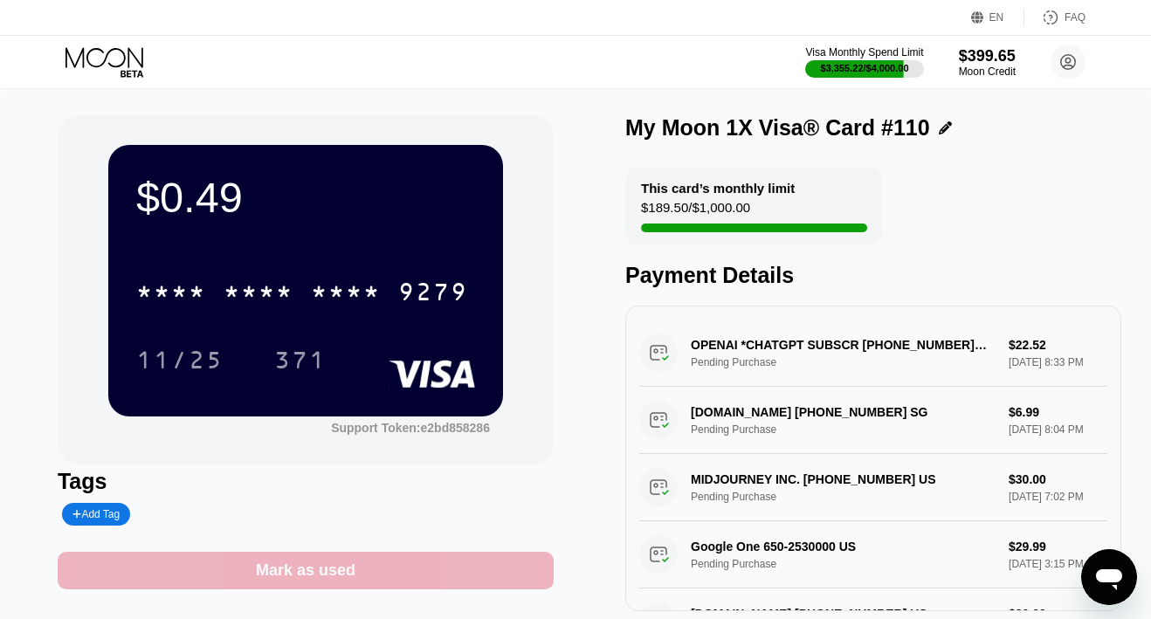
click at [266, 571] on div "Mark as used" at bounding box center [306, 571] width 100 height 20
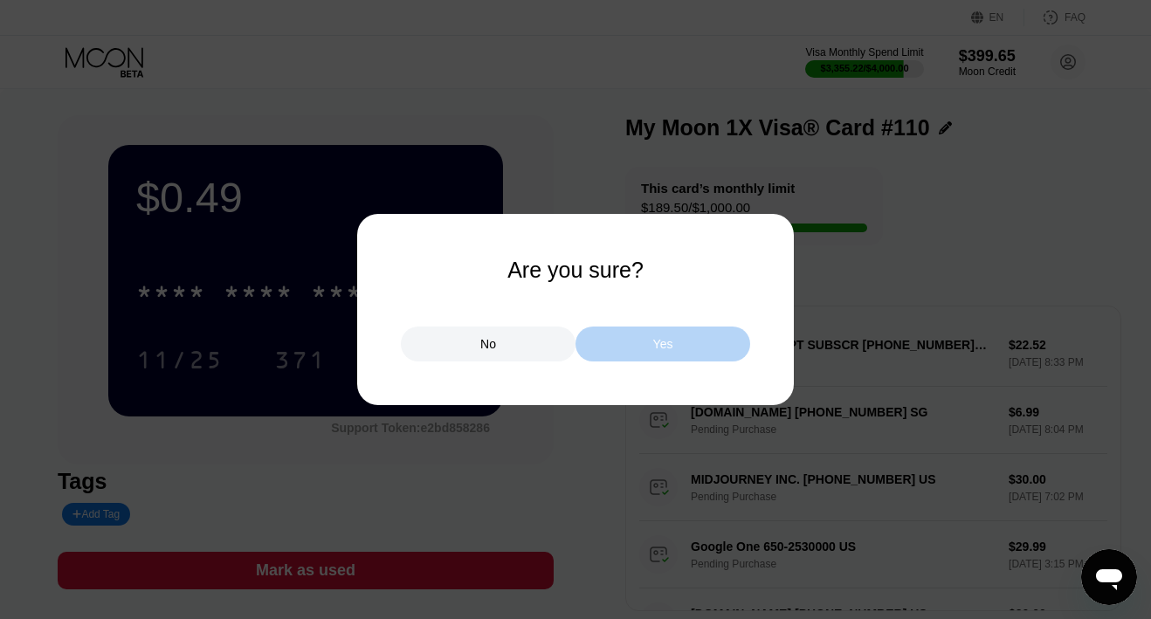
click at [601, 344] on div "Yes" at bounding box center [662, 344] width 175 height 35
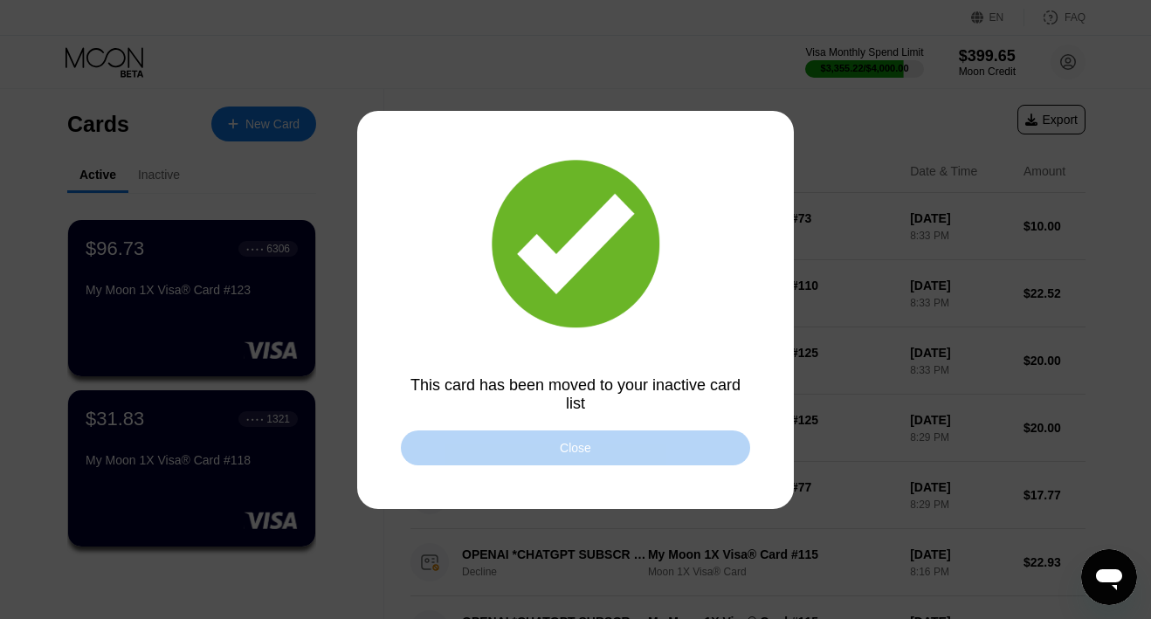
click at [519, 447] on div "Close" at bounding box center [575, 447] width 349 height 35
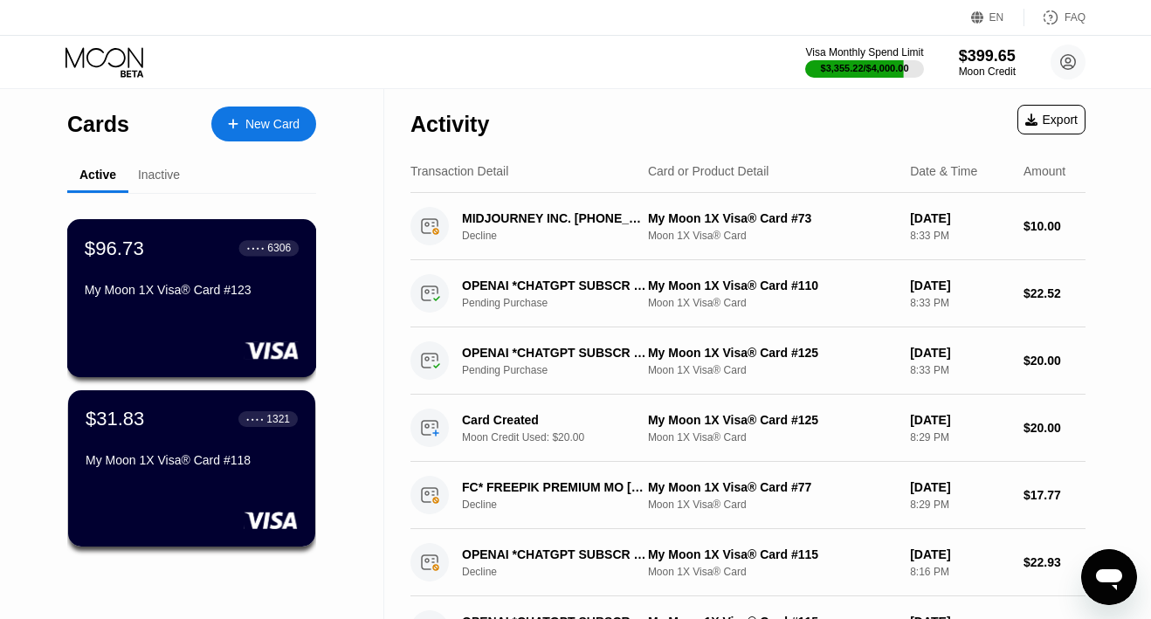
click at [183, 306] on div "$96.73 ● ● ● ● 6306 My Moon 1X Visa® Card #123" at bounding box center [192, 298] width 250 height 158
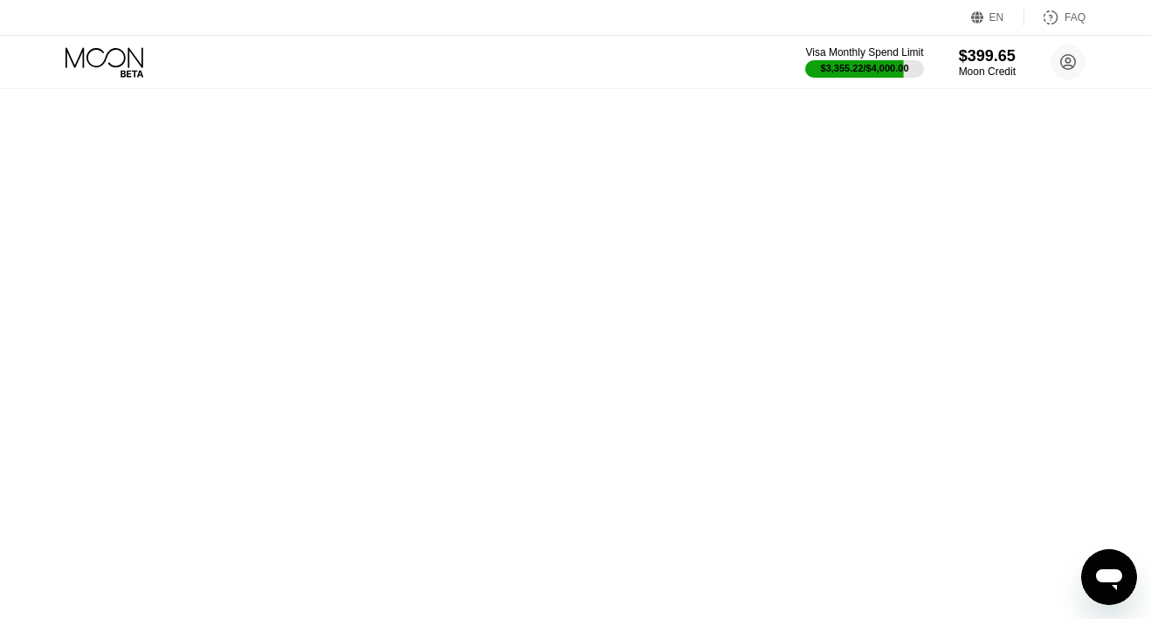
click at [0, 0] on div at bounding box center [0, 0] width 0 height 0
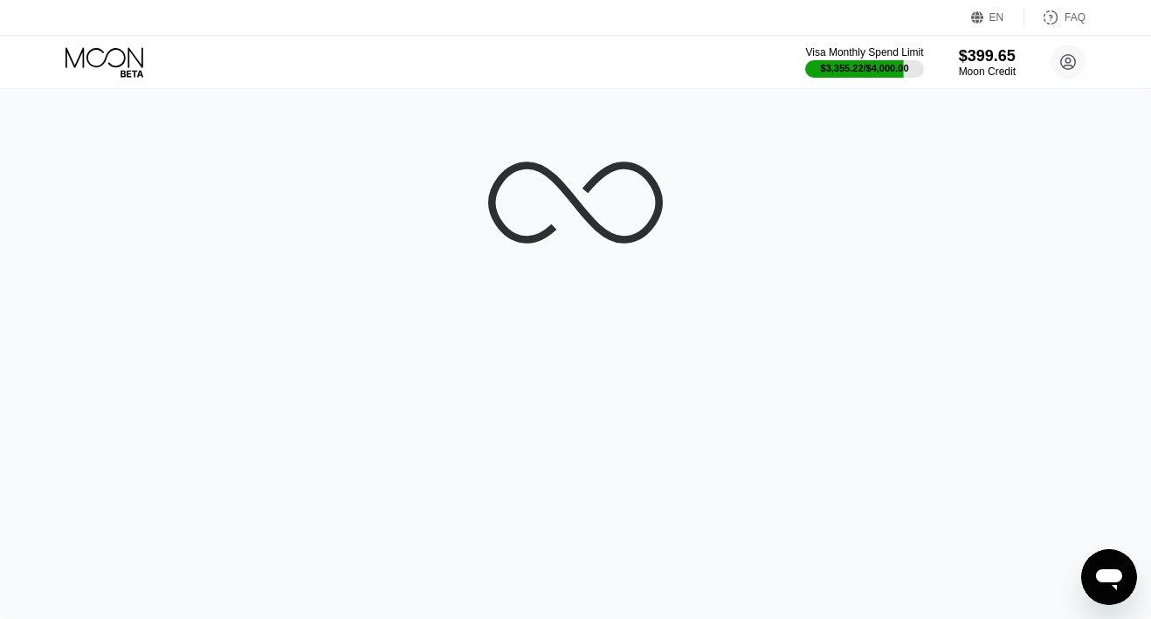
click at [147, 301] on div at bounding box center [575, 354] width 1151 height 530
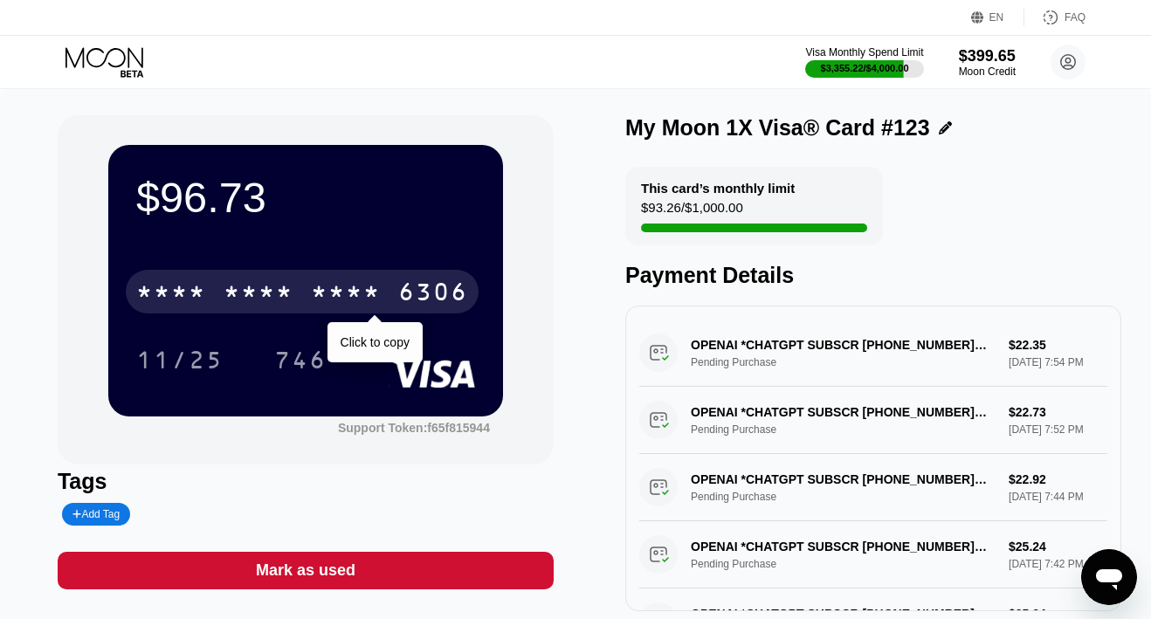
click at [372, 296] on div "* * * *" at bounding box center [346, 294] width 70 height 28
click at [343, 303] on div "2685" at bounding box center [346, 294] width 70 height 28
click at [292, 299] on div "* * * *" at bounding box center [259, 294] width 70 height 28
click at [292, 299] on div "6500" at bounding box center [259, 294] width 70 height 28
click at [292, 299] on div "* * * *" at bounding box center [259, 294] width 70 height 28
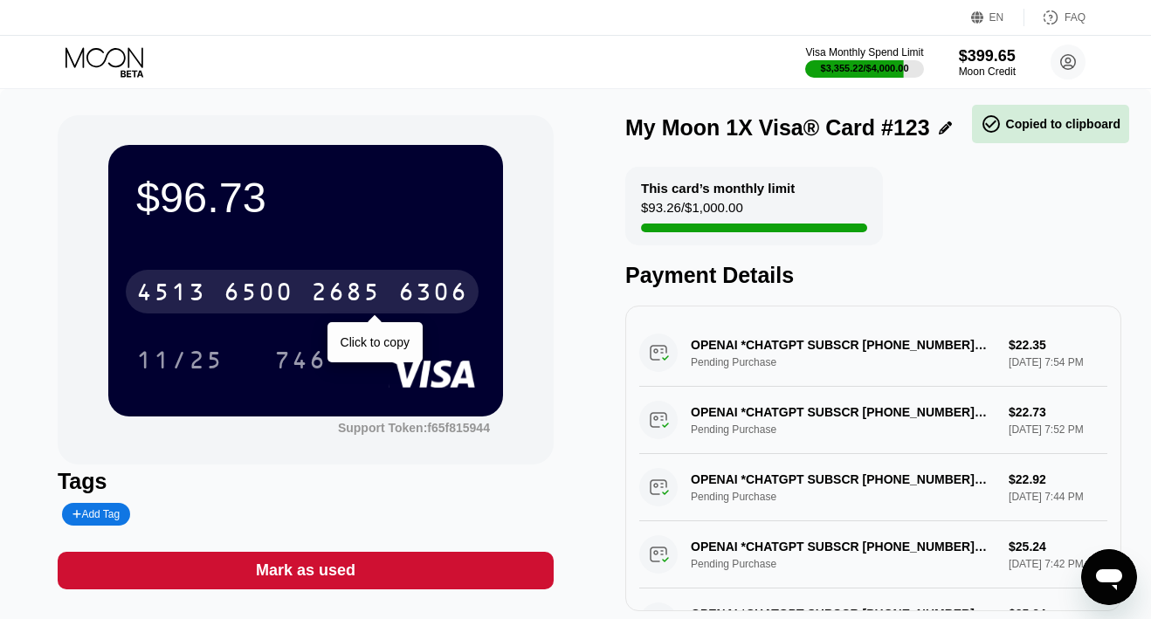
click at [292, 299] on div "6500" at bounding box center [259, 294] width 70 height 28
click at [292, 299] on div "* * * *" at bounding box center [259, 294] width 70 height 28
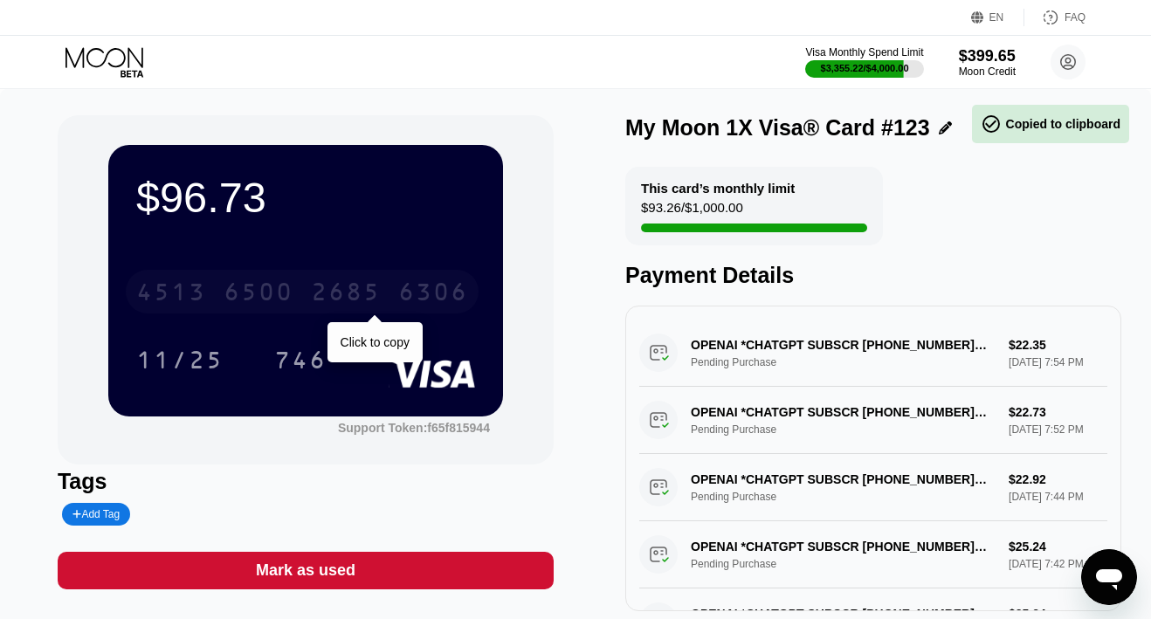
click at [302, 294] on div "4513 6500 2685 6306" at bounding box center [302, 292] width 353 height 44
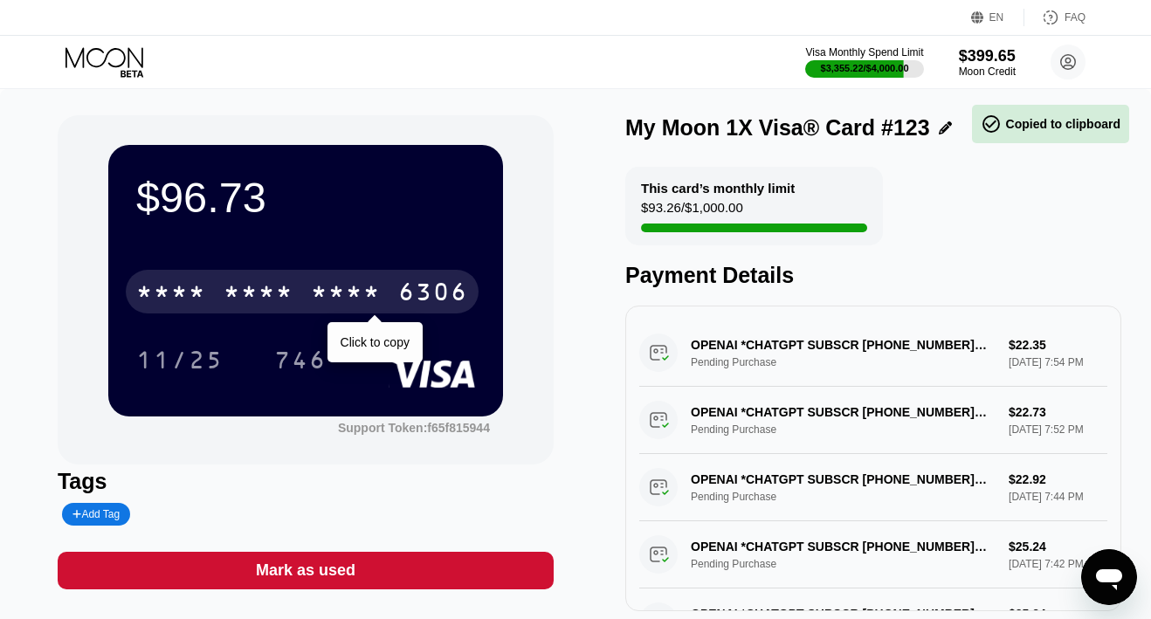
click at [302, 294] on div "* * * * * * * * * * * * 6306" at bounding box center [302, 292] width 353 height 44
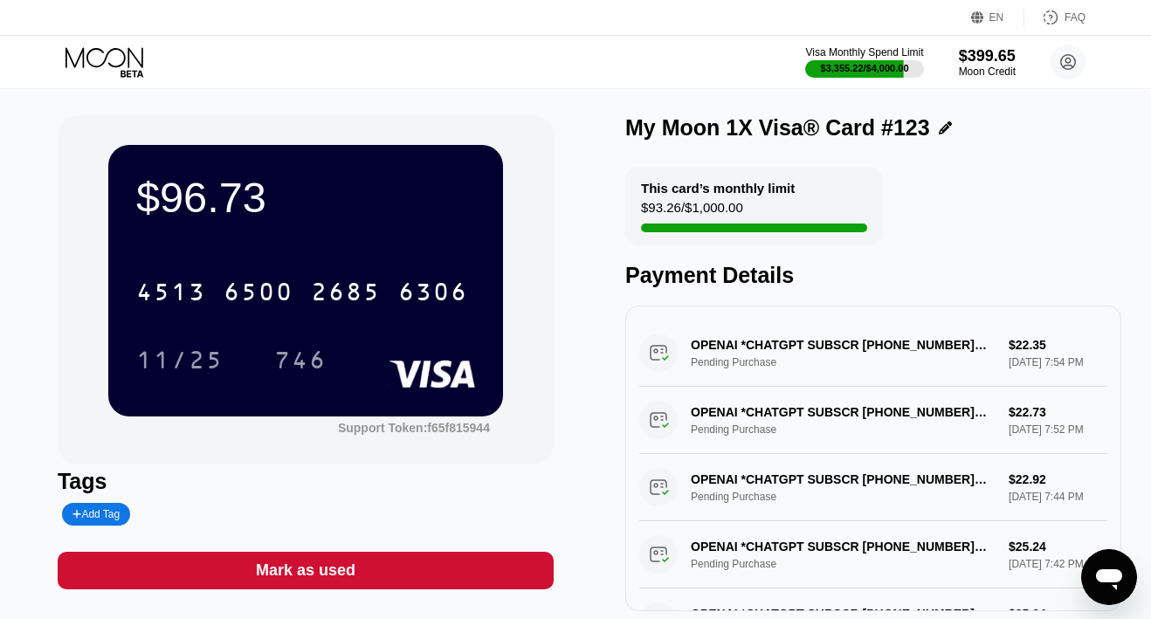
click at [122, 72] on icon at bounding box center [105, 62] width 81 height 31
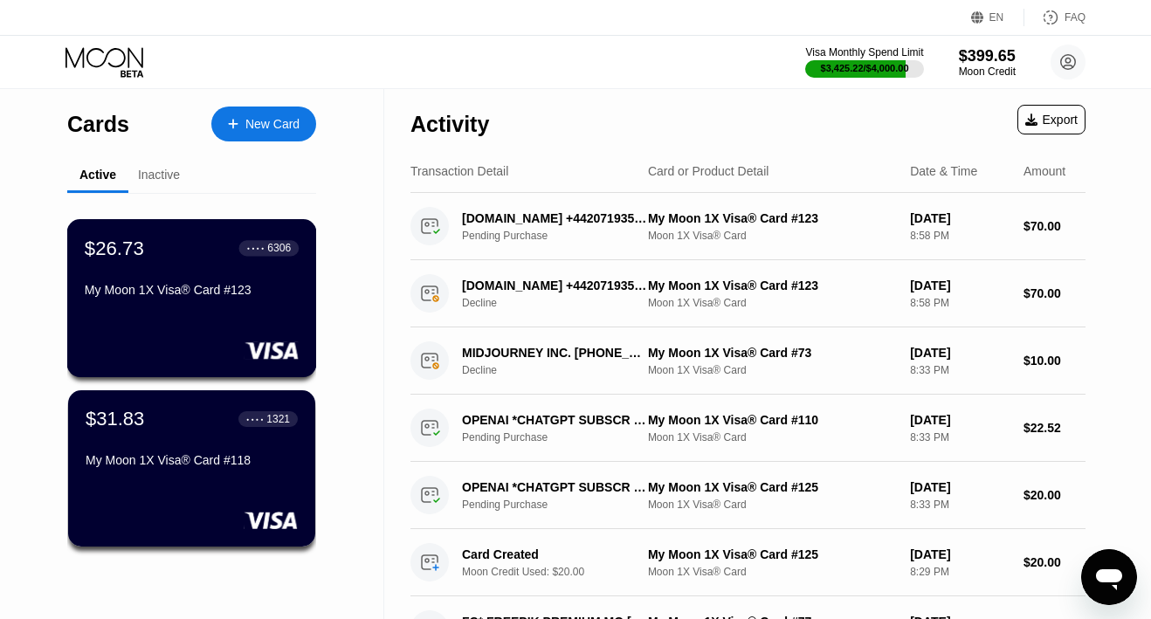
click at [187, 313] on div "$26.73 ● ● ● ● 6306 My Moon 1X Visa® Card #123" at bounding box center [192, 298] width 250 height 158
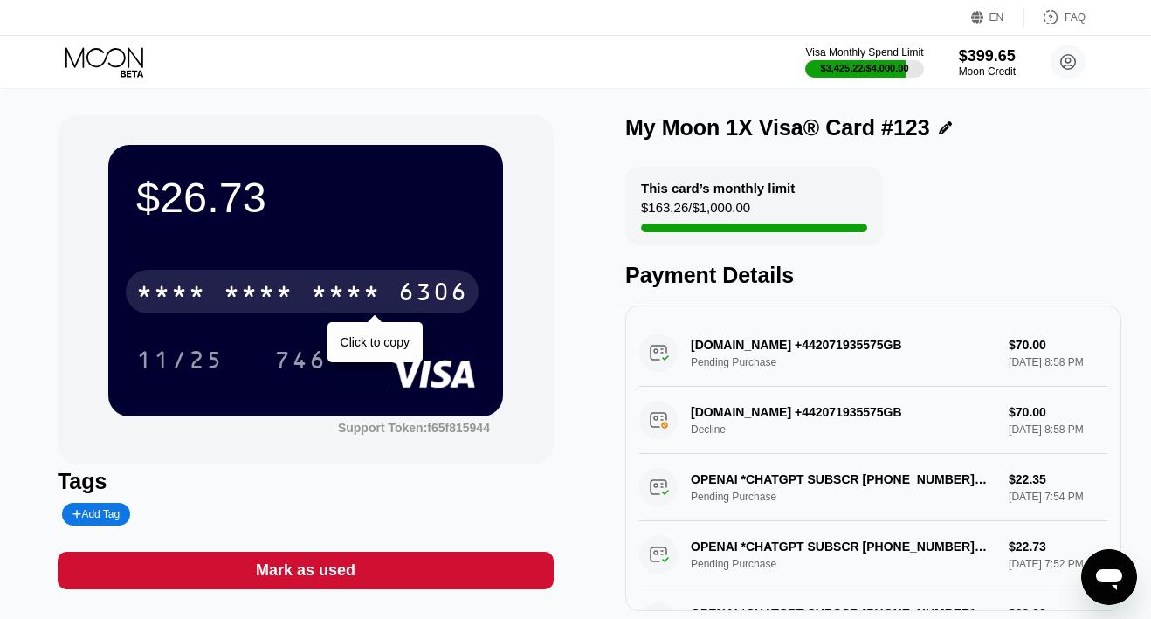
click at [204, 298] on div "* * * *" at bounding box center [171, 294] width 70 height 28
click at [227, 290] on div "6500" at bounding box center [259, 294] width 70 height 28
click at [227, 290] on div "* * * *" at bounding box center [259, 294] width 70 height 28
click at [227, 290] on div "6500" at bounding box center [259, 294] width 70 height 28
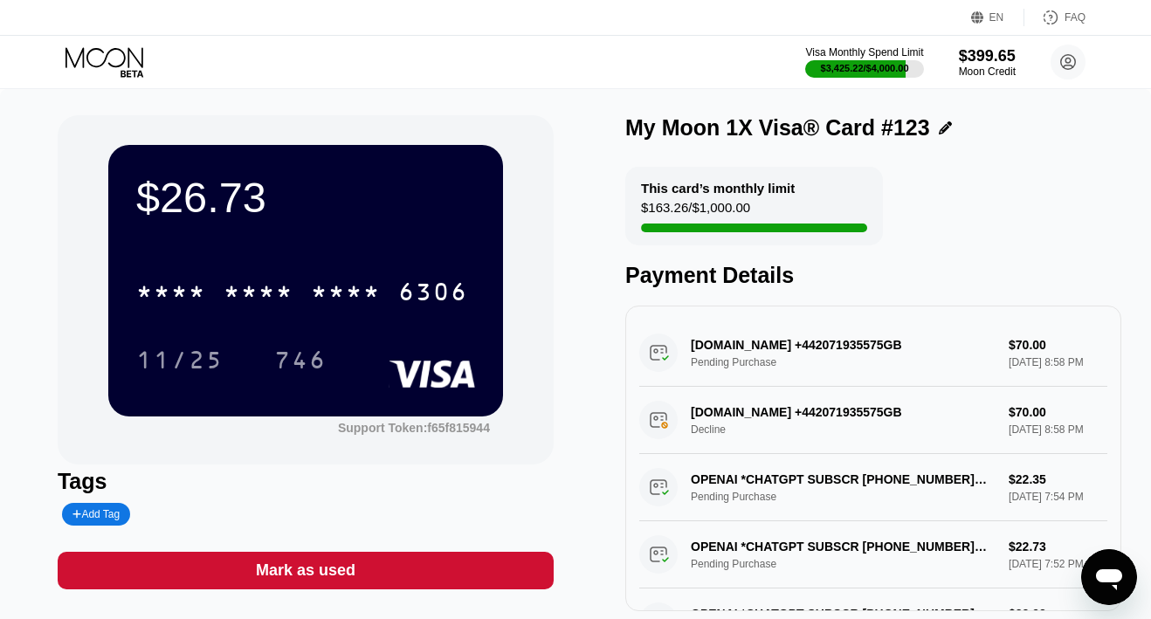
click at [97, 62] on icon at bounding box center [105, 62] width 81 height 31
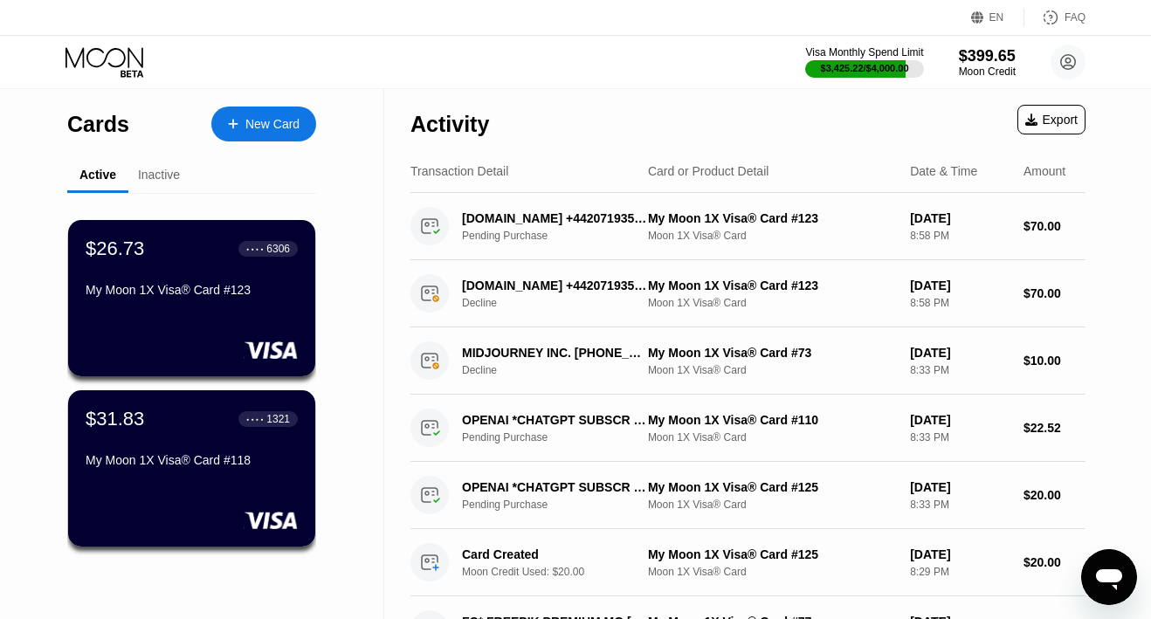
click at [120, 48] on icon at bounding box center [105, 62] width 81 height 31
